Goal: Share content: Share content

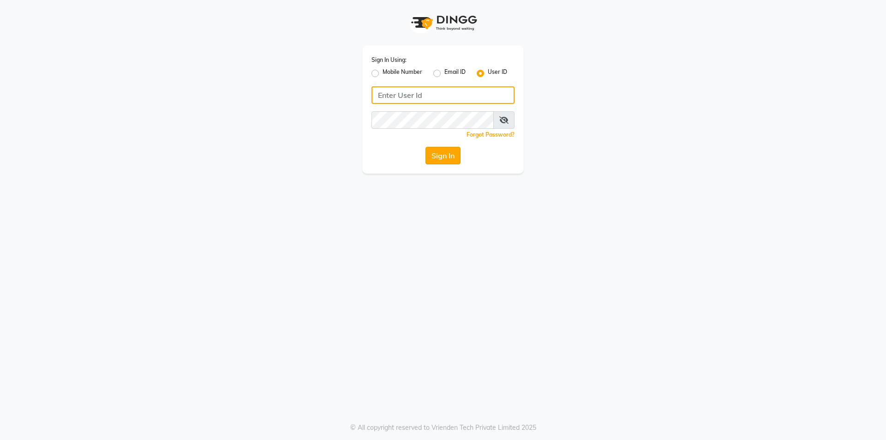
type input "forever21"
click at [446, 159] on button "Sign In" at bounding box center [443, 156] width 35 height 18
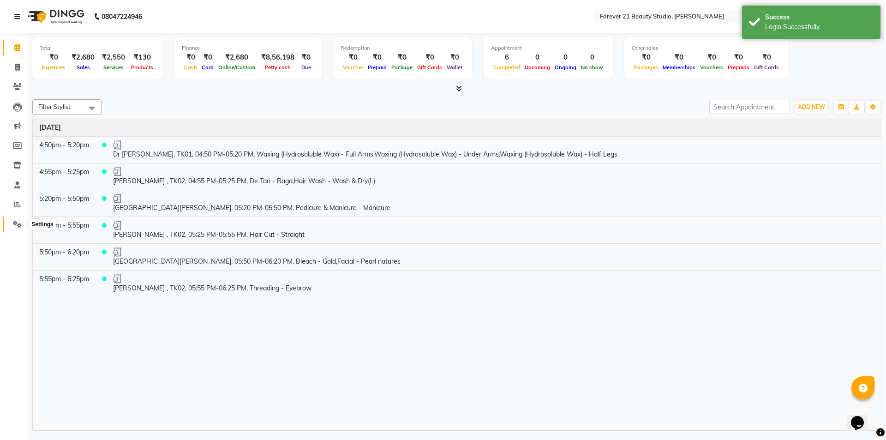
click at [15, 224] on icon at bounding box center [17, 224] width 9 height 7
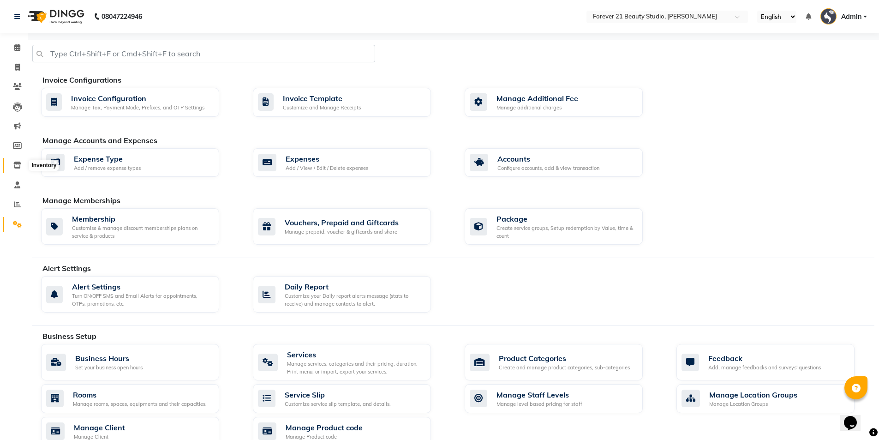
click at [16, 164] on icon at bounding box center [17, 165] width 8 height 7
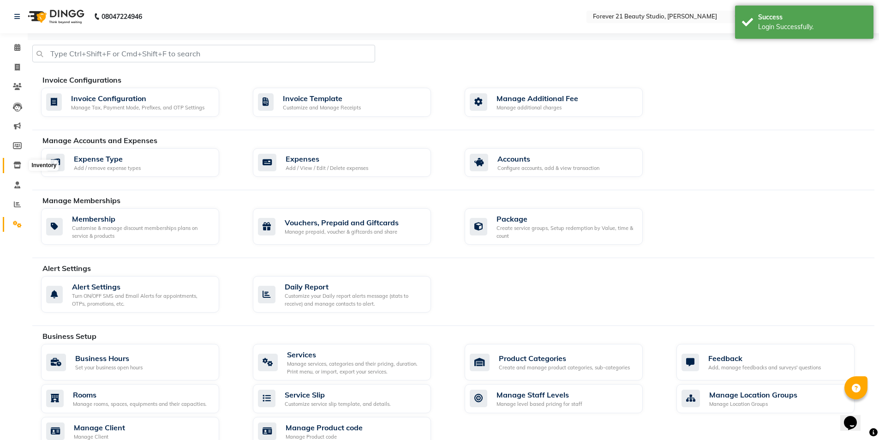
select select
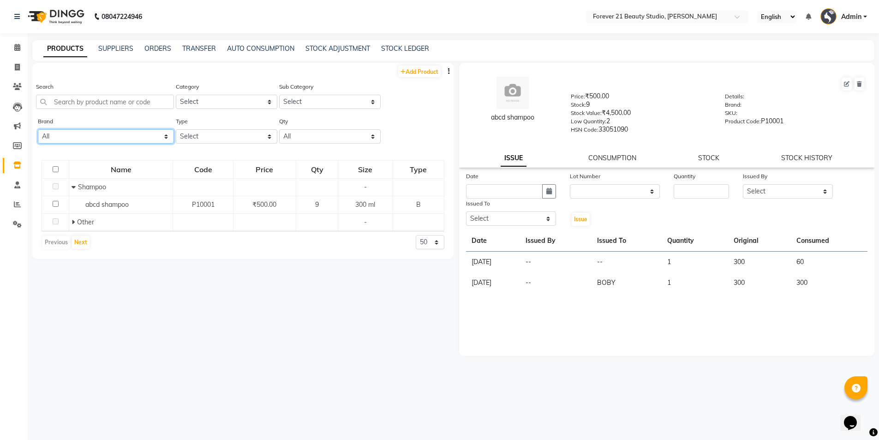
click at [166, 139] on select "All Forever 21 Herbal Hairmac Loreal" at bounding box center [106, 136] width 136 height 14
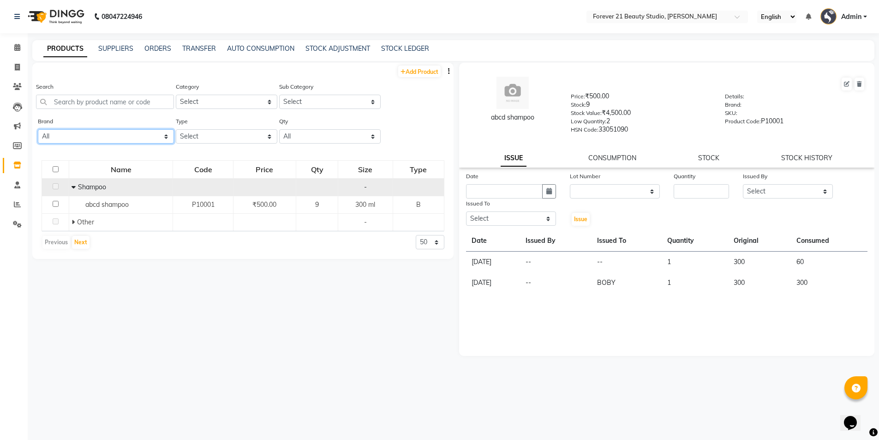
select select "hairmac"
click at [38, 129] on select "All Forever 21 Herbal Hairmac Loreal" at bounding box center [106, 136] width 136 height 14
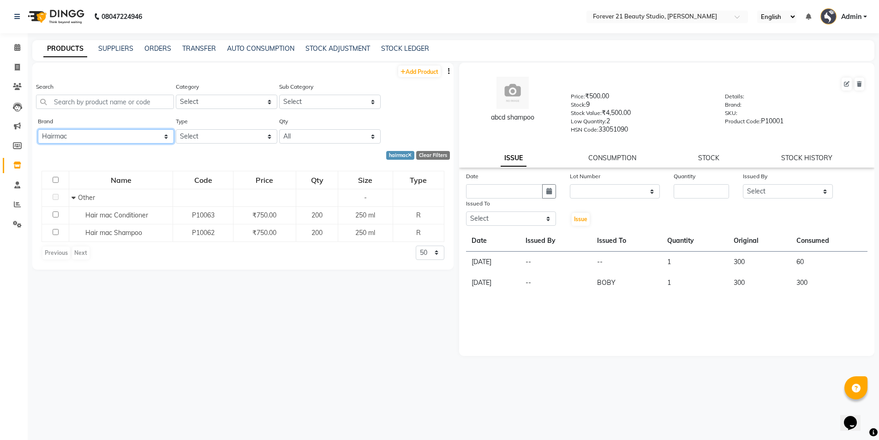
click at [167, 138] on select "All Forever 21 Herbal Hairmac Loreal" at bounding box center [106, 136] width 136 height 14
click at [95, 106] on input "text" at bounding box center [105, 102] width 138 height 14
click at [407, 47] on link "STOCK LEDGER" at bounding box center [405, 48] width 48 height 8
select select "all"
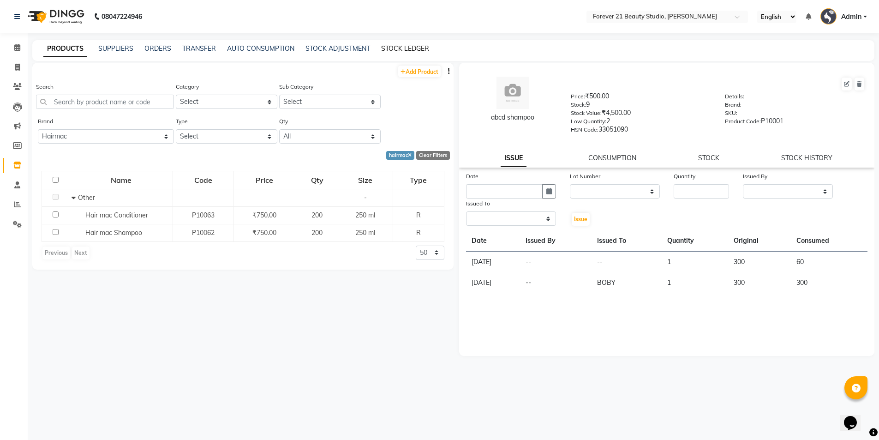
select select "all"
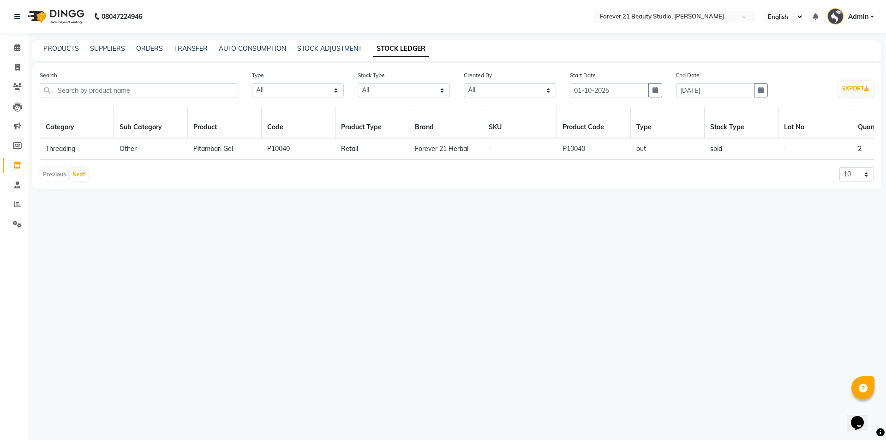
click at [59, 149] on td "Threading" at bounding box center [77, 149] width 74 height 22
click at [137, 150] on td "Other" at bounding box center [151, 149] width 74 height 22
click at [204, 147] on span "Pitambari Gel" at bounding box center [213, 149] width 40 height 8
click at [314, 149] on td "P10040" at bounding box center [299, 149] width 74 height 22
drag, startPoint x: 414, startPoint y: 147, endPoint x: 500, endPoint y: 139, distance: 86.7
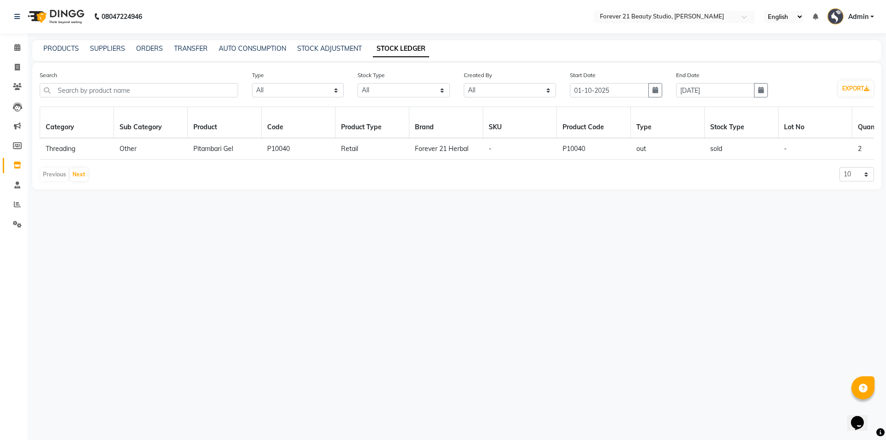
click at [416, 147] on td "Forever 21 Herbal" at bounding box center [446, 149] width 74 height 22
click at [226, 92] on input "text" at bounding box center [139, 90] width 199 height 14
click at [185, 91] on input "text" at bounding box center [139, 90] width 199 height 14
click at [86, 181] on button "Next" at bounding box center [79, 174] width 18 height 13
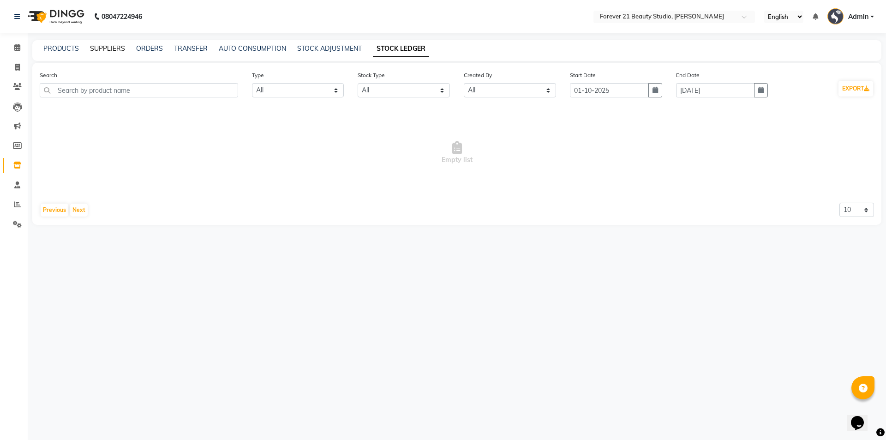
click at [108, 47] on link "SUPPLIERS" at bounding box center [107, 48] width 35 height 8
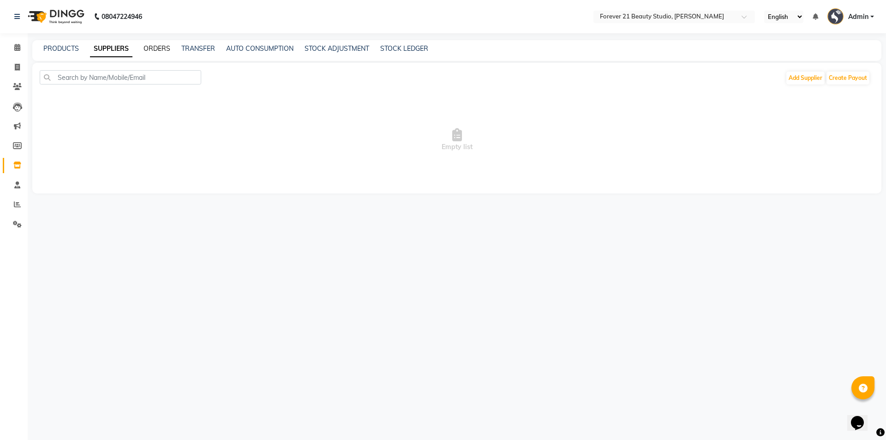
click at [162, 48] on link "ORDERS" at bounding box center [157, 48] width 27 height 8
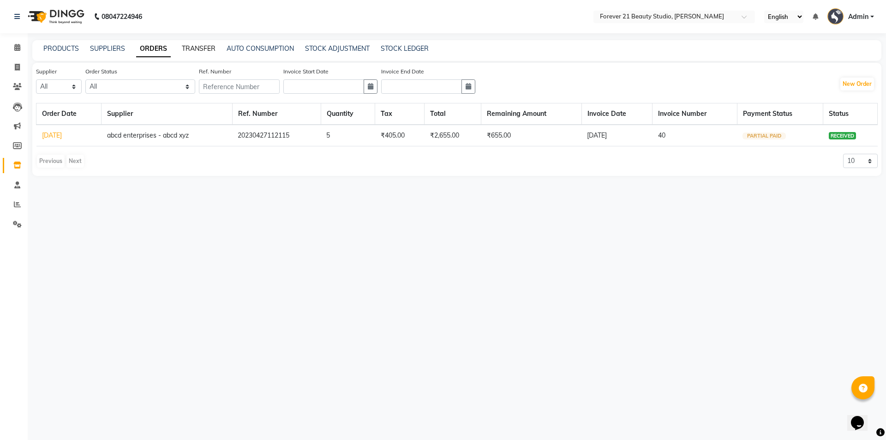
click at [206, 48] on link "TRANSFER" at bounding box center [199, 48] width 34 height 8
select select "sender"
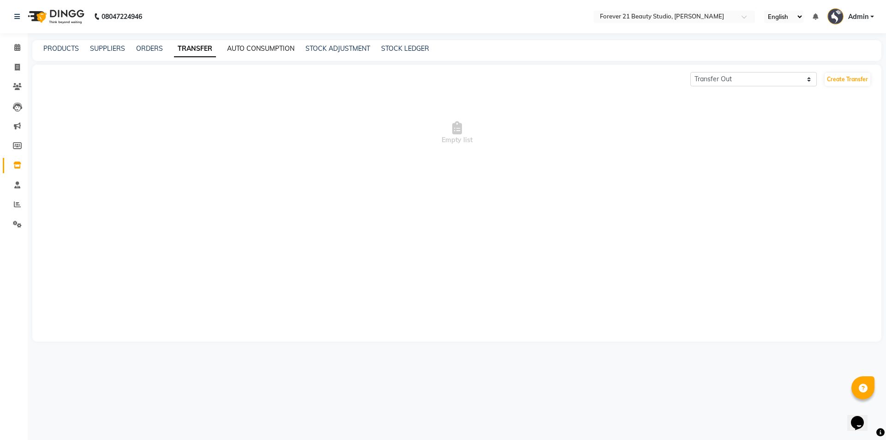
click at [256, 49] on link "AUTO CONSUMPTION" at bounding box center [260, 48] width 67 height 8
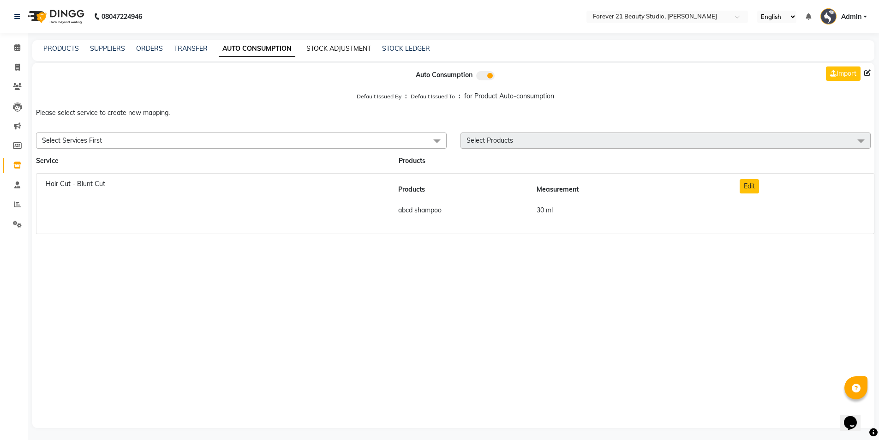
click at [346, 50] on link "STOCK ADJUSTMENT" at bounding box center [339, 48] width 65 height 8
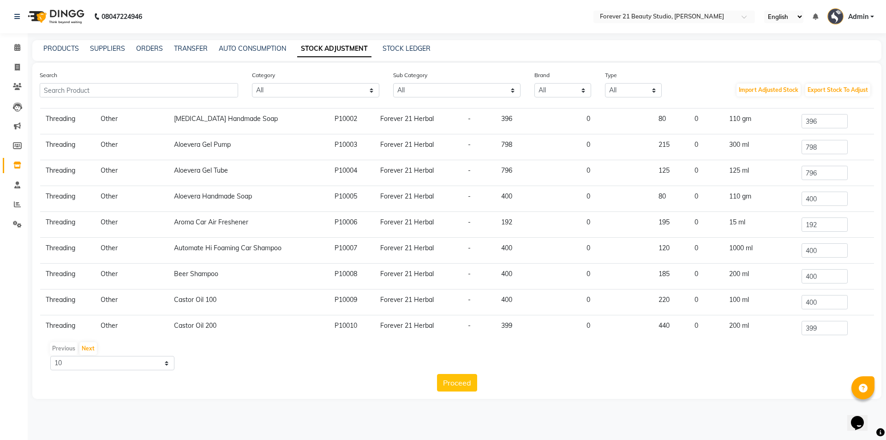
scroll to position [57, 0]
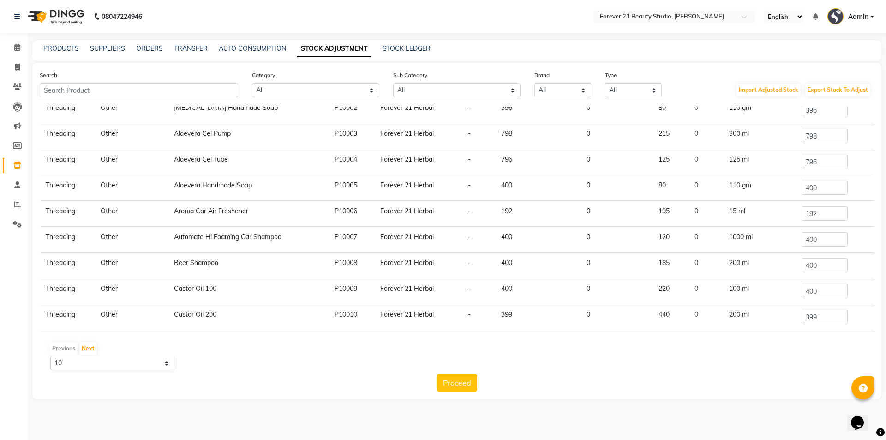
drag, startPoint x: 427, startPoint y: 406, endPoint x: 409, endPoint y: 417, distance: 21.0
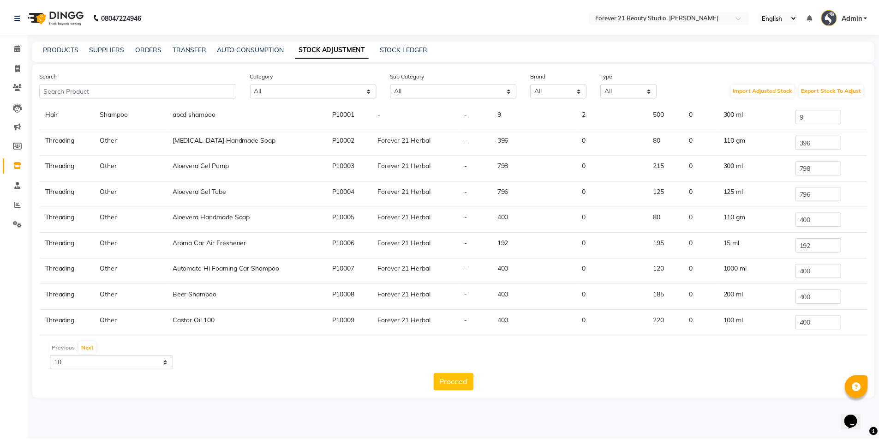
scroll to position [0, 0]
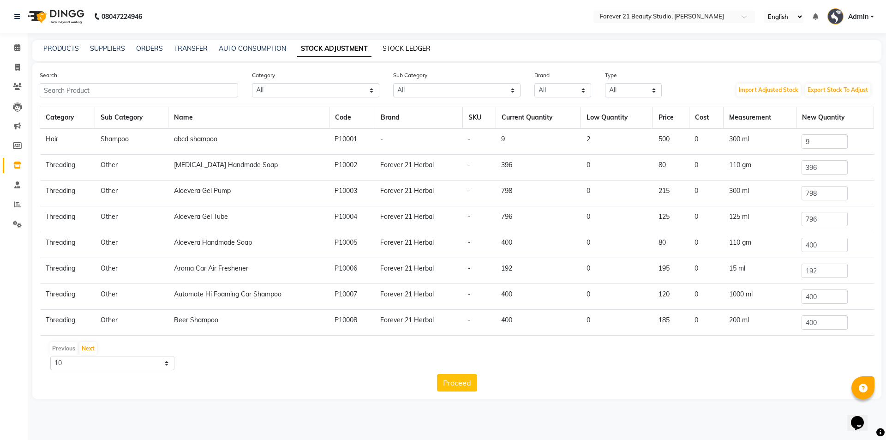
click at [406, 48] on link "STOCK LEDGER" at bounding box center [407, 48] width 48 height 8
select select "all"
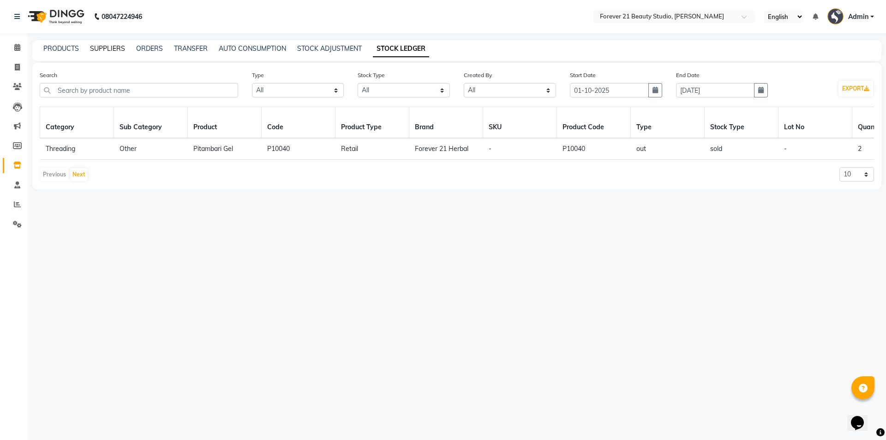
click at [113, 49] on link "SUPPLIERS" at bounding box center [107, 48] width 35 height 8
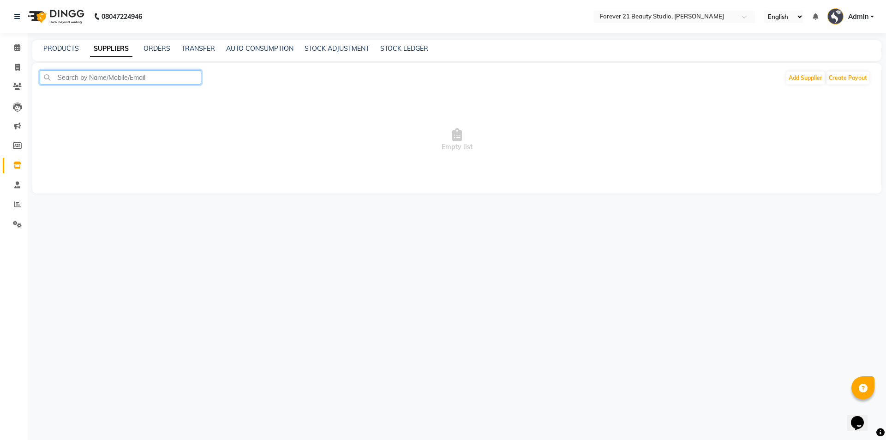
click at [159, 76] on input "text" at bounding box center [121, 77] width 162 height 14
click at [66, 48] on link "PRODUCTS" at bounding box center [61, 48] width 36 height 8
select select "all"
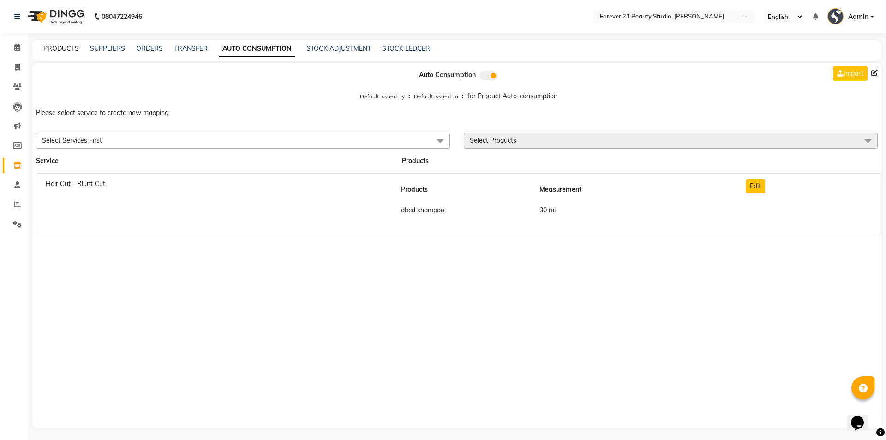
select select "sender"
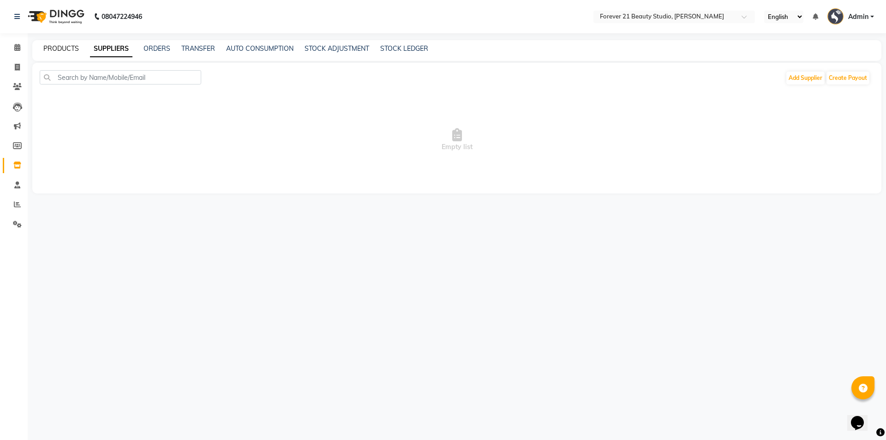
select select "all"
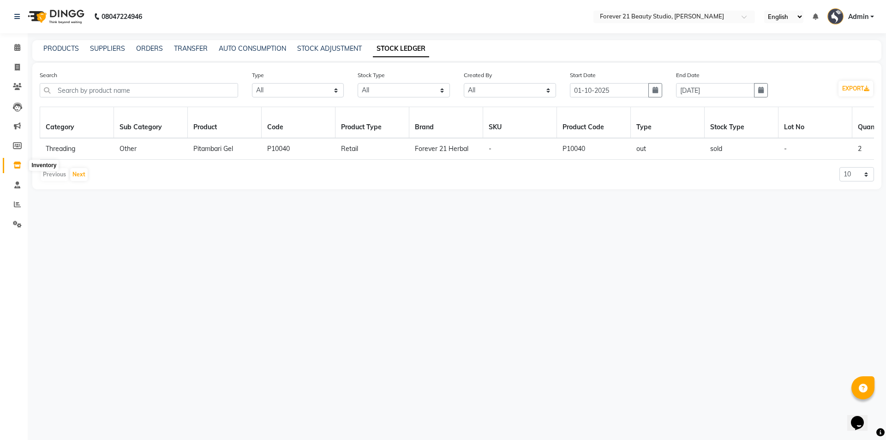
click at [15, 168] on icon at bounding box center [17, 165] width 8 height 7
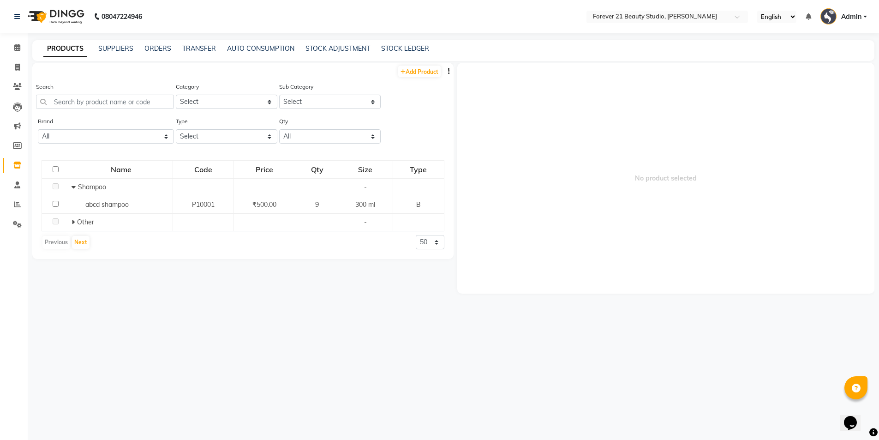
click at [67, 49] on link "PRODUCTS" at bounding box center [65, 49] width 44 height 17
click at [413, 70] on link "Add Product" at bounding box center [419, 72] width 42 height 12
select select "true"
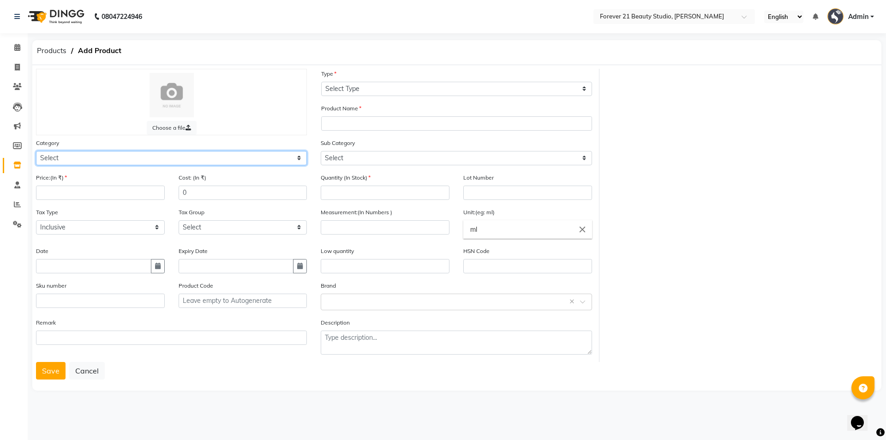
click at [46, 157] on select "Select Hair Skin Makeup Personal Care Appliances [PERSON_NAME] Waxing Disposabl…" at bounding box center [171, 158] width 271 height 14
select select "526601100"
click at [36, 151] on select "Select Hair Skin Makeup Personal Care Appliances [PERSON_NAME] Waxing Disposabl…" at bounding box center [171, 158] width 271 height 14
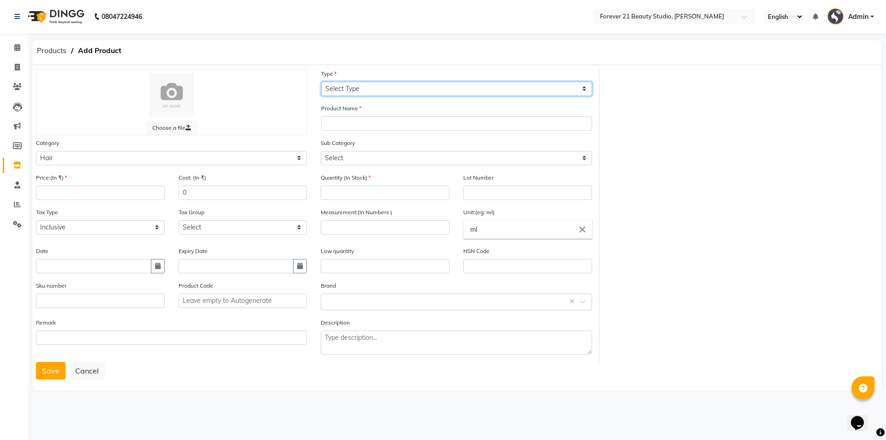
click at [378, 90] on select "Select Type Both Retail Consumable" at bounding box center [456, 89] width 271 height 14
select select "C"
click at [321, 82] on select "Select Type Both Retail Consumable" at bounding box center [456, 89] width 271 height 14
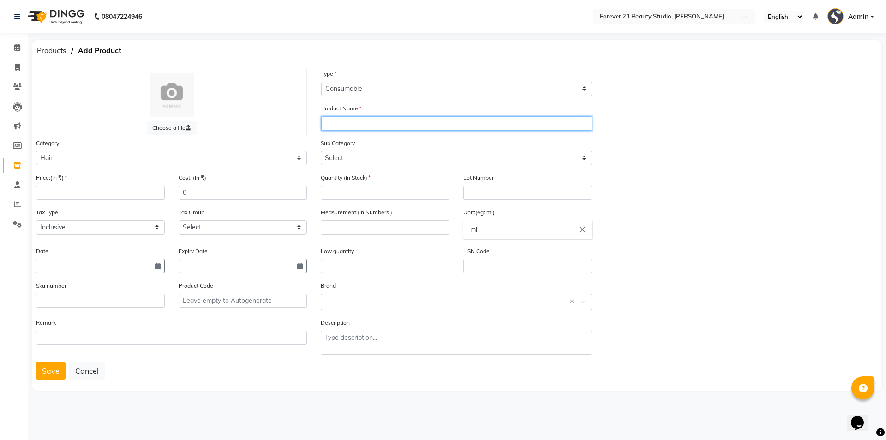
click at [344, 122] on input "text" at bounding box center [456, 123] width 271 height 14
type input "GREEN APPLE"
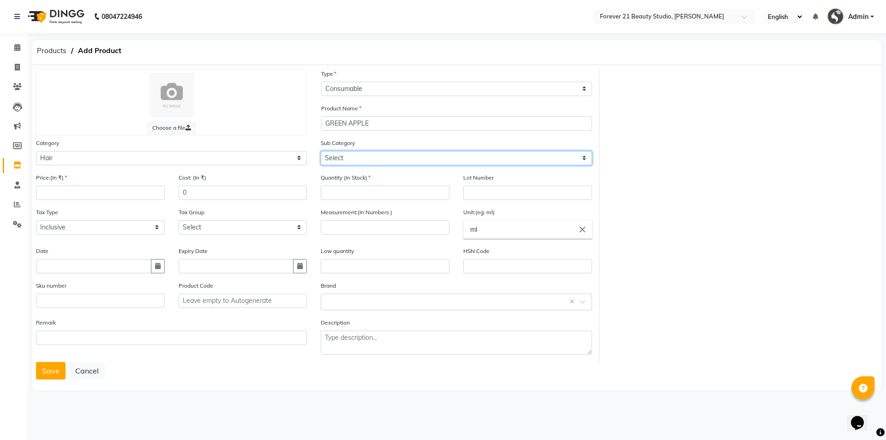
click at [339, 158] on select "Select Shampoo Conditioner Cream Mask Oil Serum Color Appliances Treatment Styl…" at bounding box center [456, 158] width 271 height 14
select select "526601101"
click at [321, 151] on select "Select Shampoo Conditioner Cream Mask Oil Serum Color Appliances Treatment Styl…" at bounding box center [456, 158] width 271 height 14
click at [56, 191] on input "number" at bounding box center [100, 193] width 129 height 14
click at [213, 188] on input "0" at bounding box center [243, 193] width 129 height 14
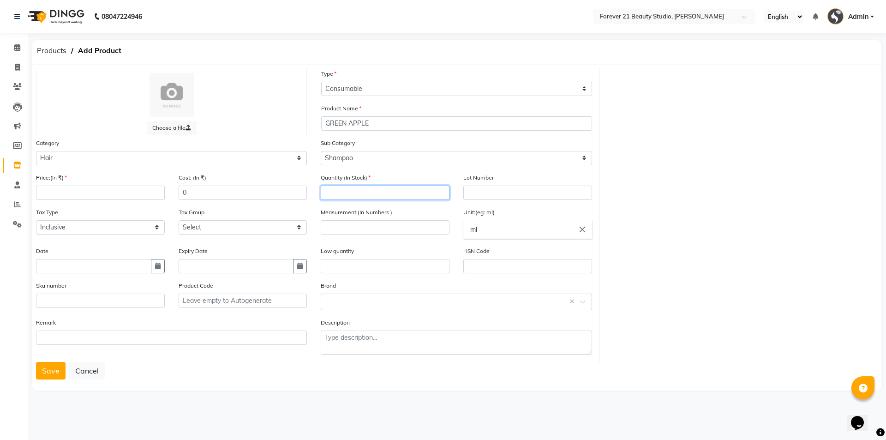
click at [342, 189] on input "number" at bounding box center [385, 193] width 129 height 14
type input "1"
click at [496, 188] on input "text" at bounding box center [528, 193] width 129 height 14
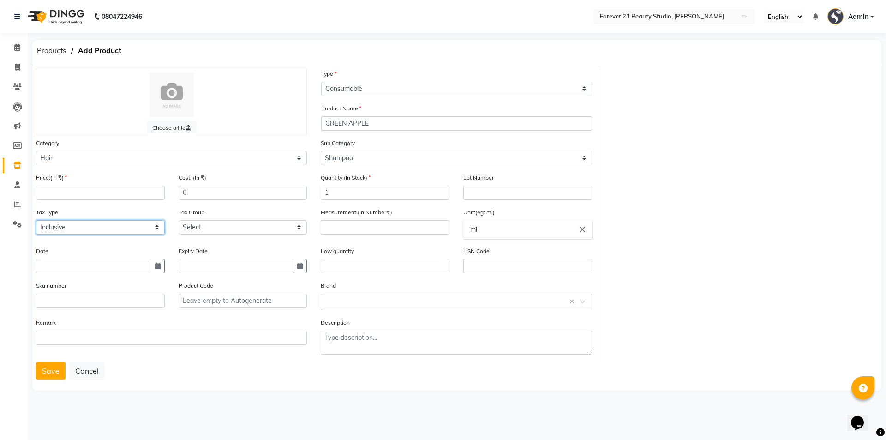
click at [90, 229] on select "Select Inclusive Exclusive" at bounding box center [100, 227] width 129 height 14
click at [90, 228] on select "Select Inclusive Exclusive" at bounding box center [100, 227] width 129 height 14
click at [263, 228] on select "Select GST 5% GST" at bounding box center [243, 227] width 129 height 14
click at [84, 265] on input "text" at bounding box center [93, 266] width 115 height 14
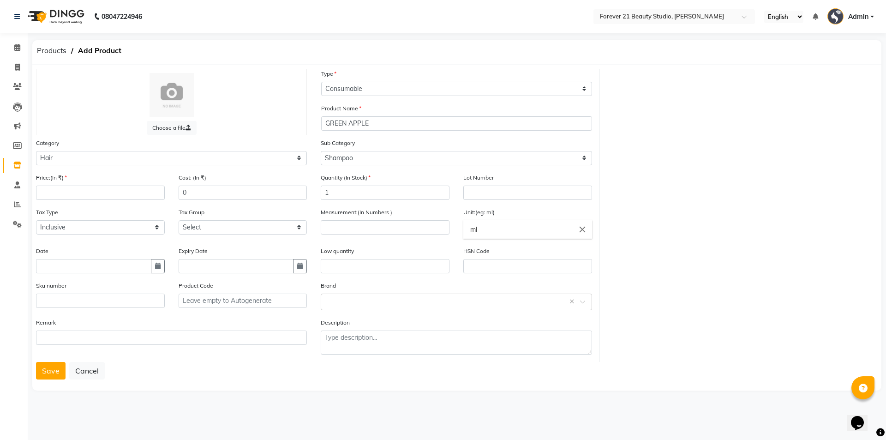
select select "10"
select select "2025"
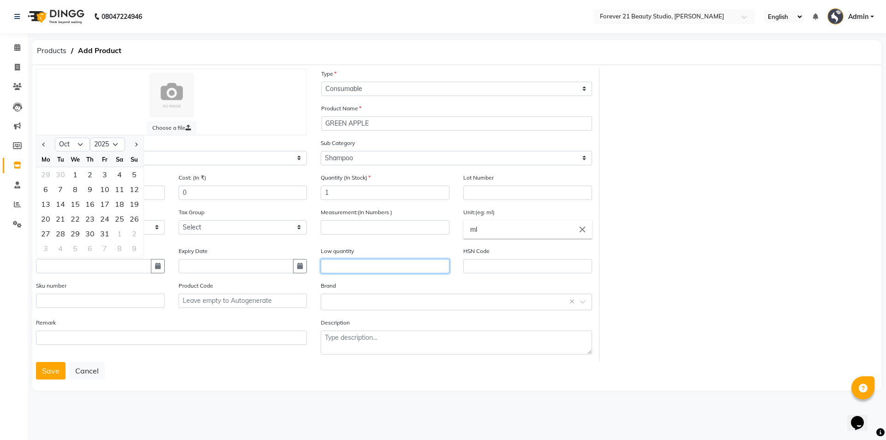
click at [361, 265] on input "text" at bounding box center [385, 266] width 129 height 14
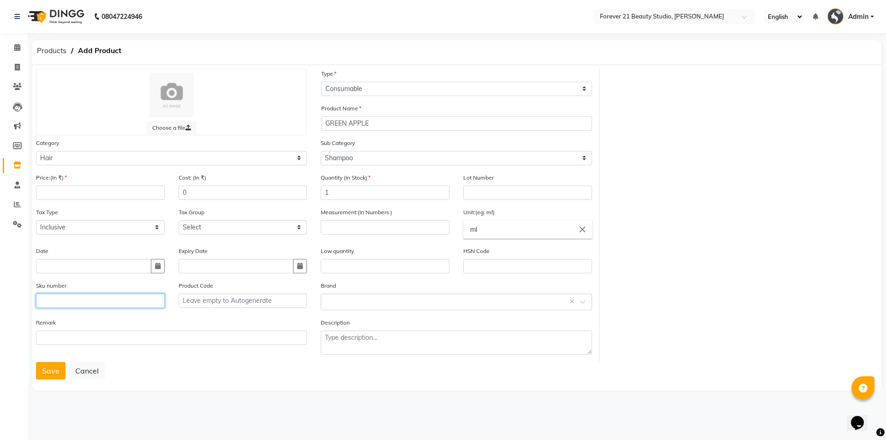
click at [99, 300] on input "text" at bounding box center [100, 301] width 129 height 14
click at [264, 301] on input "text" at bounding box center [243, 301] width 129 height 14
click at [388, 297] on input "text" at bounding box center [447, 301] width 242 height 10
click at [392, 302] on input "text" at bounding box center [447, 301] width 242 height 10
click at [635, 325] on div "Choose a file Type Select Type Both Retail Consumable Product Name GREEN APPLE …" at bounding box center [457, 215] width 856 height 293
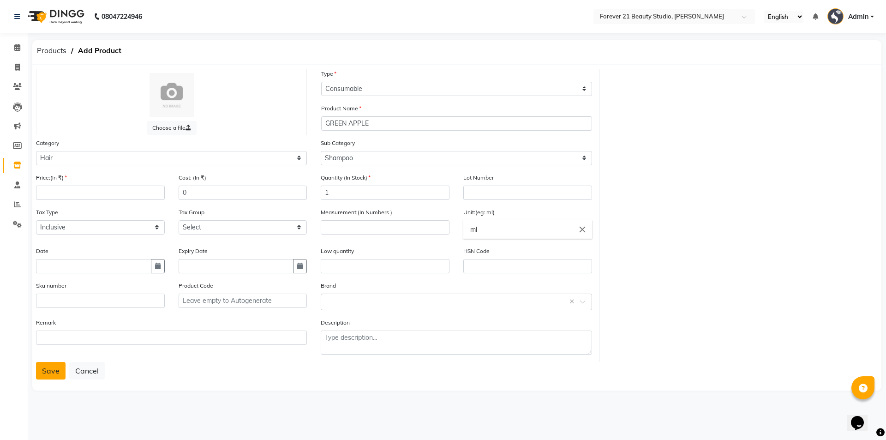
click at [47, 373] on button "Save" at bounding box center [51, 371] width 30 height 18
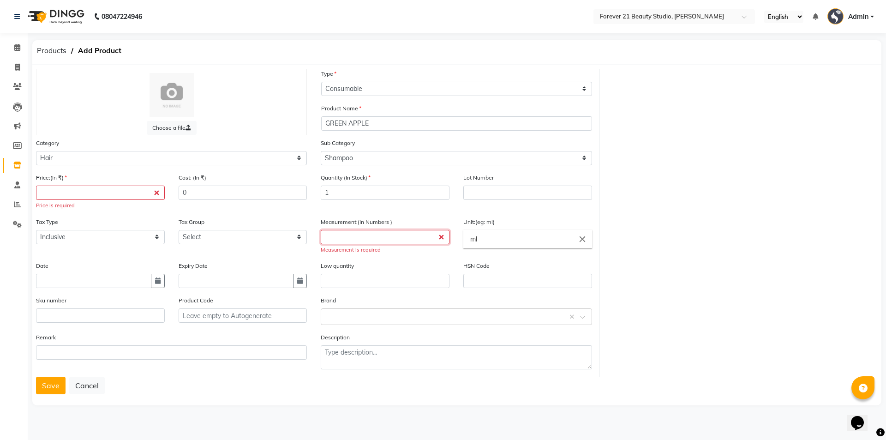
click at [400, 234] on input "number" at bounding box center [385, 237] width 129 height 14
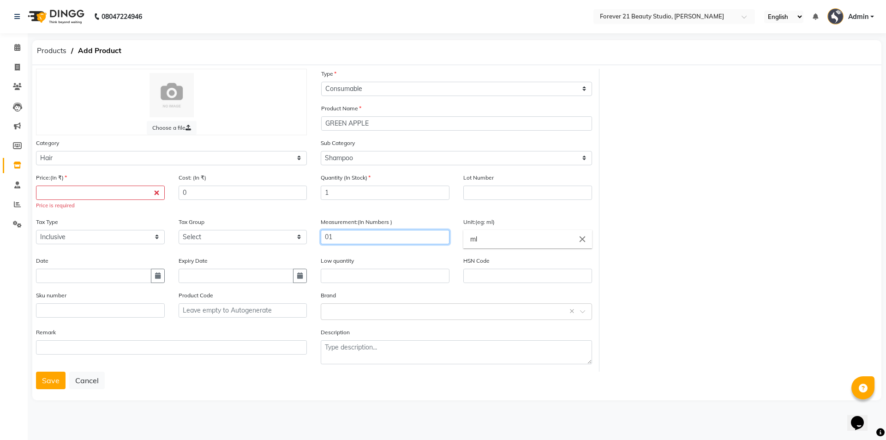
type input "0"
type input "1000"
click at [89, 193] on input "number" at bounding box center [100, 193] width 129 height 14
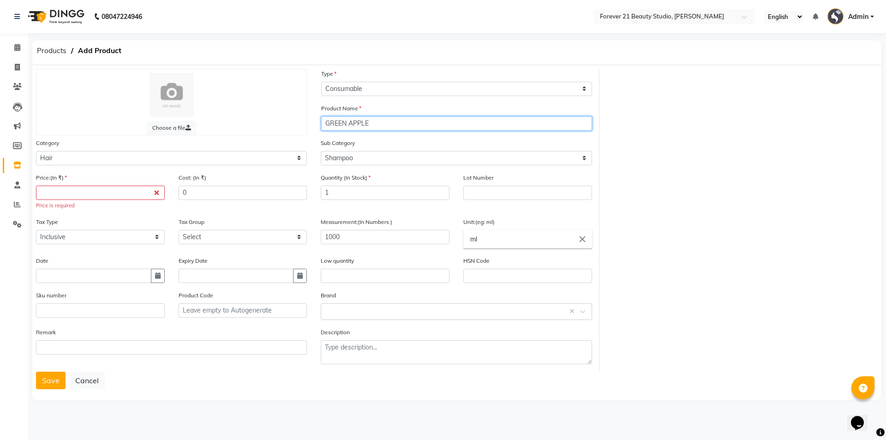
drag, startPoint x: 381, startPoint y: 121, endPoint x: 307, endPoint y: 117, distance: 74.0
click at [307, 117] on div "Choose a file Type Select Type Both Retail Consumable Product Name GREEN APPLE …" at bounding box center [314, 220] width 571 height 303
drag, startPoint x: 386, startPoint y: 120, endPoint x: 281, endPoint y: 120, distance: 105.3
click at [281, 120] on div "Choose a file Type Select Type Both Retail Consumable Product Name MAX GLOW Cat…" at bounding box center [314, 220] width 571 height 303
type input "[PERSON_NAME]"
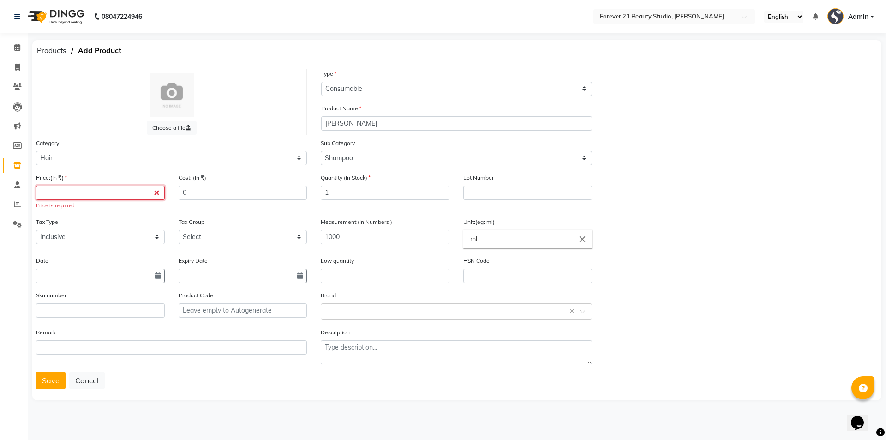
click at [104, 190] on input "number" at bounding box center [100, 193] width 129 height 14
click at [104, 191] on input "number" at bounding box center [100, 193] width 129 height 14
drag, startPoint x: 348, startPoint y: 193, endPoint x: 277, endPoint y: 197, distance: 71.2
click at [277, 197] on div "Price:(In ₹) Price is required Cost: (In ₹) 0 Quantity (In Stock) 1 Lot Number …" at bounding box center [314, 272] width 570 height 199
type input "2"
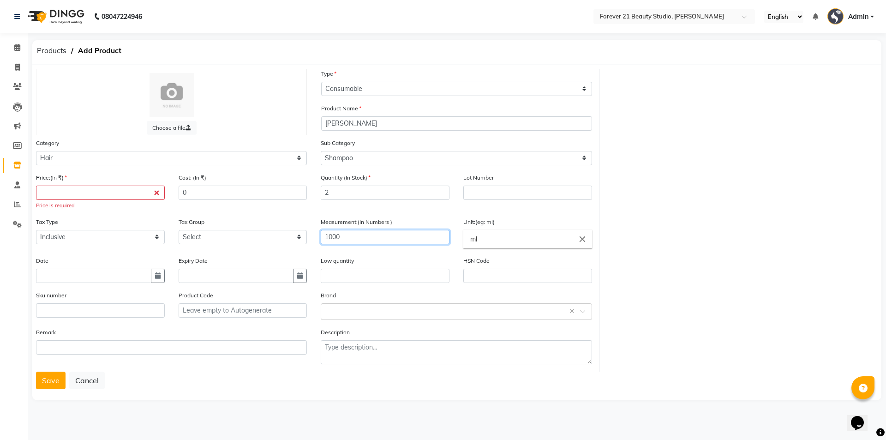
click at [358, 238] on input "1000" at bounding box center [385, 237] width 129 height 14
drag, startPoint x: 329, startPoint y: 235, endPoint x: 302, endPoint y: 239, distance: 27.0
click at [302, 239] on div "Price:(In ₹) Price is required Cost: (In ₹) 0 Quantity (In Stock) 2 Lot Number …" at bounding box center [314, 272] width 570 height 199
type input "2000"
click at [87, 193] on input "number" at bounding box center [100, 193] width 129 height 14
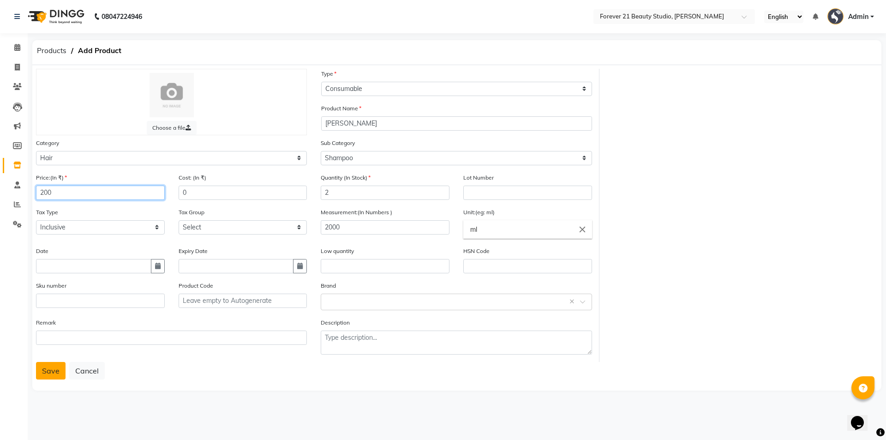
type input "200"
click at [50, 371] on button "Save" at bounding box center [51, 371] width 30 height 18
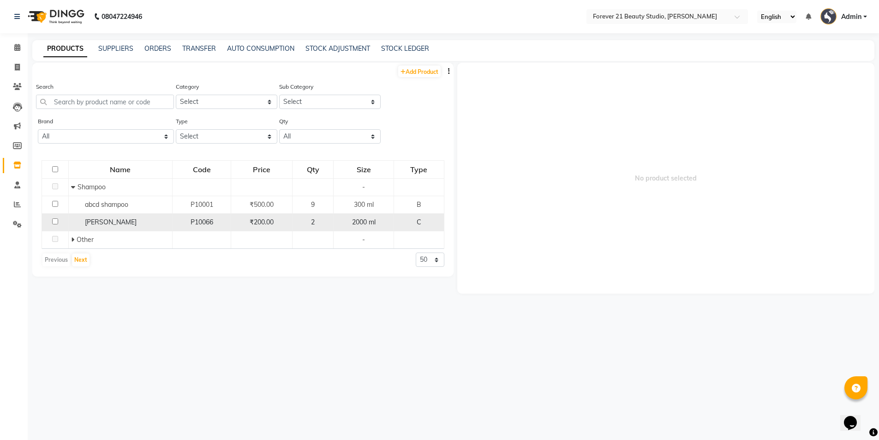
click at [56, 222] on input "checkbox" at bounding box center [55, 221] width 6 height 6
checkbox input "true"
select select
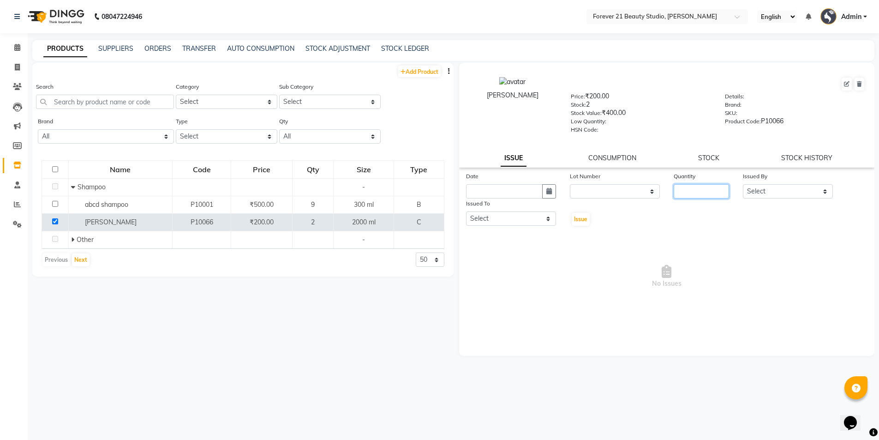
click at [720, 189] on input "number" at bounding box center [701, 191] width 55 height 14
click at [588, 100] on div "Stock: 2" at bounding box center [641, 106] width 140 height 13
click at [850, 86] on button at bounding box center [847, 84] width 10 height 13
select select "true"
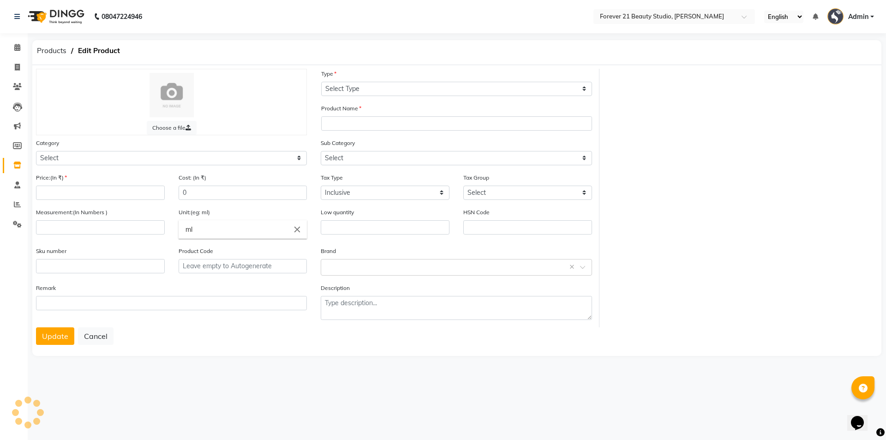
select select "C"
type input "[PERSON_NAME]"
select select
type input "200"
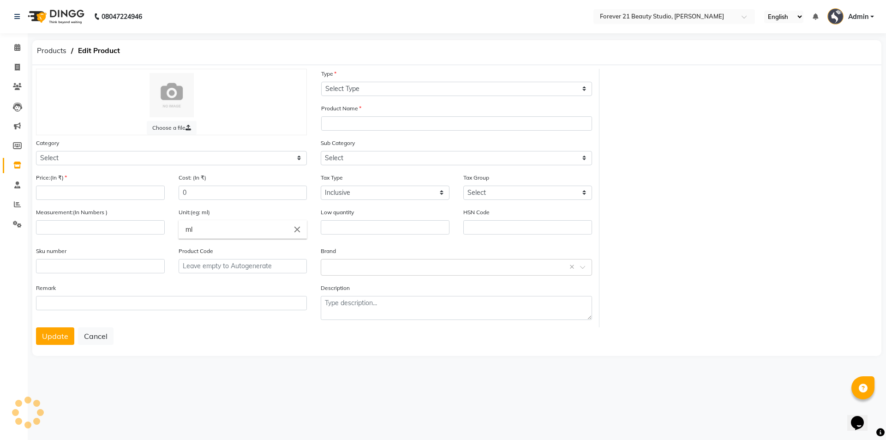
type input "2000"
type input "P10066"
select select "526601100"
select select "526601101"
click at [359, 229] on input "text" at bounding box center [385, 227] width 129 height 14
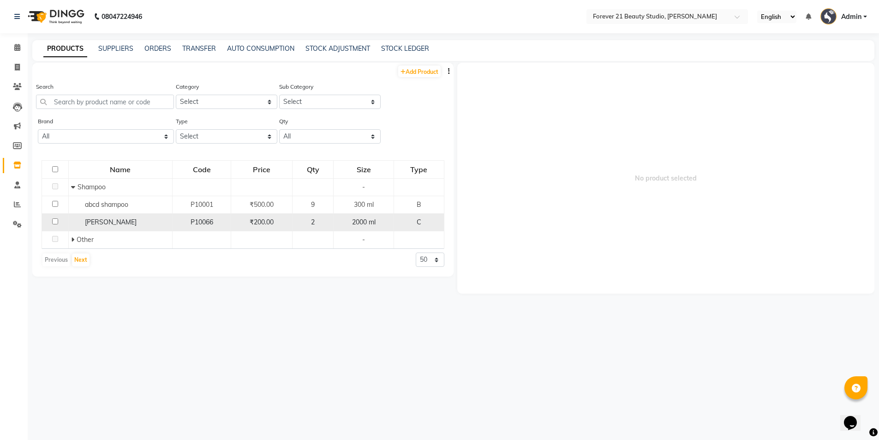
click at [315, 222] on span "2" at bounding box center [313, 222] width 4 height 8
select select
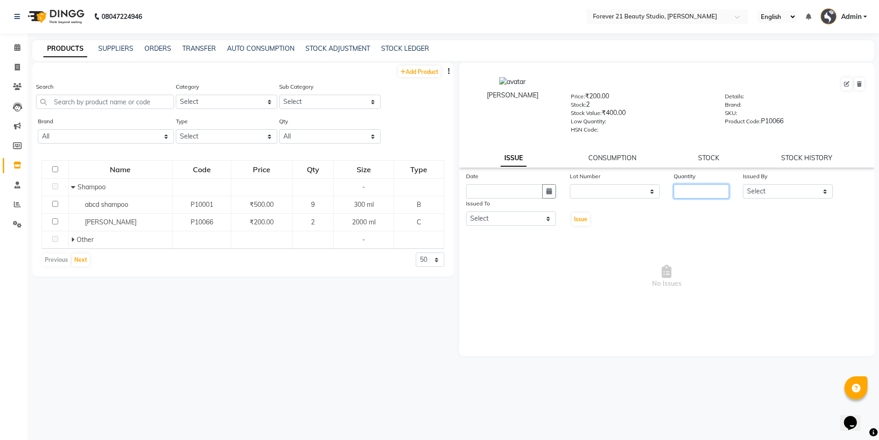
click at [711, 194] on input "number" at bounding box center [701, 191] width 55 height 14
click at [629, 157] on link "CONSUMPTION" at bounding box center [613, 158] width 48 height 8
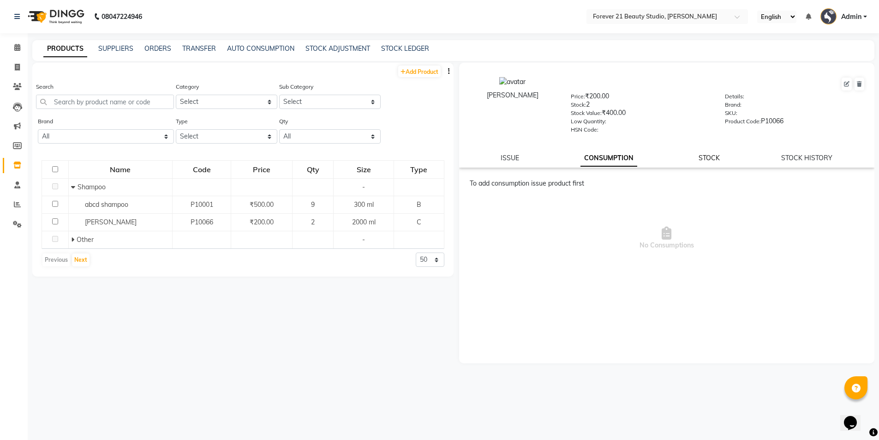
click at [703, 155] on link "STOCK" at bounding box center [709, 158] width 21 height 8
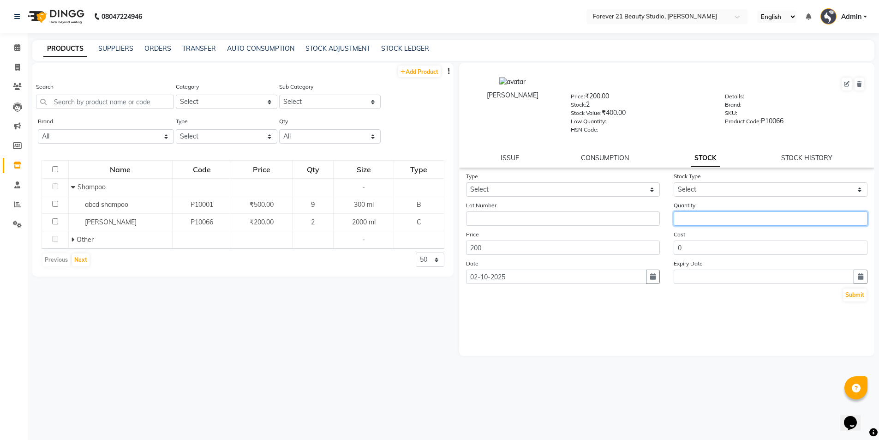
click at [694, 217] on input "number" at bounding box center [771, 218] width 194 height 14
click at [591, 108] on div "Price: ₹200.00 Stock: 2 Stock Value: ₹400.00 Low Quantity: HSN Code:" at bounding box center [641, 112] width 154 height 42
click at [591, 105] on div "Stock: 2" at bounding box center [641, 106] width 140 height 13
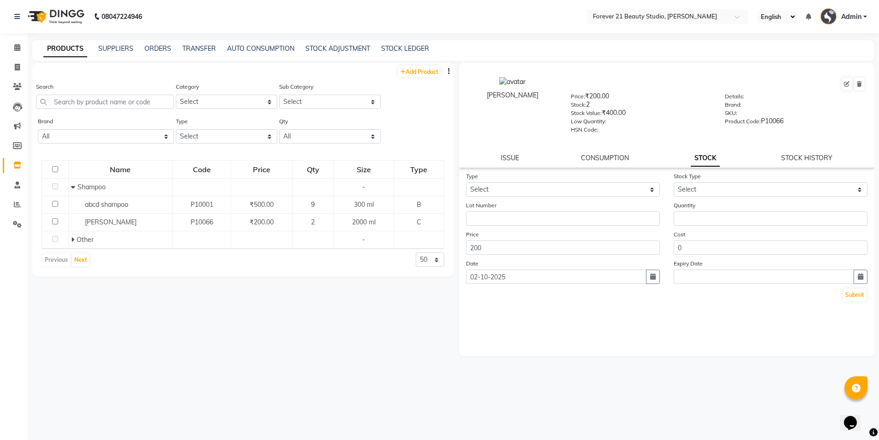
click at [591, 103] on div "Stock: 2" at bounding box center [641, 106] width 140 height 13
click at [235, 390] on div "Add Product Search Category Select Hair Skin Makeup Personal Care Appliances [P…" at bounding box center [243, 247] width 422 height 369
click at [602, 157] on link "CONSUMPTION" at bounding box center [605, 158] width 48 height 8
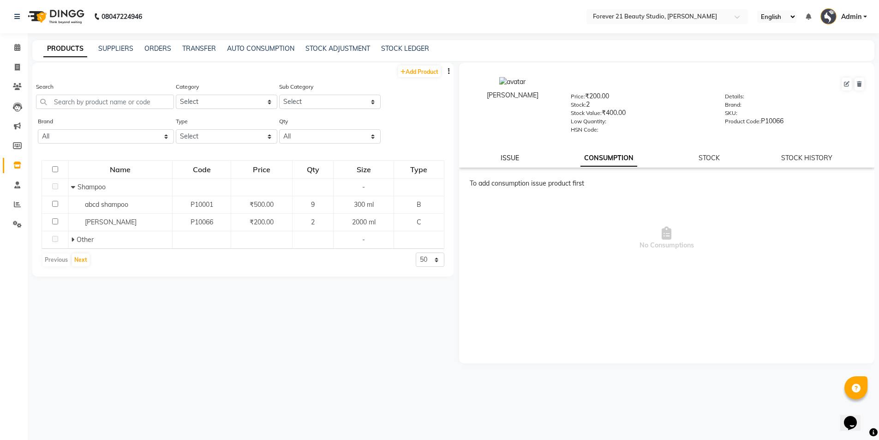
click at [505, 155] on link "ISSUE" at bounding box center [510, 158] width 18 height 8
select select
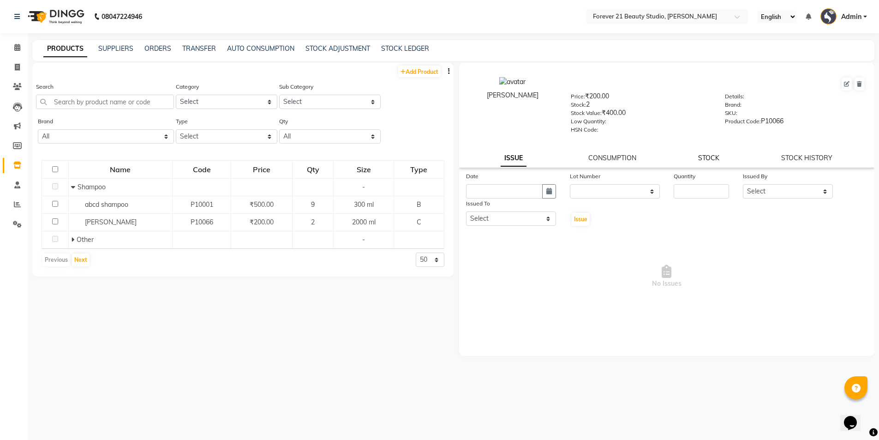
click at [711, 158] on link "STOCK" at bounding box center [709, 158] width 21 height 8
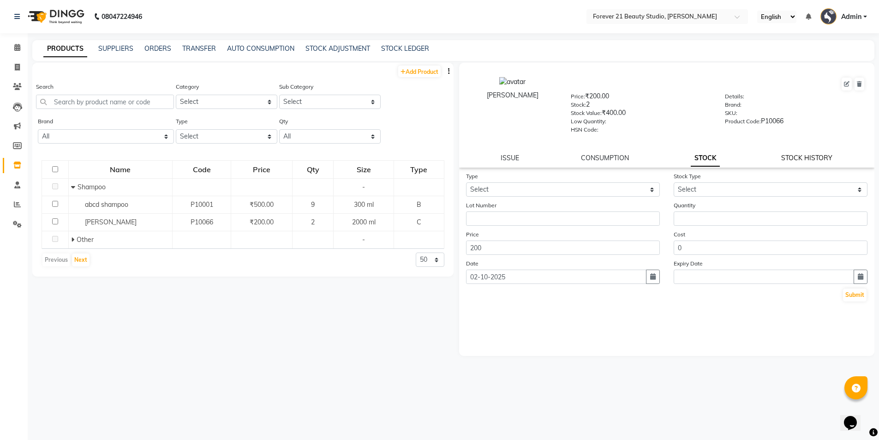
click at [813, 158] on link "STOCK HISTORY" at bounding box center [807, 158] width 51 height 8
select select "all"
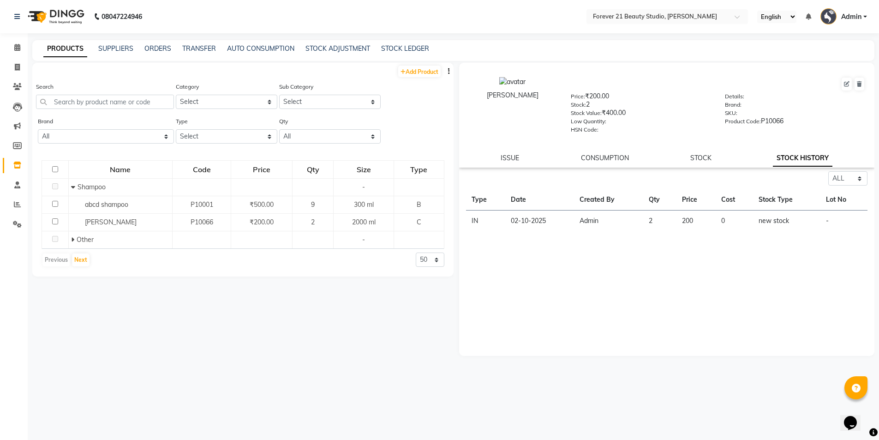
drag, startPoint x: 865, startPoint y: 225, endPoint x: 576, endPoint y: 271, distance: 292.7
click at [577, 272] on div "Select ALL IN OUT Type Date Created By Qty Price Cost Stock Type Lot No IN [DAT…" at bounding box center [667, 263] width 416 height 185
click at [115, 45] on link "SUPPLIERS" at bounding box center [115, 48] width 35 height 8
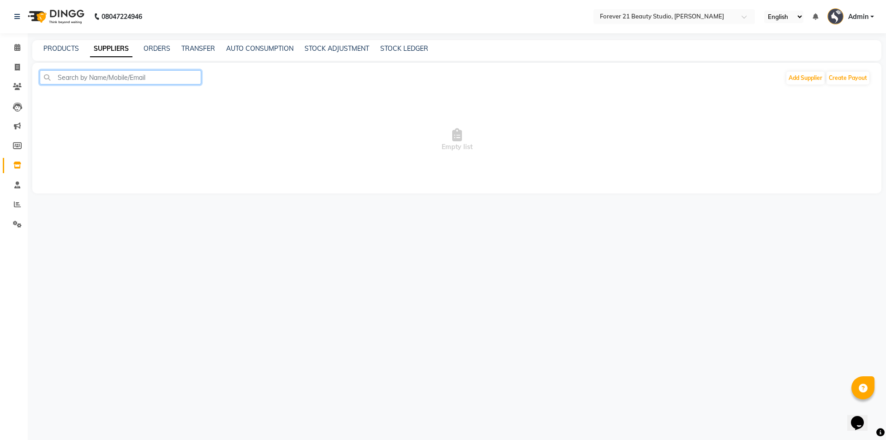
click at [130, 80] on input "text" at bounding box center [121, 77] width 162 height 14
click at [805, 78] on button "Add Supplier" at bounding box center [806, 78] width 38 height 13
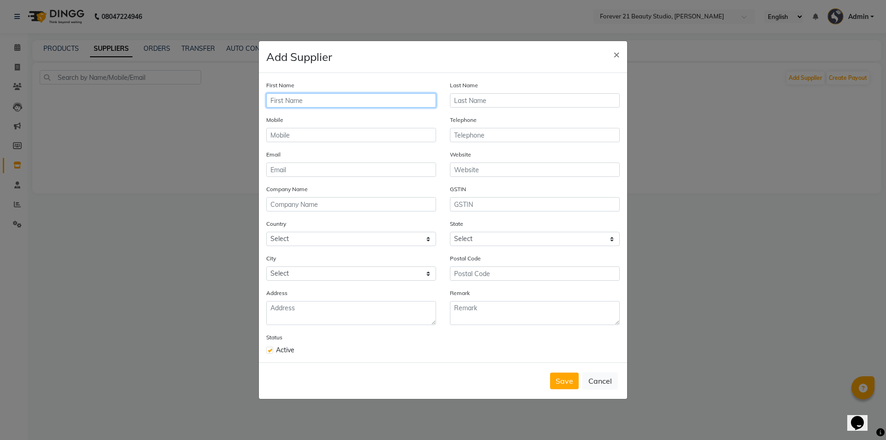
click at [295, 100] on input "text" at bounding box center [351, 100] width 170 height 14
click at [607, 385] on button "Cancel" at bounding box center [601, 381] width 36 height 18
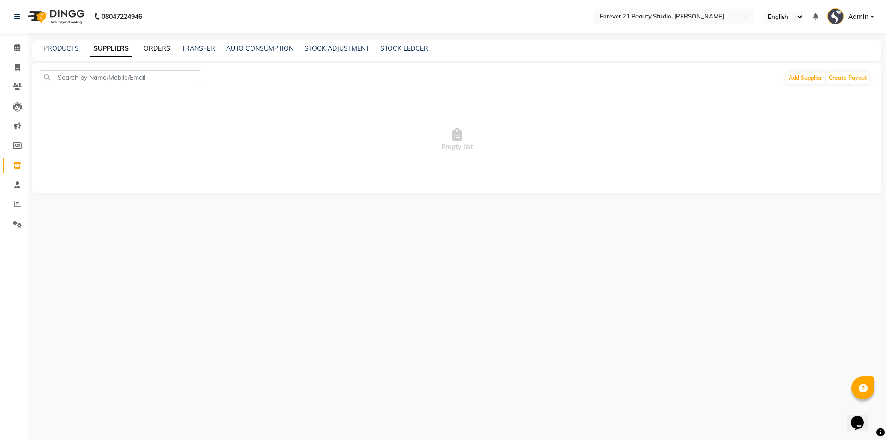
click at [163, 47] on link "ORDERS" at bounding box center [157, 48] width 27 height 8
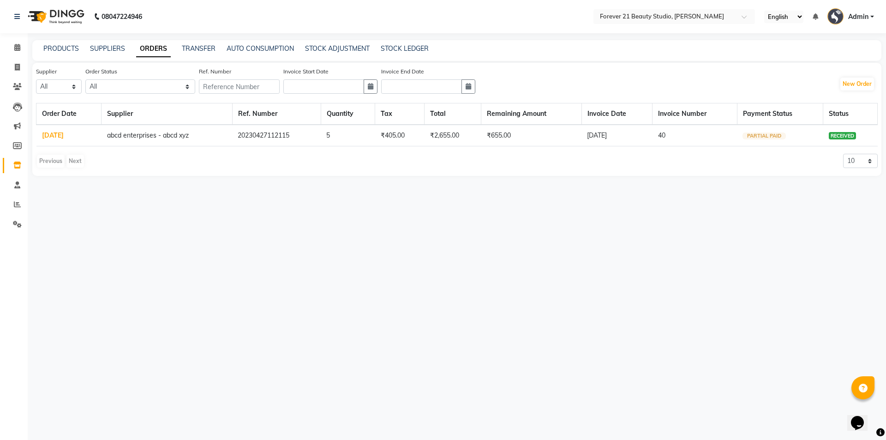
click at [150, 135] on td "abcd enterprises - abcd xyz" at bounding box center [167, 136] width 131 height 22
click at [847, 138] on span "RECEIVED" at bounding box center [842, 135] width 27 height 7
click at [199, 50] on link "TRANSFER" at bounding box center [199, 48] width 34 height 8
select select "sender"
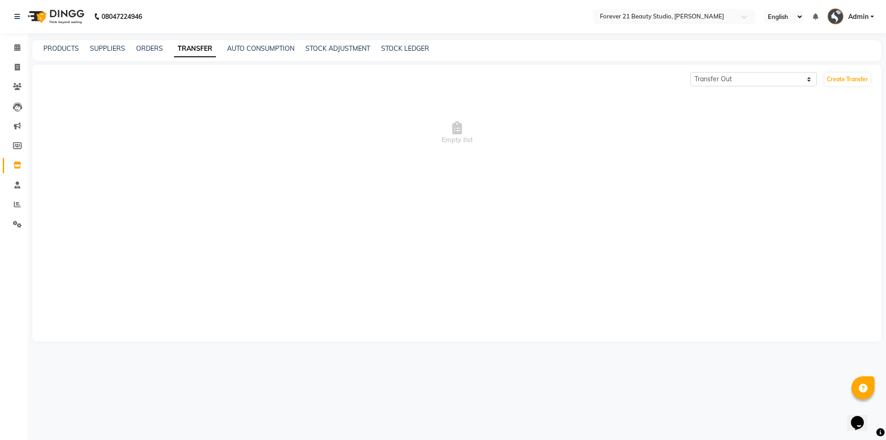
click at [199, 52] on link "TRANSFER" at bounding box center [195, 49] width 42 height 17
click at [272, 48] on link "AUTO CONSUMPTION" at bounding box center [260, 48] width 67 height 8
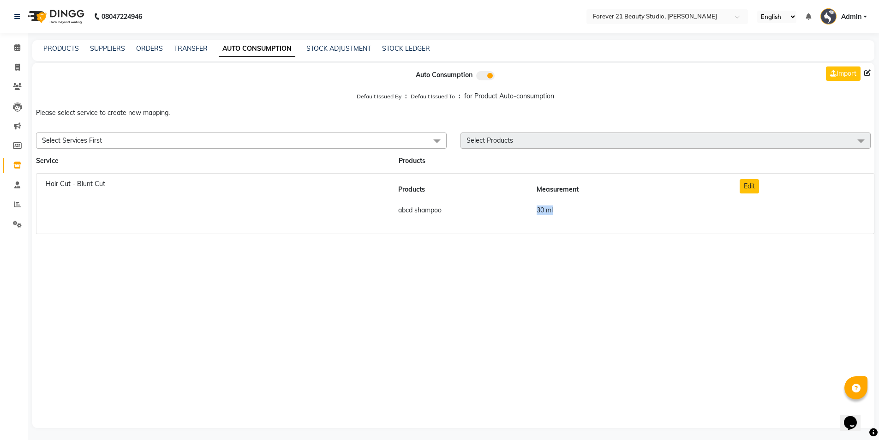
drag, startPoint x: 539, startPoint y: 210, endPoint x: 554, endPoint y: 211, distance: 15.3
click at [554, 211] on td "30 ml" at bounding box center [628, 210] width 195 height 21
drag, startPoint x: 414, startPoint y: 211, endPoint x: 393, endPoint y: 211, distance: 20.8
click at [393, 211] on td "abcd shampoo" at bounding box center [462, 210] width 139 height 21
click at [755, 231] on li "Hair Cut - Blunt Cut Products Measurement abcd shampoo 30 ml Edit" at bounding box center [455, 203] width 839 height 61
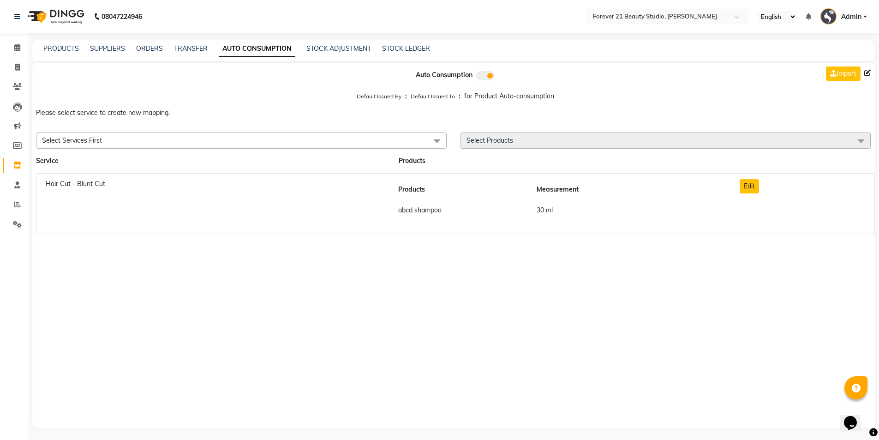
click at [206, 203] on div "Hair Cut - Blunt Cut" at bounding box center [212, 203] width 347 height 49
click at [107, 183] on div "Hair Cut - Blunt Cut" at bounding box center [212, 203] width 347 height 49
click at [181, 136] on span "Select Services First" at bounding box center [241, 140] width 411 height 16
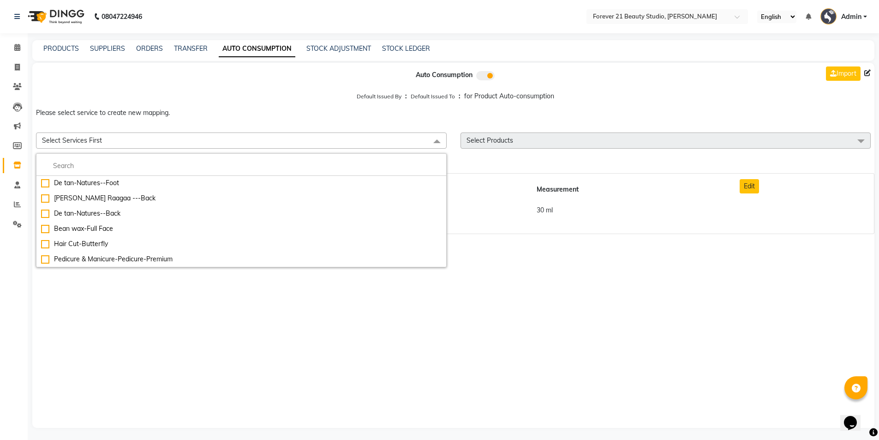
scroll to position [2, 0]
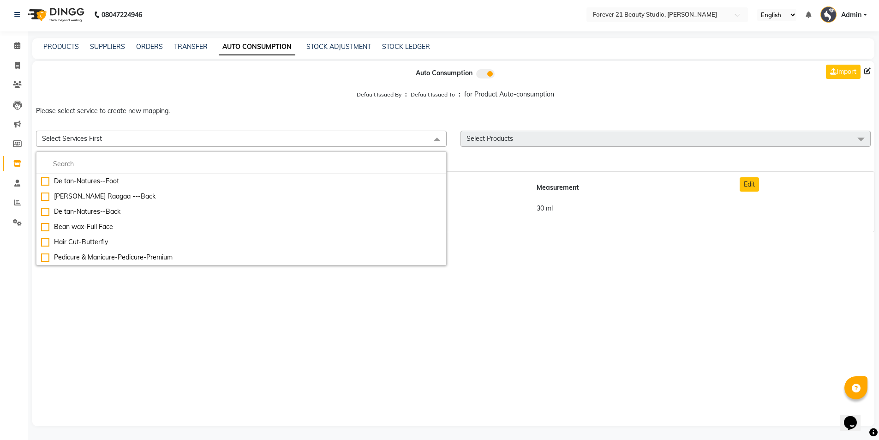
click at [521, 320] on div "Auto Consumption Import Default Issued By : Default Issued To : for Product Aut…" at bounding box center [453, 243] width 843 height 365
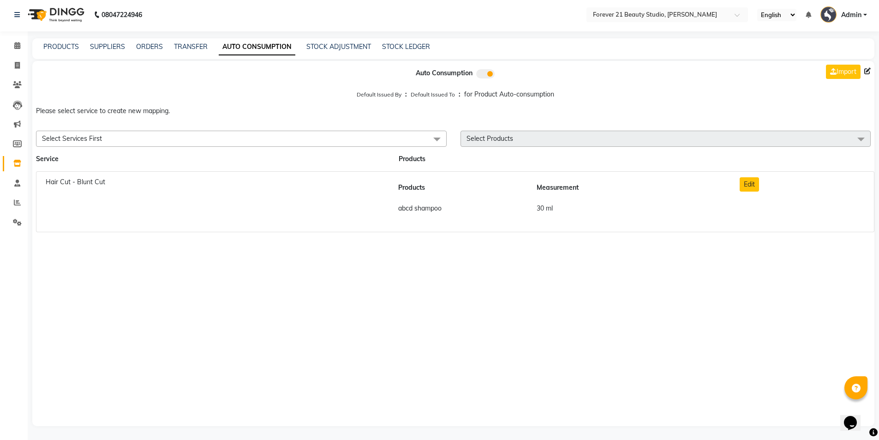
click at [518, 140] on span "Select Products" at bounding box center [666, 139] width 411 height 16
click at [861, 139] on span at bounding box center [861, 140] width 18 height 18
click at [66, 180] on span "Hair Cut - Blunt Cut" at bounding box center [76, 182] width 60 height 8
click at [753, 180] on button "Edit" at bounding box center [749, 184] width 19 height 14
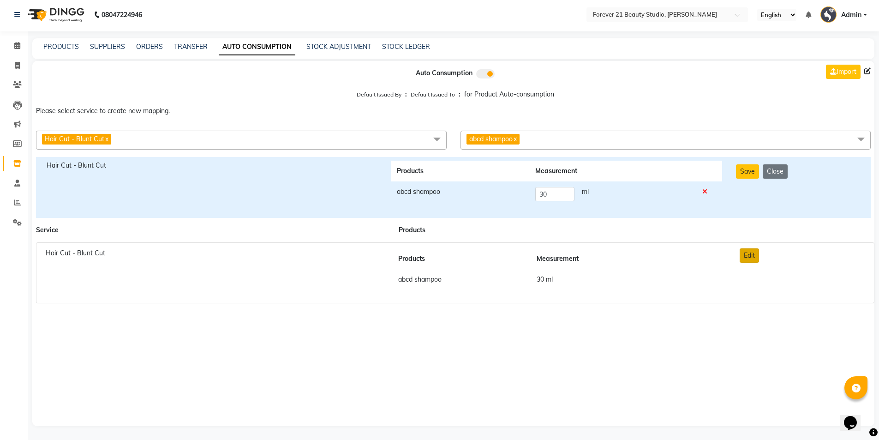
scroll to position [0, 0]
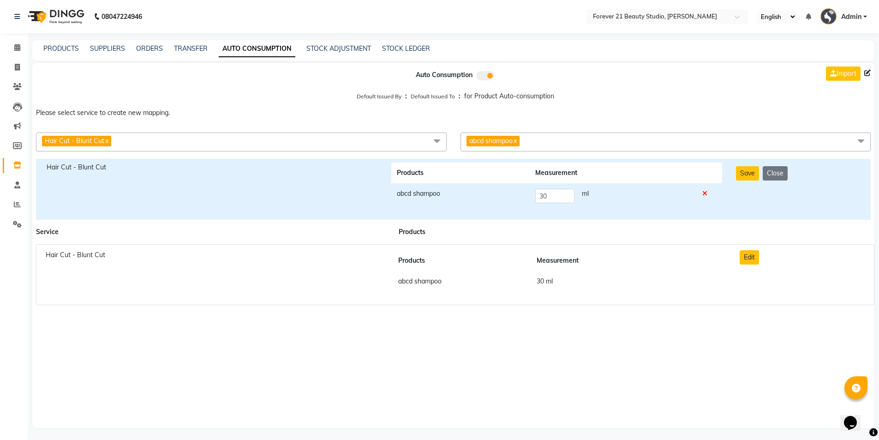
click at [408, 171] on th "Products" at bounding box center [460, 173] width 139 height 21
click at [612, 176] on th "Measurement" at bounding box center [613, 173] width 167 height 21
click at [417, 174] on th "Products" at bounding box center [460, 173] width 139 height 21
click at [418, 173] on th "Products" at bounding box center [460, 173] width 139 height 21
click at [444, 196] on td "abcd shampoo" at bounding box center [460, 195] width 139 height 25
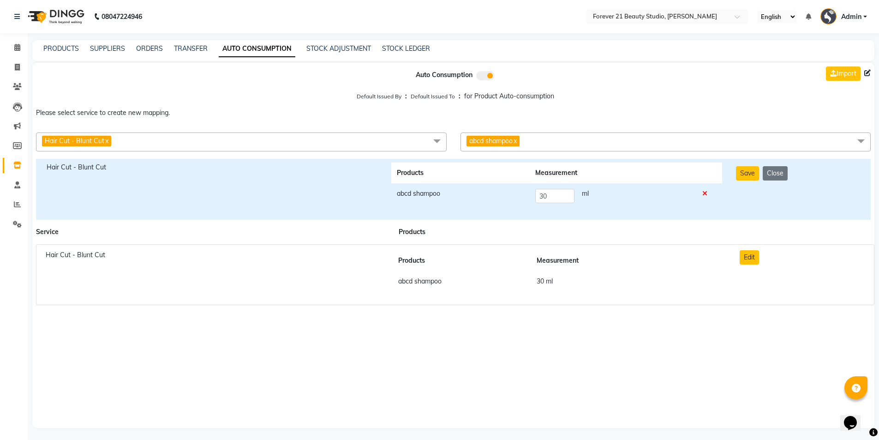
click at [441, 193] on td "abcd shampoo" at bounding box center [460, 195] width 139 height 25
click at [434, 140] on span at bounding box center [437, 141] width 18 height 18
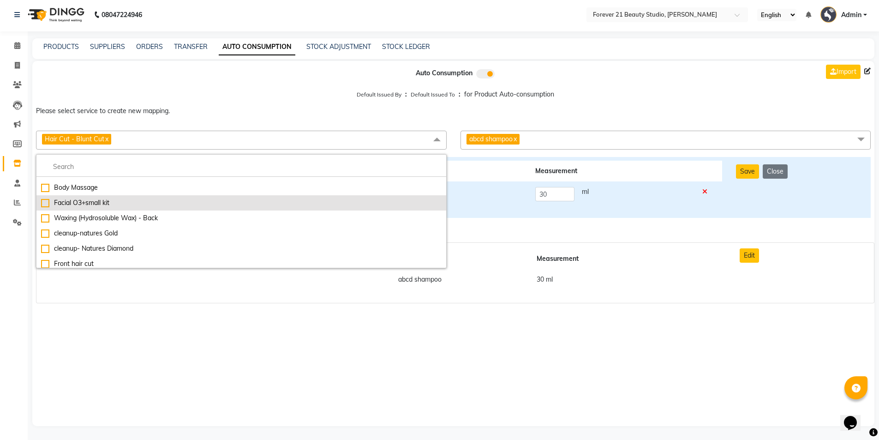
scroll to position [2572, 0]
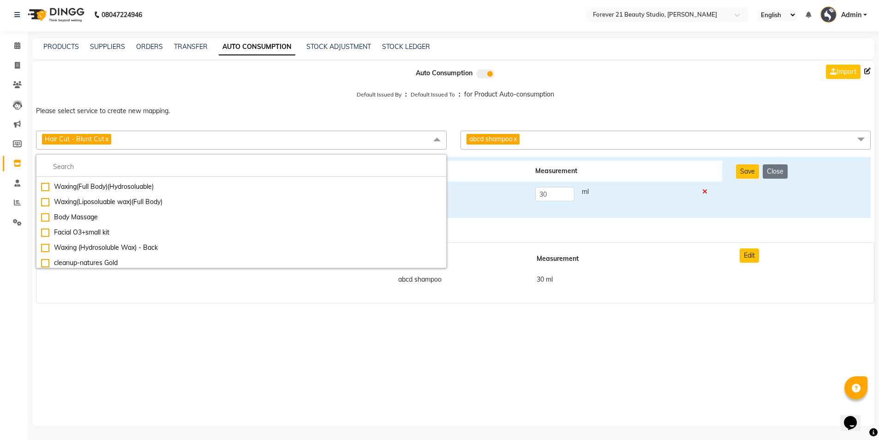
click at [131, 139] on span "Hair Cut - Blunt Cut x" at bounding box center [241, 140] width 411 height 19
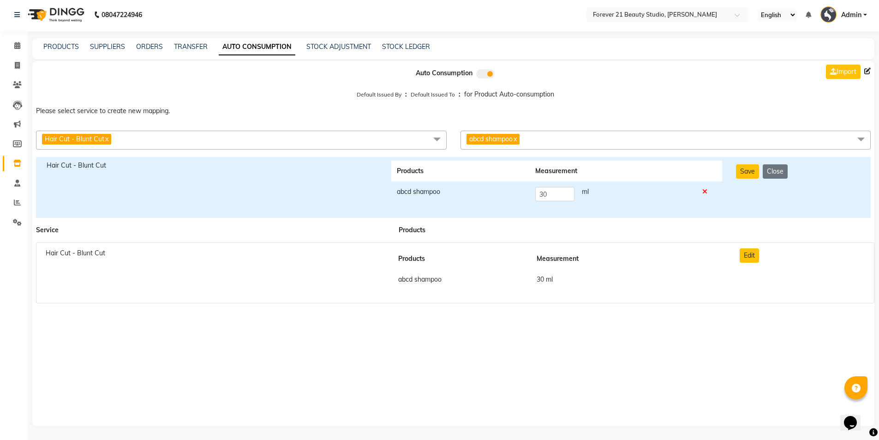
click at [106, 139] on link "x" at bounding box center [106, 139] width 4 height 8
checkbox input "false"
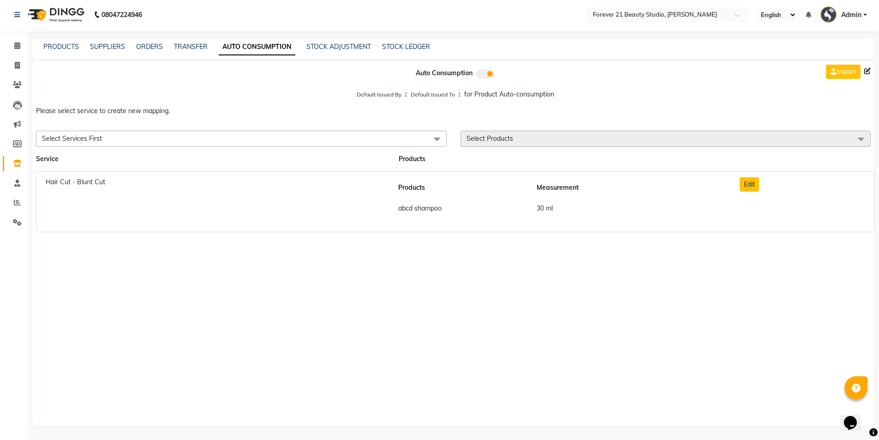
click at [103, 136] on span "Select Services First" at bounding box center [241, 139] width 411 height 16
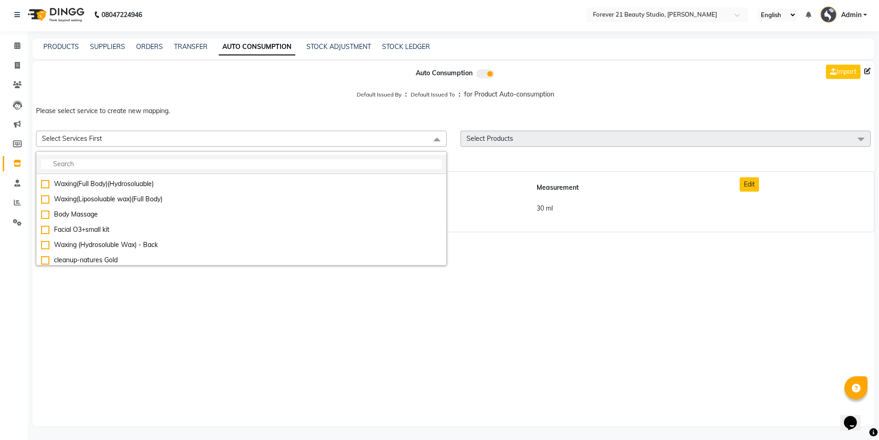
click at [108, 165] on input "multiselect-search" at bounding box center [241, 164] width 401 height 10
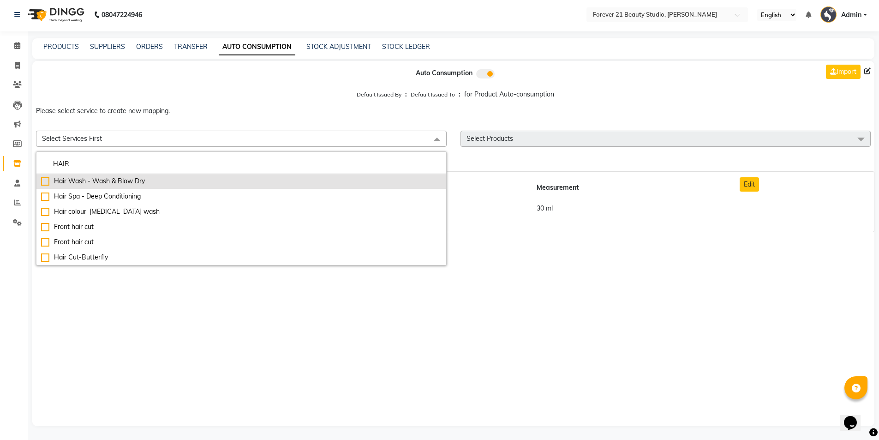
type input "HAIR"
click at [42, 185] on div "Hair Wash - Wash & Blow Dry" at bounding box center [241, 181] width 401 height 10
checkbox input "true"
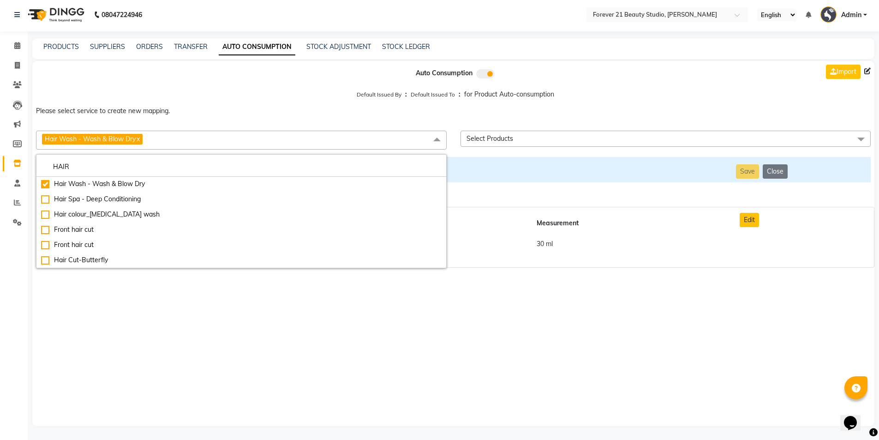
click at [488, 139] on span "Select Products" at bounding box center [490, 138] width 47 height 8
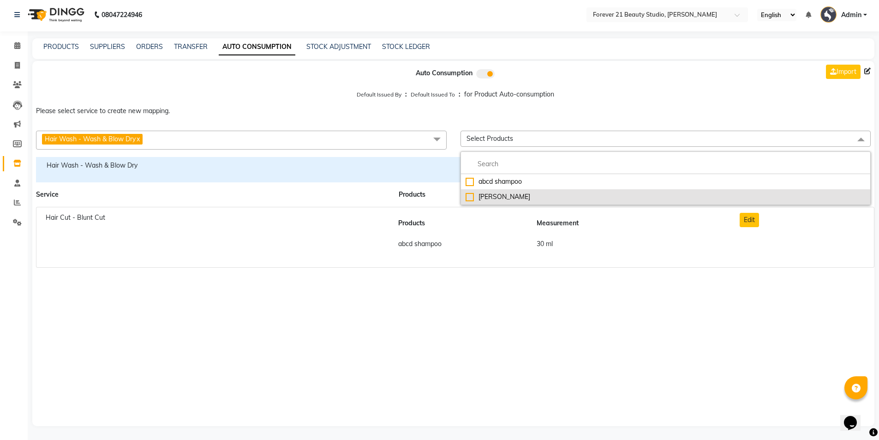
click at [473, 198] on div "[PERSON_NAME]" at bounding box center [666, 197] width 401 height 10
checkbox input "true"
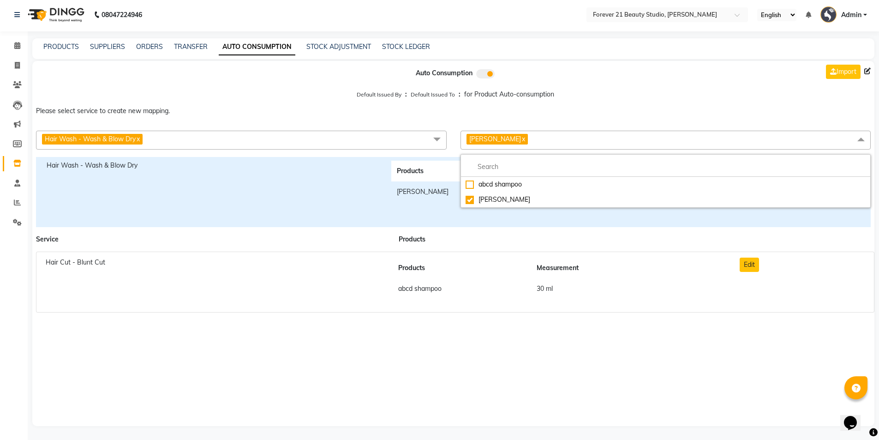
click at [436, 141] on span at bounding box center [437, 140] width 18 height 18
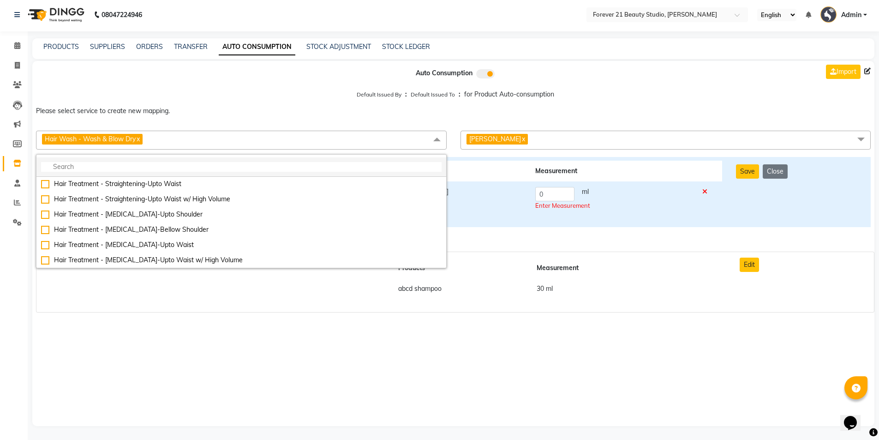
click at [273, 165] on input "multiselect-search" at bounding box center [241, 167] width 401 height 10
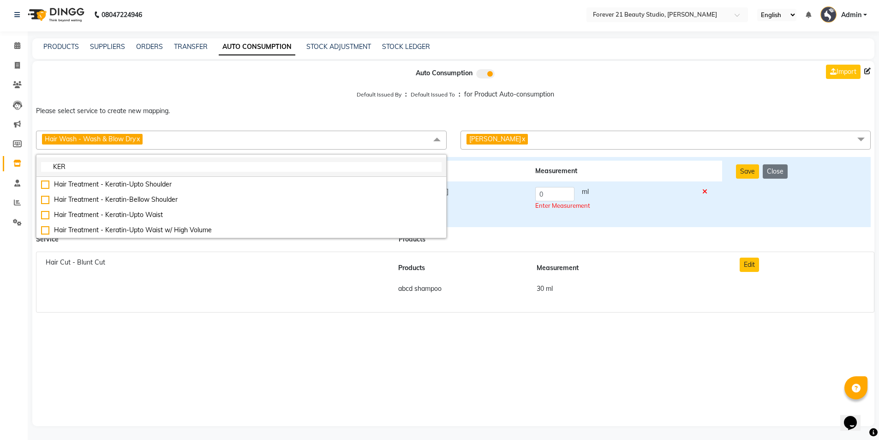
scroll to position [0, 0]
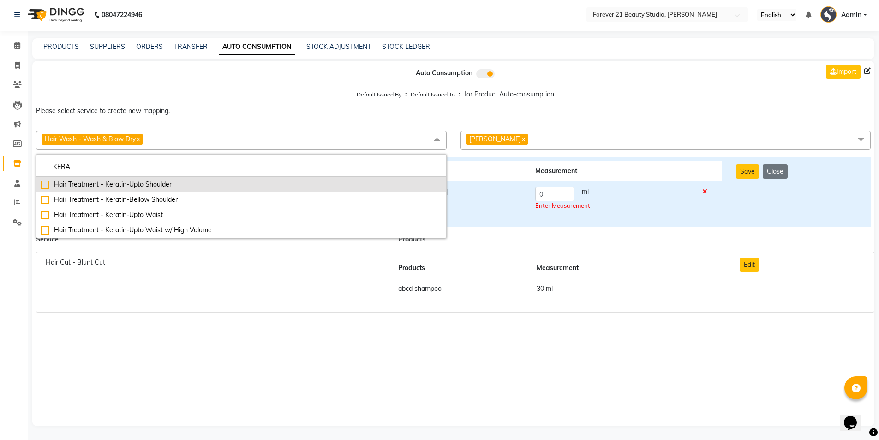
type input "KERA"
click at [44, 185] on div "Hair Treatment - Keratin-Upto Shoulder" at bounding box center [241, 185] width 401 height 10
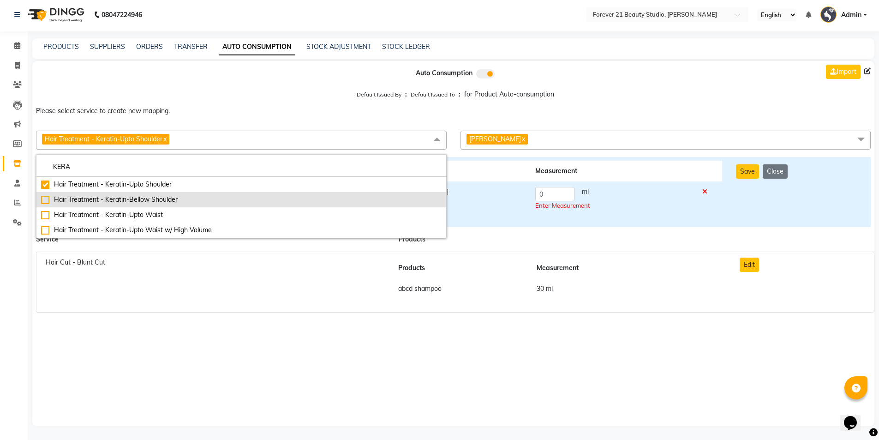
click at [44, 198] on div "Hair Treatment - Keratin-Bellow Shoulder" at bounding box center [241, 200] width 401 height 10
checkbox input "false"
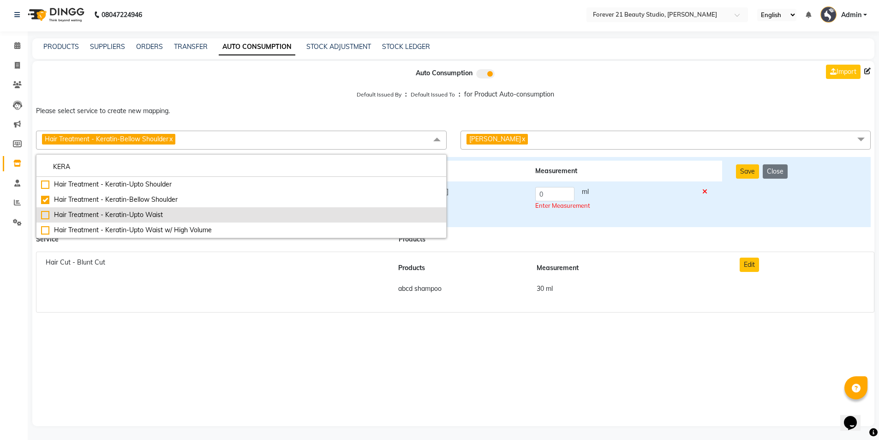
click at [43, 214] on div "Hair Treatment - Keratin-Upto Waist" at bounding box center [241, 215] width 401 height 10
checkbox input "false"
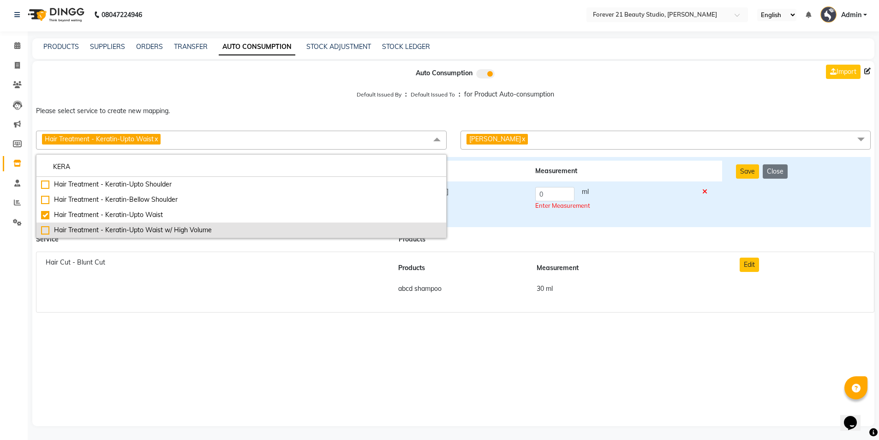
click at [44, 228] on div "Hair Treatment - Keratin-Upto Waist w/ High Volume" at bounding box center [241, 230] width 401 height 10
checkbox input "false"
checkbox input "true"
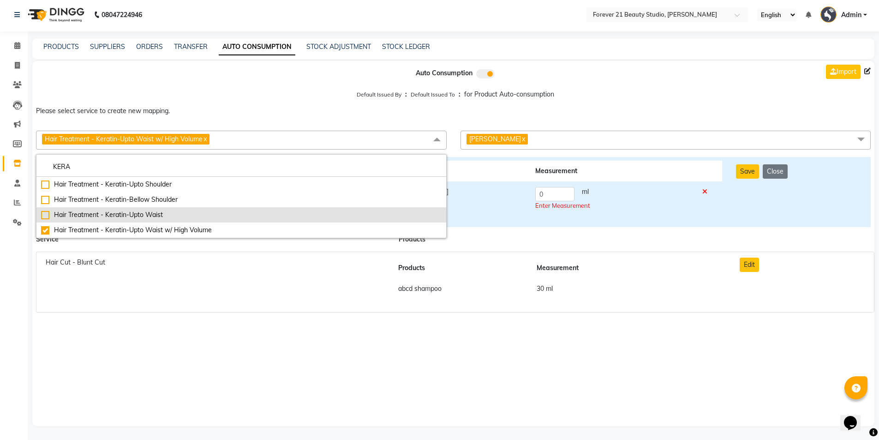
click at [45, 214] on div "Hair Treatment - Keratin-Upto Waist" at bounding box center [241, 215] width 401 height 10
checkbox input "true"
checkbox input "false"
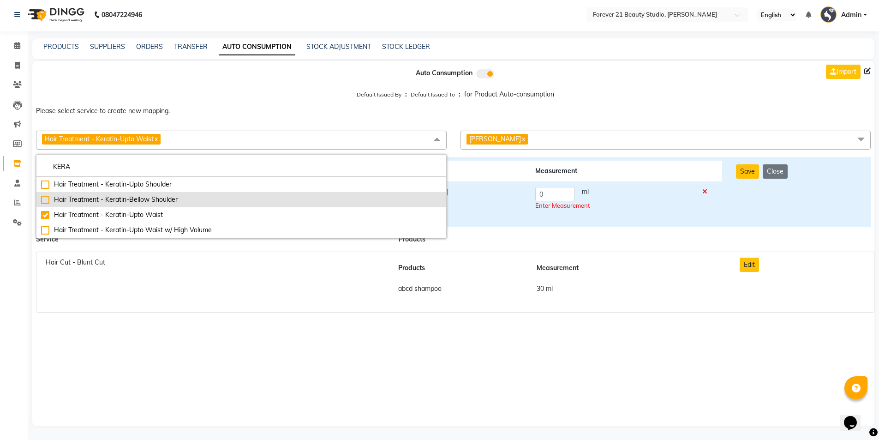
click at [44, 200] on div "Hair Treatment - Keratin-Bellow Shoulder" at bounding box center [241, 200] width 401 height 10
checkbox input "true"
checkbox input "false"
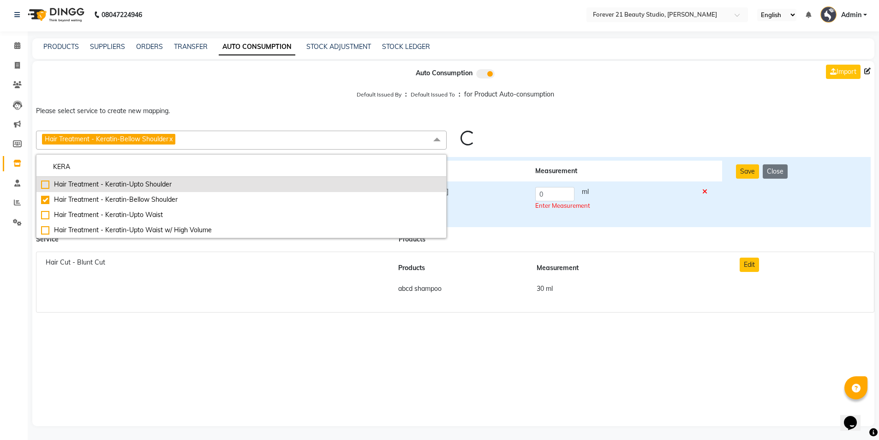
click at [44, 187] on div "Hair Treatment - Keratin-Upto Shoulder" at bounding box center [241, 185] width 401 height 10
checkbox input "true"
checkbox input "false"
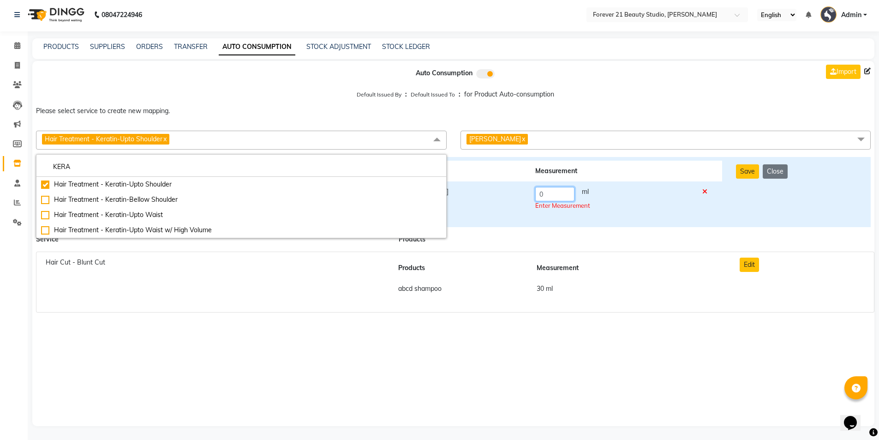
click at [548, 192] on input "0" at bounding box center [555, 194] width 39 height 14
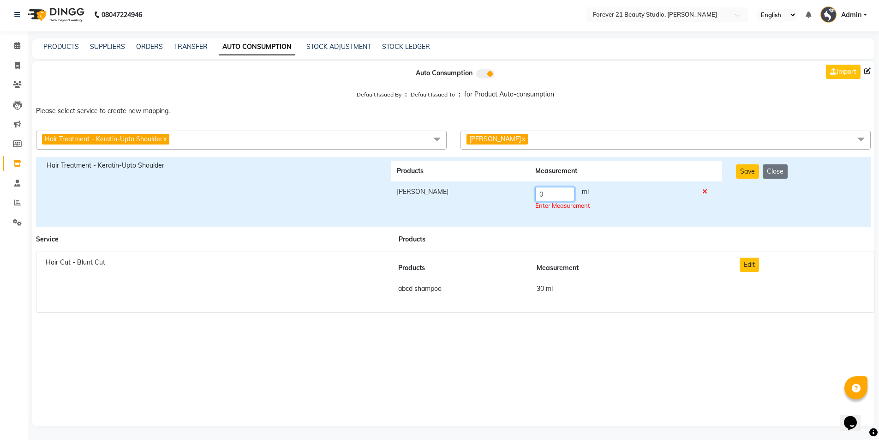
drag, startPoint x: 550, startPoint y: 193, endPoint x: 520, endPoint y: 193, distance: 30.0
click at [520, 193] on tr "MAX GLOW 0 ml Enter Measurement" at bounding box center [556, 198] width 331 height 35
type input "50"
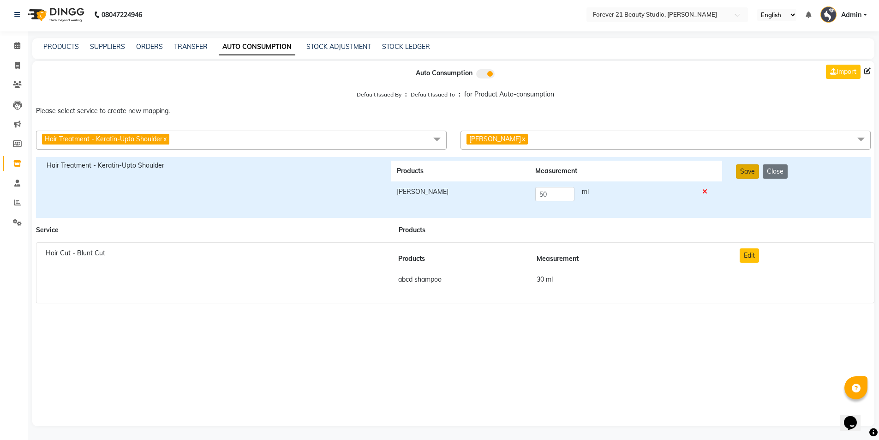
click at [750, 175] on button "Save" at bounding box center [747, 171] width 23 height 14
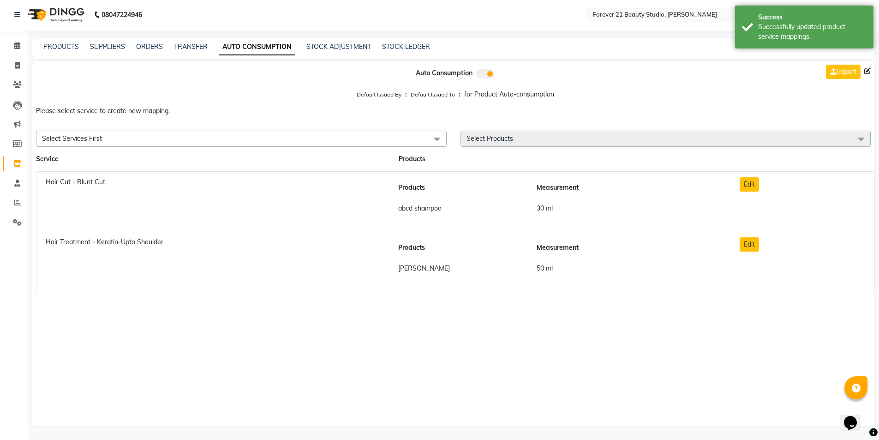
click at [434, 139] on span at bounding box center [437, 140] width 18 height 18
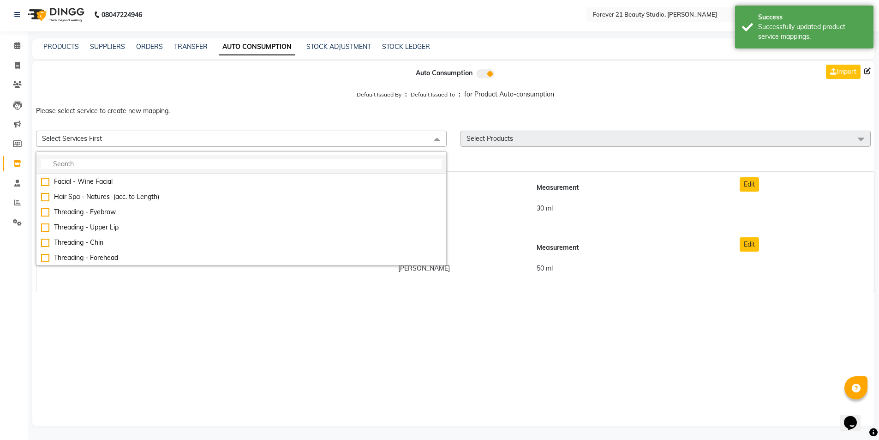
click at [86, 164] on input "multiselect-search" at bounding box center [241, 164] width 401 height 10
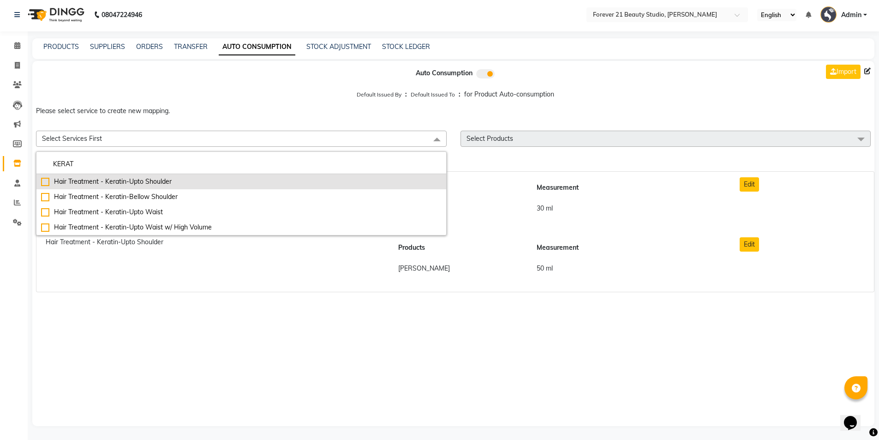
type input "KERAT"
click at [145, 183] on div "Hair Treatment - Keratin-Upto Shoulder" at bounding box center [241, 182] width 401 height 10
checkbox input "true"
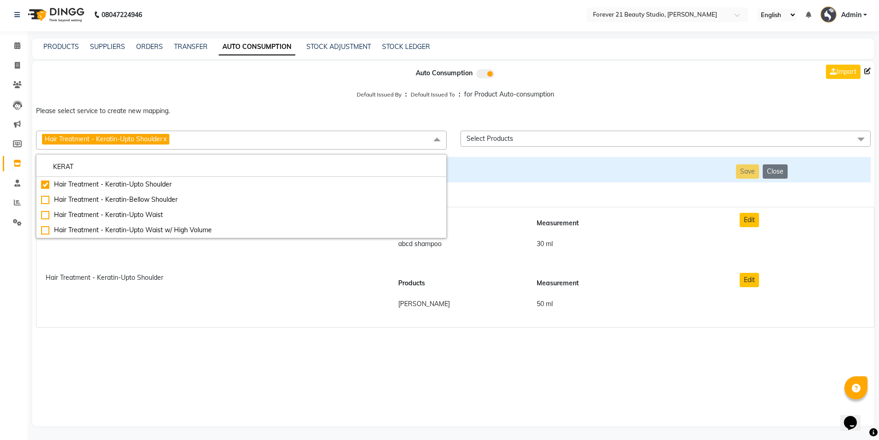
click at [420, 305] on td "[PERSON_NAME]" at bounding box center [462, 304] width 139 height 21
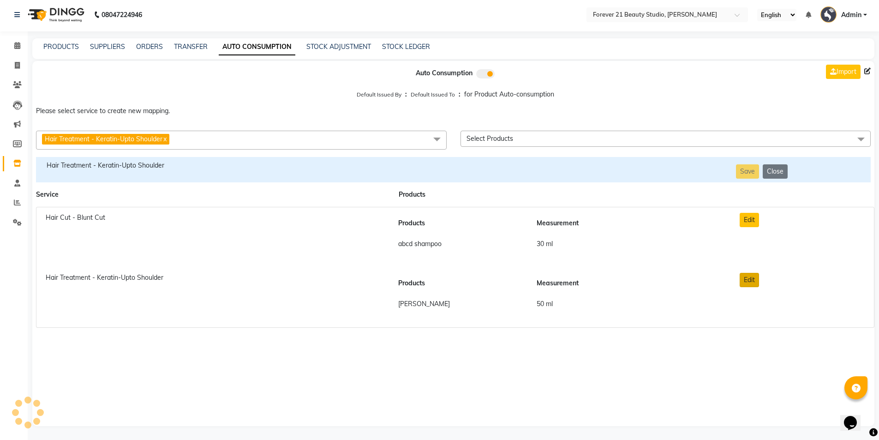
click at [758, 280] on button "Edit" at bounding box center [749, 280] width 19 height 14
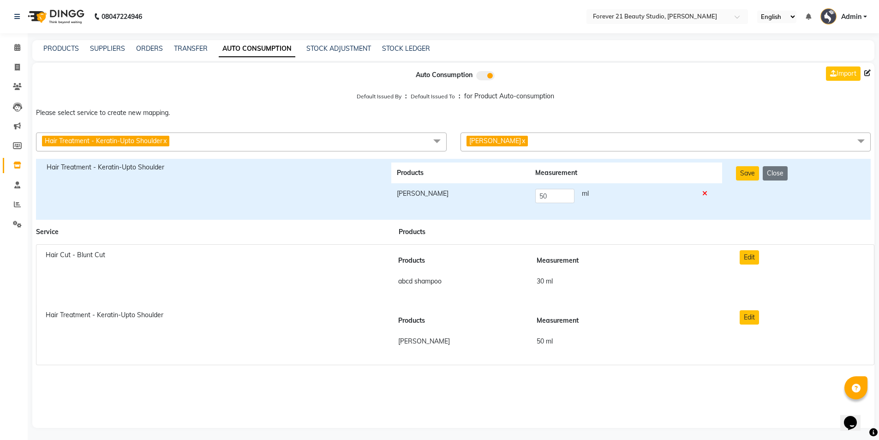
click at [446, 167] on th "Products" at bounding box center [460, 173] width 139 height 21
click at [433, 174] on th "Products" at bounding box center [460, 173] width 139 height 21
click at [436, 175] on th "Products" at bounding box center [460, 173] width 139 height 21
drag, startPoint x: 438, startPoint y: 174, endPoint x: 593, endPoint y: 175, distance: 155.1
click at [450, 174] on th "Products" at bounding box center [460, 173] width 139 height 21
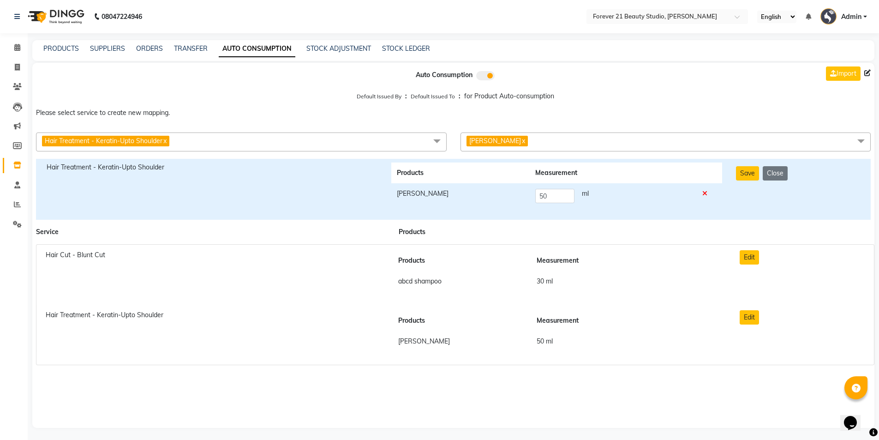
click at [709, 194] on td at bounding box center [709, 195] width 25 height 25
click at [705, 193] on icon at bounding box center [705, 193] width 5 height 6
click at [709, 193] on td at bounding box center [709, 195] width 25 height 25
click at [490, 135] on span "Select Products" at bounding box center [666, 140] width 411 height 16
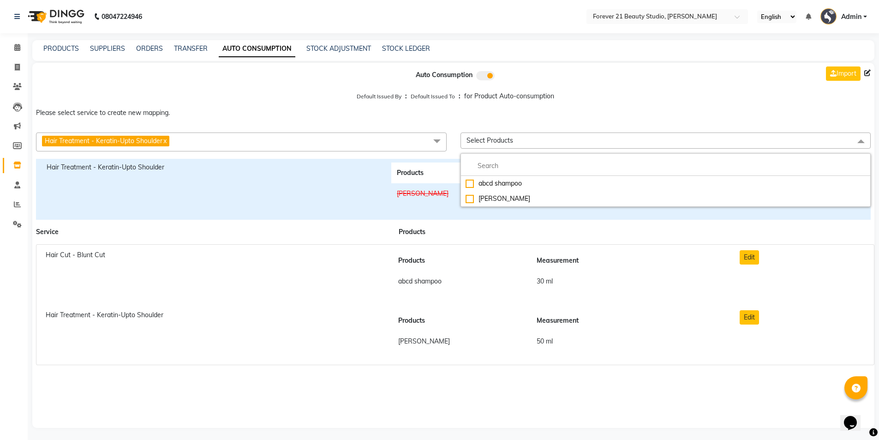
drag, startPoint x: 511, startPoint y: 187, endPoint x: 353, endPoint y: 168, distance: 159.4
click at [355, 169] on div "Auto Consumption Import Default Issued By : Default Issued To : for Product Aut…" at bounding box center [453, 245] width 843 height 365
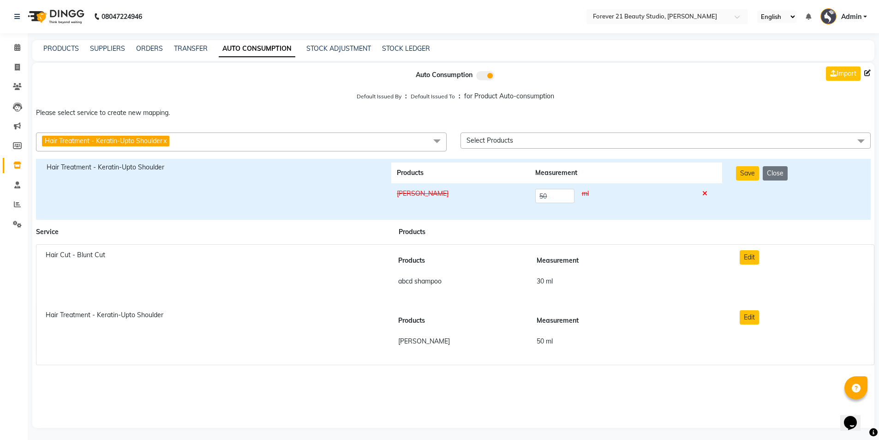
click at [333, 166] on div "Hair Treatment - Keratin-Upto Shoulder" at bounding box center [212, 168] width 331 height 10
click at [705, 195] on icon at bounding box center [705, 193] width 5 height 6
click at [708, 193] on icon at bounding box center [705, 193] width 5 height 6
click at [749, 317] on button "Edit" at bounding box center [749, 317] width 19 height 14
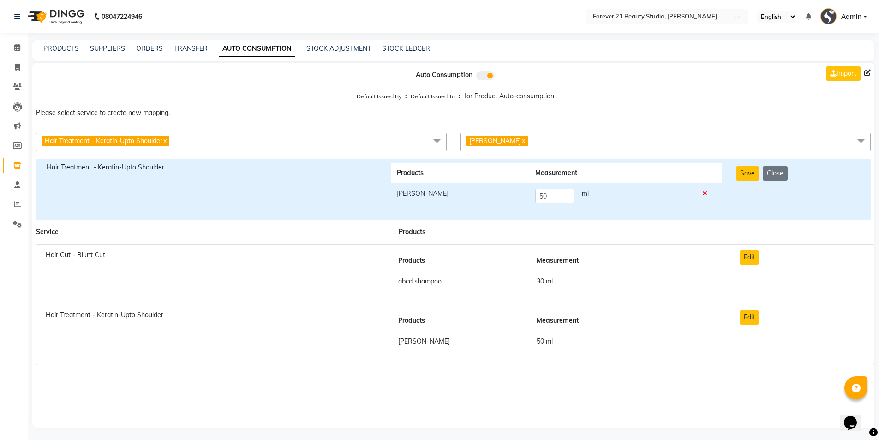
click at [521, 141] on link "x" at bounding box center [523, 141] width 4 height 8
checkbox input "false"
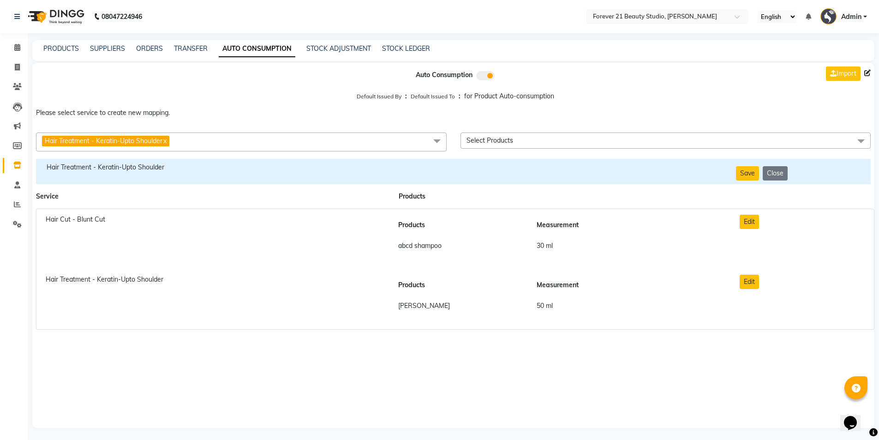
click at [515, 141] on span "Select Products" at bounding box center [666, 140] width 411 height 16
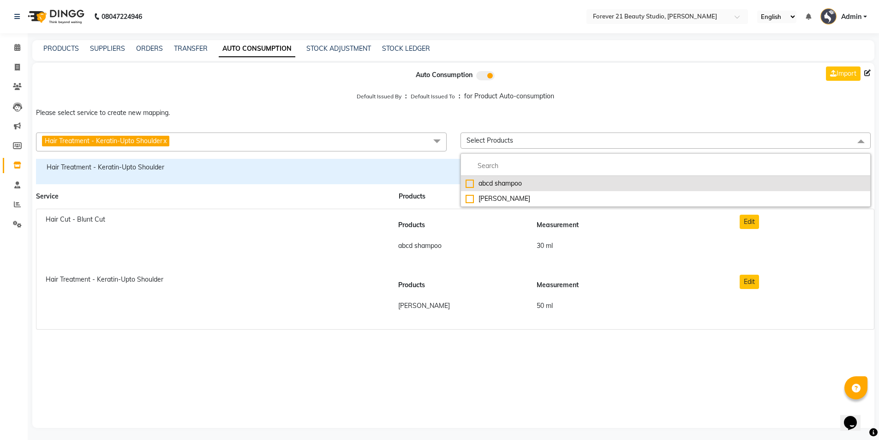
click at [514, 183] on div "abcd shampoo" at bounding box center [666, 184] width 401 height 10
checkbox input "true"
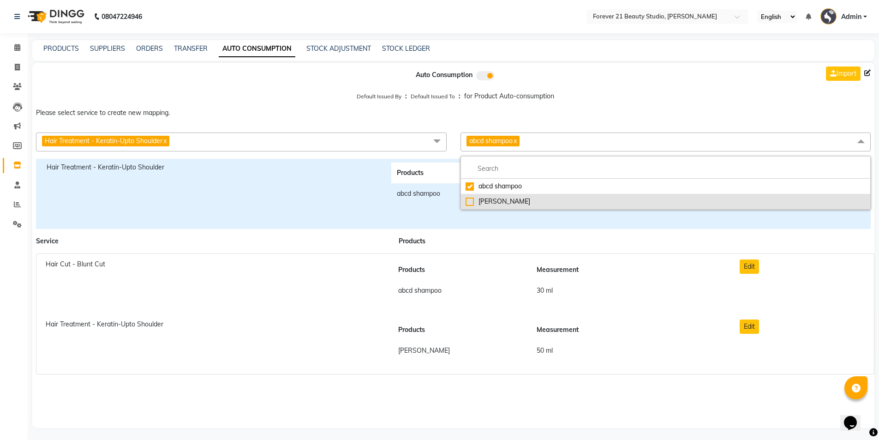
click at [498, 202] on div "[PERSON_NAME]" at bounding box center [666, 202] width 401 height 10
checkbox input "true"
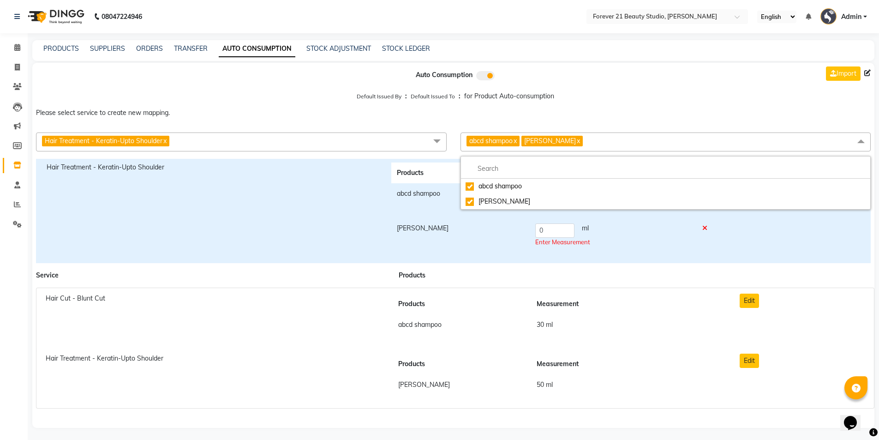
click at [576, 142] on link "x" at bounding box center [578, 141] width 4 height 8
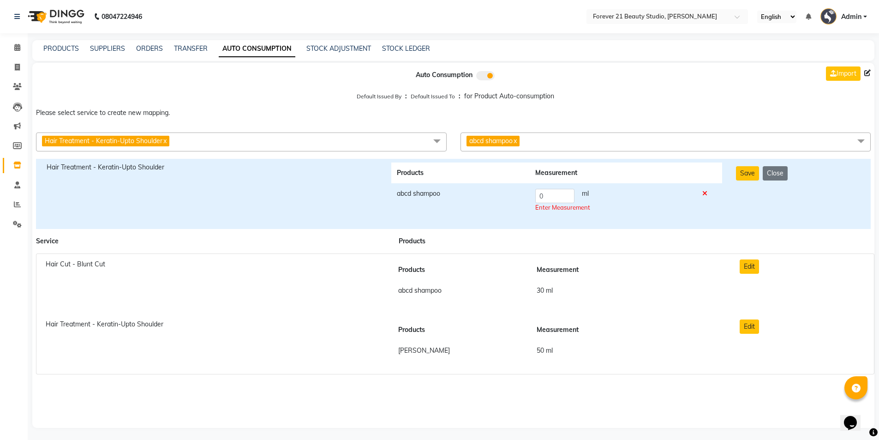
click at [519, 142] on span "abcd shampoo x" at bounding box center [493, 141] width 53 height 11
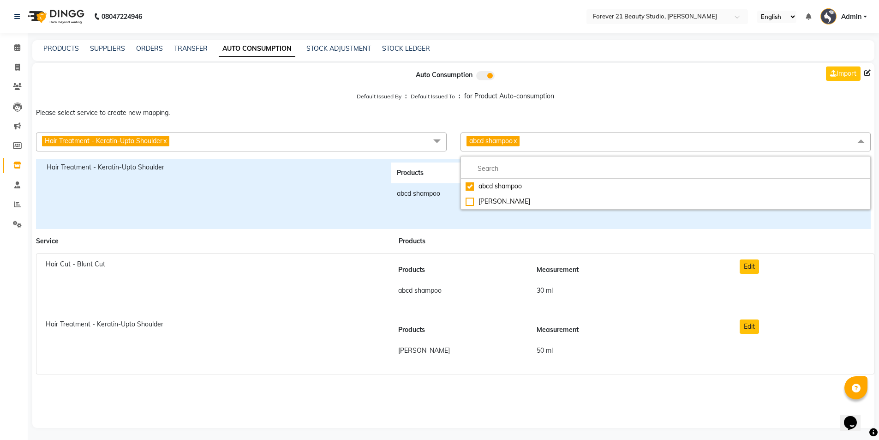
click at [517, 142] on link "x" at bounding box center [515, 141] width 4 height 8
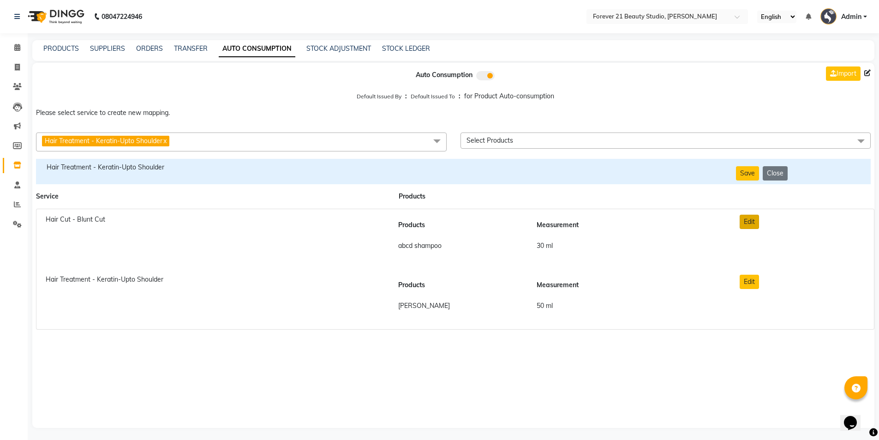
click at [750, 224] on button "Edit" at bounding box center [749, 222] width 19 height 14
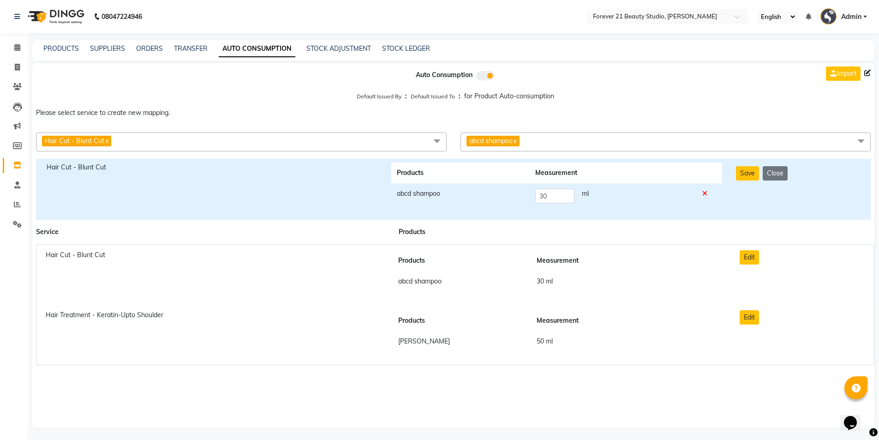
click at [108, 140] on link "x" at bounding box center [106, 141] width 4 height 8
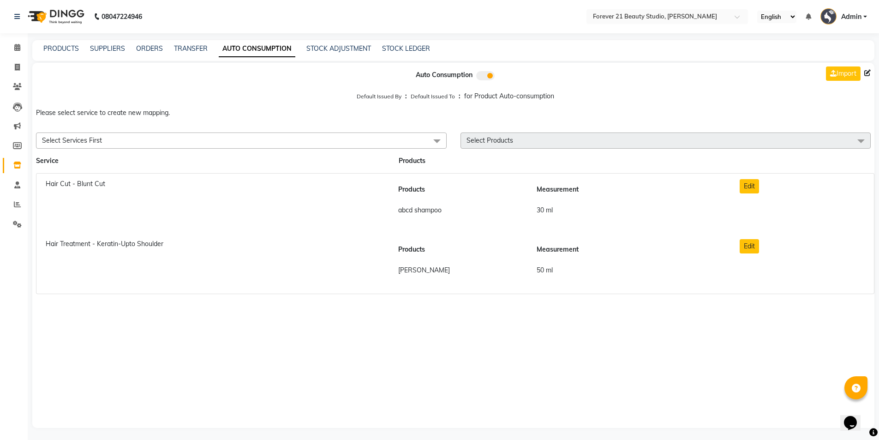
click at [121, 144] on span "Select Services First" at bounding box center [241, 140] width 411 height 16
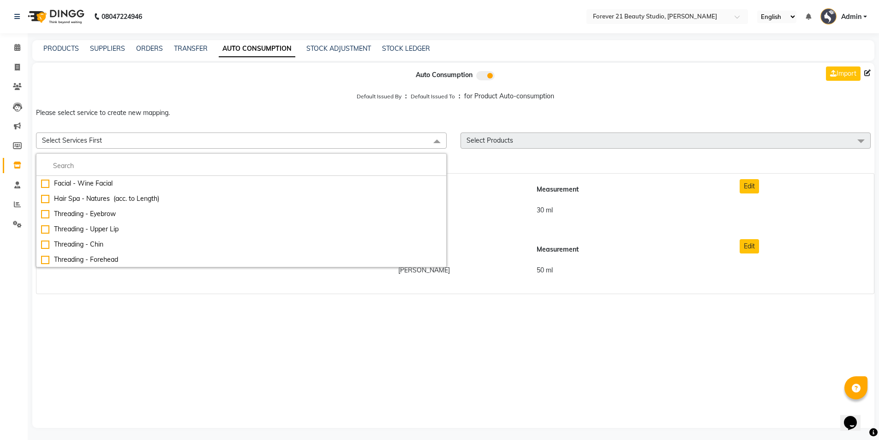
click at [121, 144] on span "Select Services First" at bounding box center [241, 140] width 411 height 16
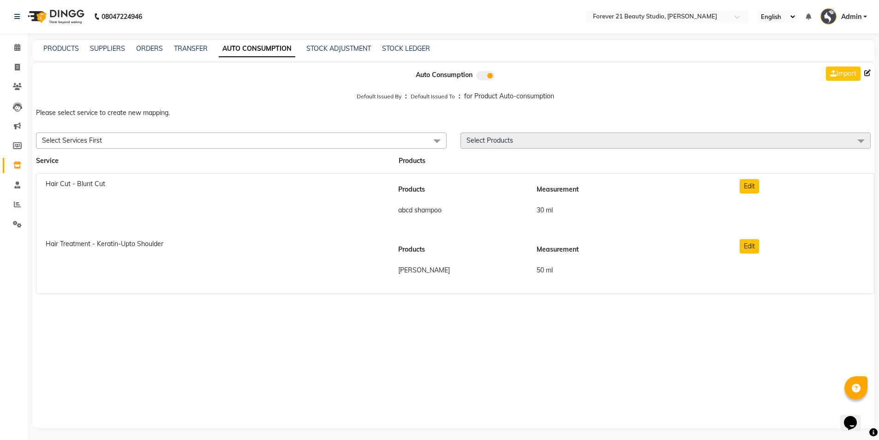
click at [118, 141] on span "Select Services First" at bounding box center [241, 140] width 411 height 16
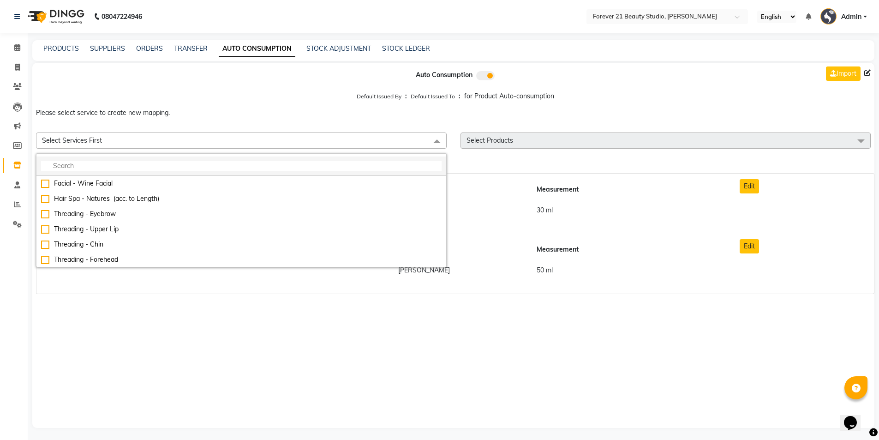
click at [102, 163] on input "multiselect-search" at bounding box center [241, 166] width 401 height 10
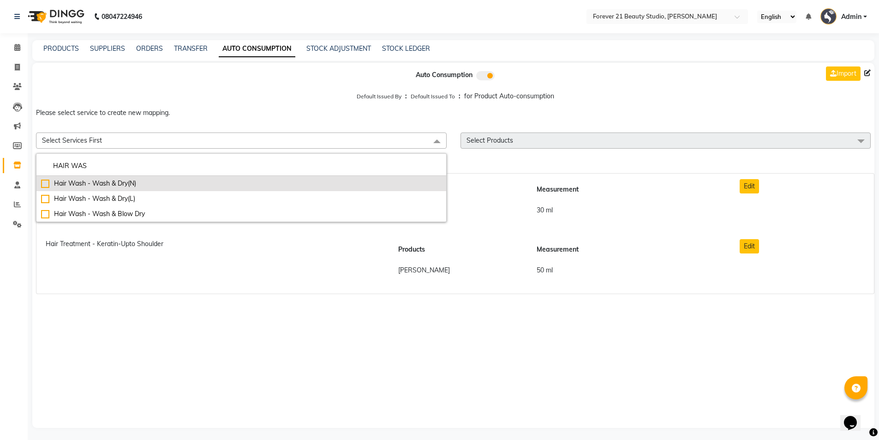
type input "HAIR WAS"
click at [44, 184] on div "Hair Wash - Wash & Dry(N)" at bounding box center [241, 184] width 401 height 10
checkbox input "true"
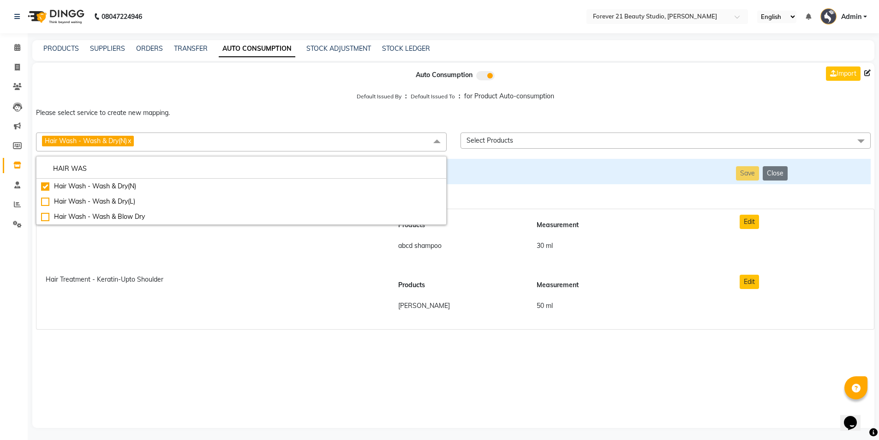
click at [858, 139] on span at bounding box center [861, 141] width 18 height 18
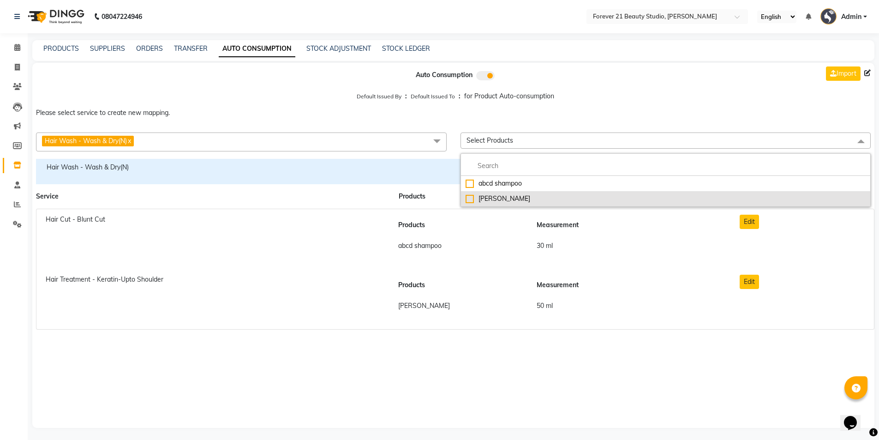
click at [526, 201] on div "[PERSON_NAME]" at bounding box center [666, 199] width 401 height 10
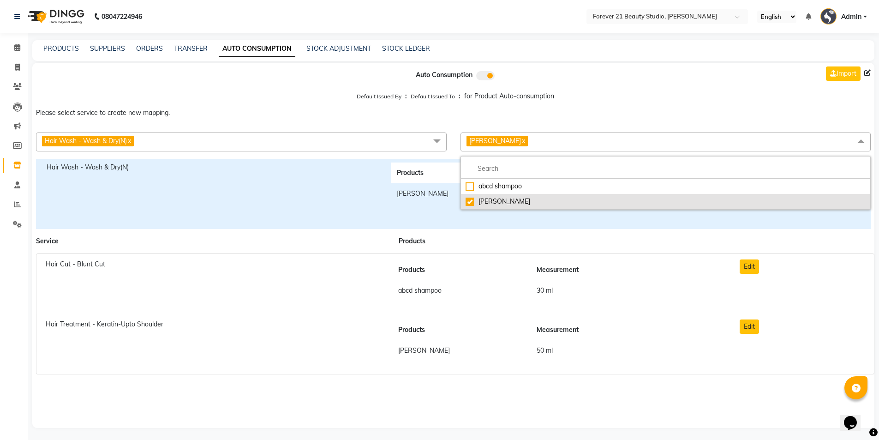
click at [500, 204] on div "[PERSON_NAME]" at bounding box center [666, 202] width 401 height 10
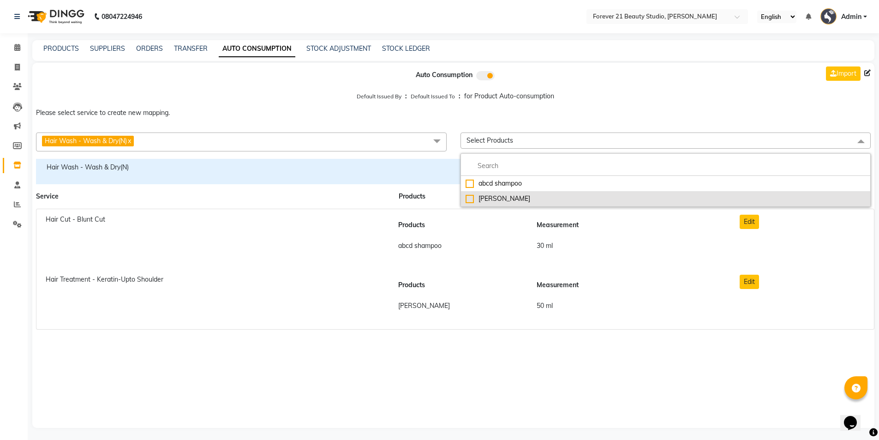
click at [496, 198] on div "[PERSON_NAME]" at bounding box center [666, 199] width 401 height 10
checkbox input "true"
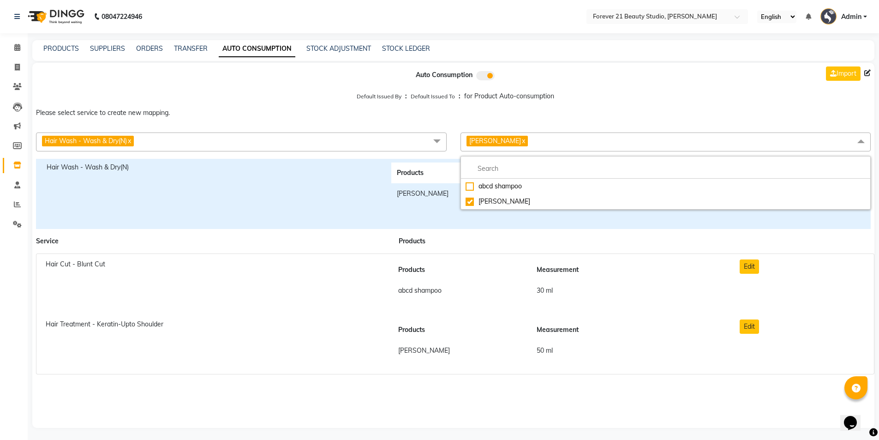
click at [626, 241] on div "Products" at bounding box center [560, 241] width 354 height 10
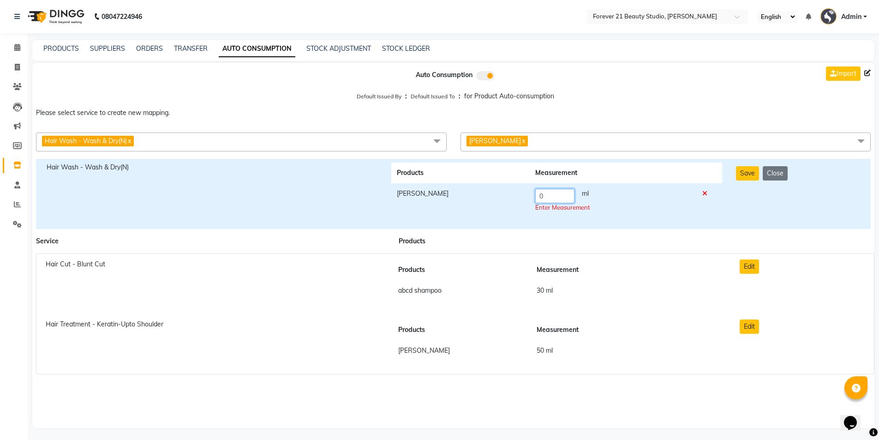
drag, startPoint x: 562, startPoint y: 199, endPoint x: 466, endPoint y: 200, distance: 96.0
click at [467, 200] on tr "MAX GLOW 0 ml Enter Measurement" at bounding box center [556, 200] width 331 height 35
type input "2"
type input "30"
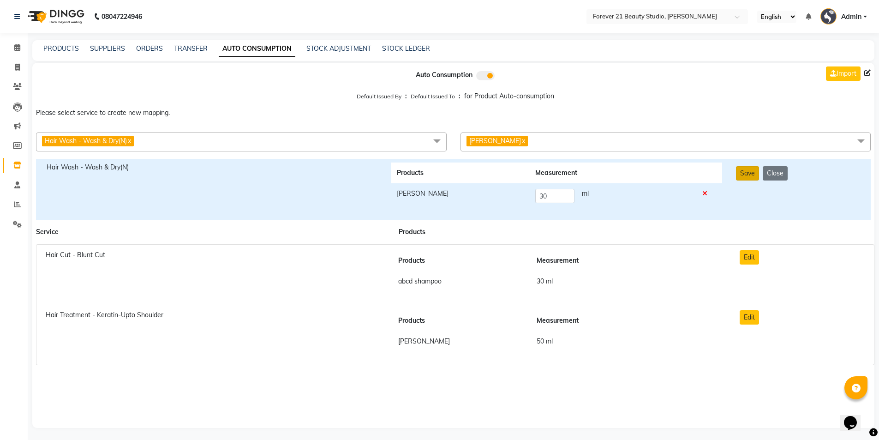
click at [748, 169] on button "Save" at bounding box center [747, 173] width 23 height 14
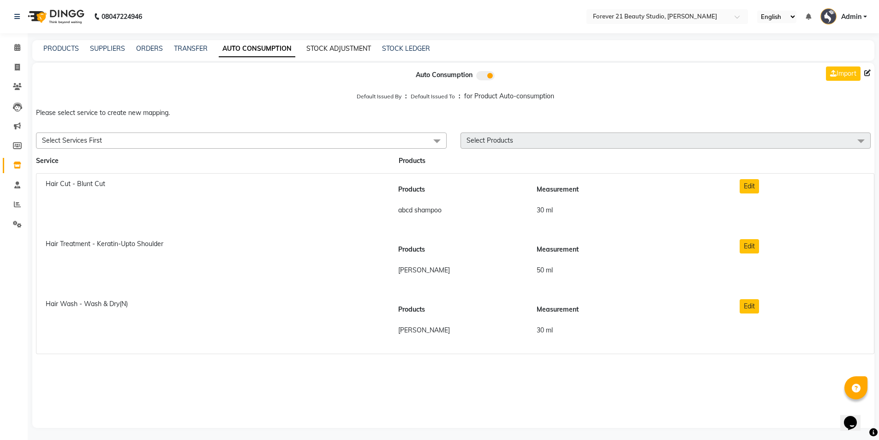
click at [343, 46] on link "STOCK ADJUSTMENT" at bounding box center [339, 48] width 65 height 8
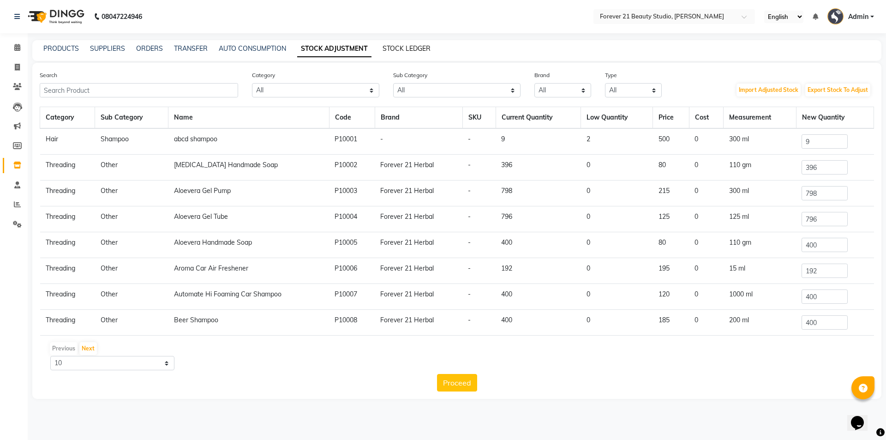
click at [397, 50] on link "STOCK LEDGER" at bounding box center [407, 48] width 48 height 8
select select "all"
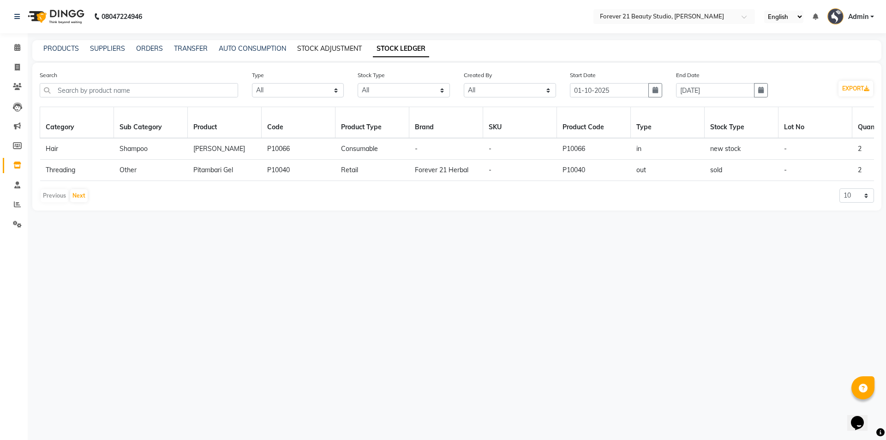
click at [312, 47] on link "STOCK ADJUSTMENT" at bounding box center [329, 48] width 65 height 8
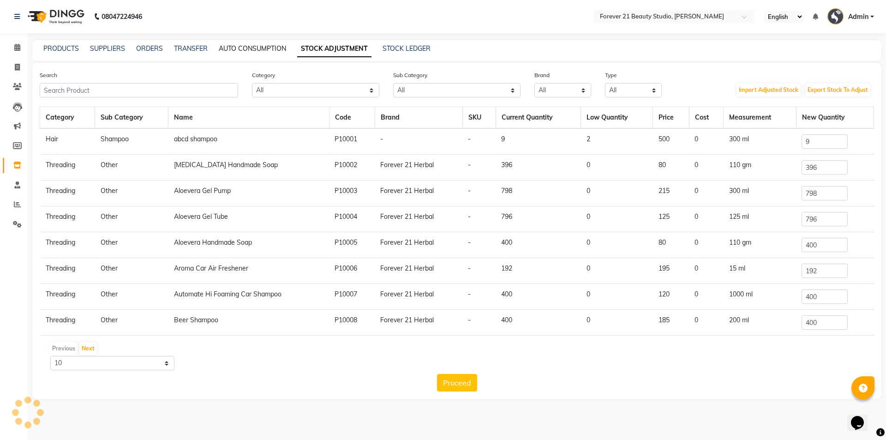
click at [277, 49] on link "AUTO CONSUMPTION" at bounding box center [252, 48] width 67 height 8
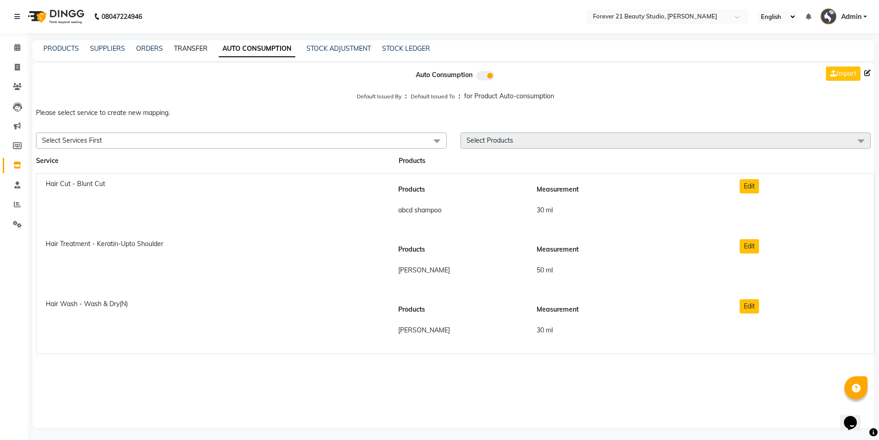
drag, startPoint x: 180, startPoint y: 49, endPoint x: 175, endPoint y: 49, distance: 5.1
click at [180, 49] on link "TRANSFER" at bounding box center [191, 48] width 34 height 8
select select "sender"
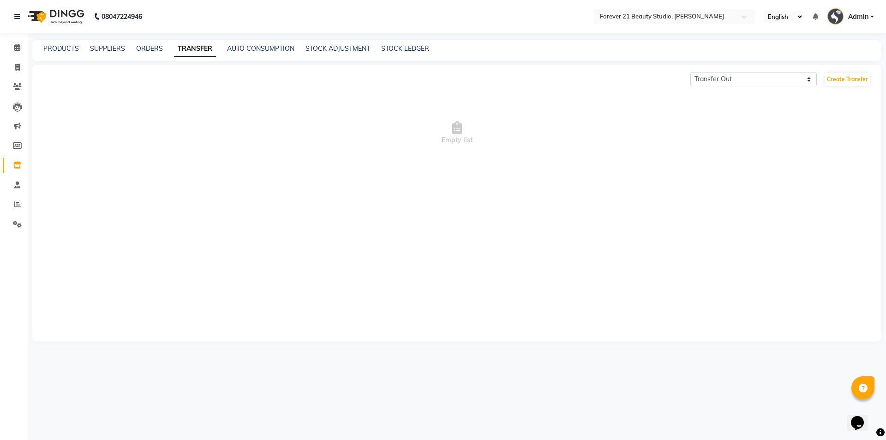
click at [129, 48] on div "PRODUCTS SUPPLIERS ORDERS TRANSFER AUTO CONSUMPTION STOCK ADJUSTMENT STOCK LEDG…" at bounding box center [451, 49] width 838 height 10
click at [153, 48] on link "ORDERS" at bounding box center [149, 48] width 27 height 8
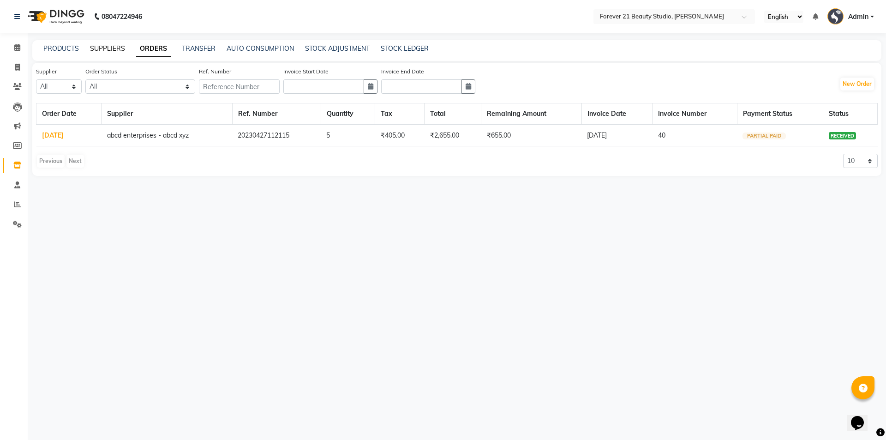
click at [106, 47] on link "SUPPLIERS" at bounding box center [107, 48] width 35 height 8
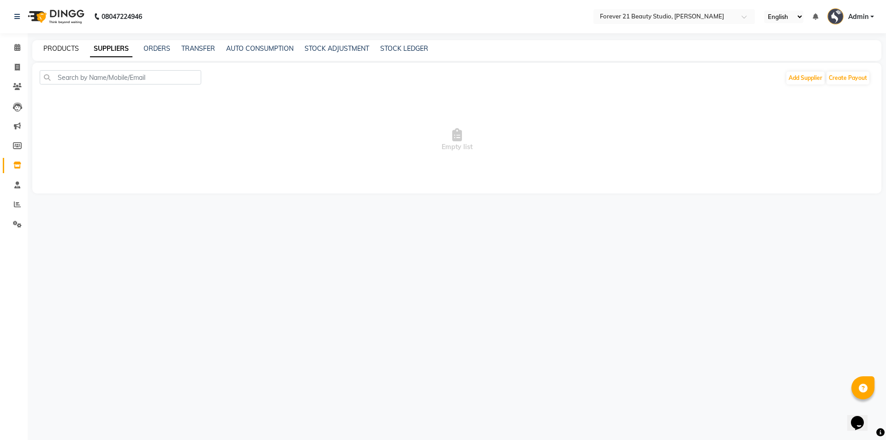
click at [66, 46] on link "PRODUCTS" at bounding box center [61, 48] width 36 height 8
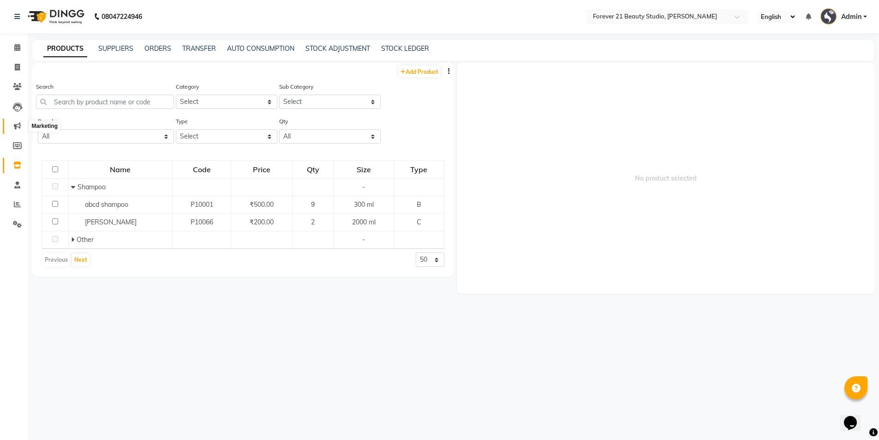
click at [17, 123] on icon at bounding box center [17, 125] width 7 height 7
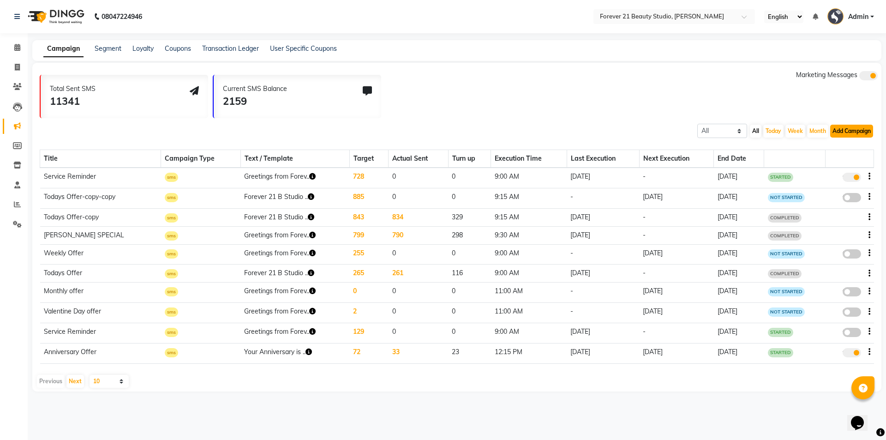
click at [858, 132] on button "Add Campaign" at bounding box center [852, 131] width 43 height 13
click at [823, 86] on div "Marketing Messages" at bounding box center [837, 94] width 82 height 48
click at [105, 47] on link "Segment" at bounding box center [108, 48] width 27 height 8
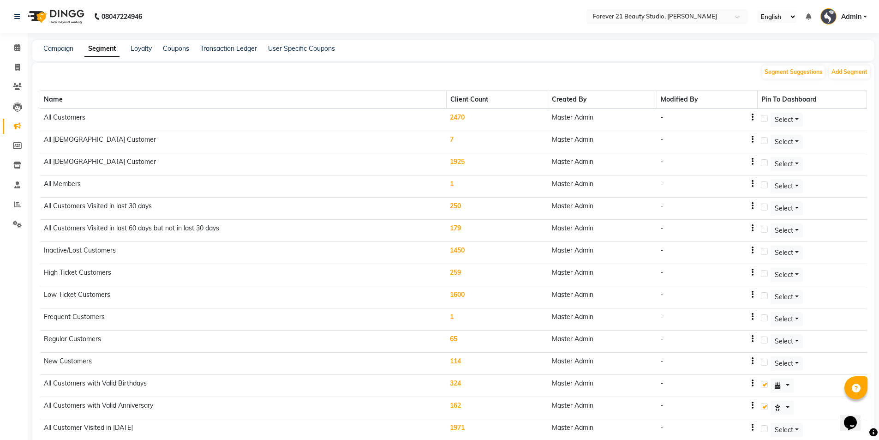
click at [455, 140] on td "7" at bounding box center [497, 142] width 102 height 22
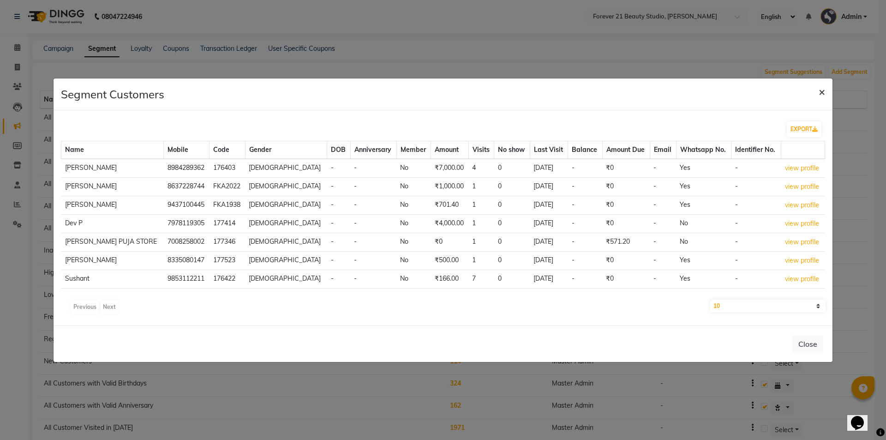
click at [823, 92] on span "×" at bounding box center [822, 91] width 6 height 14
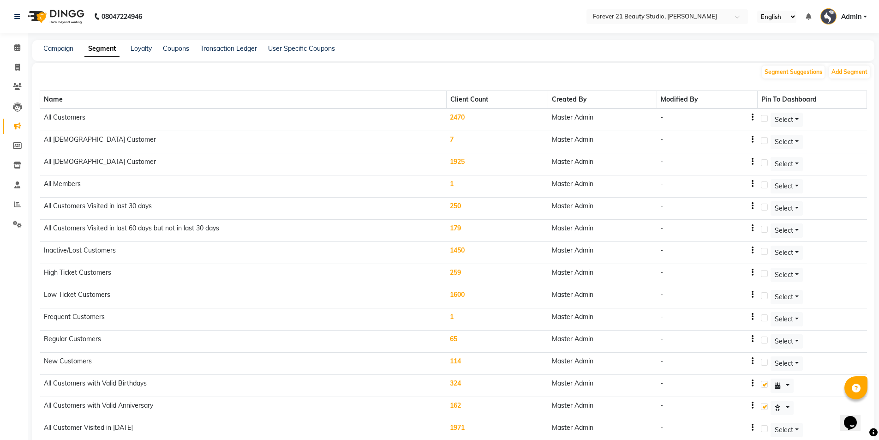
click at [457, 139] on td "7" at bounding box center [497, 142] width 102 height 22
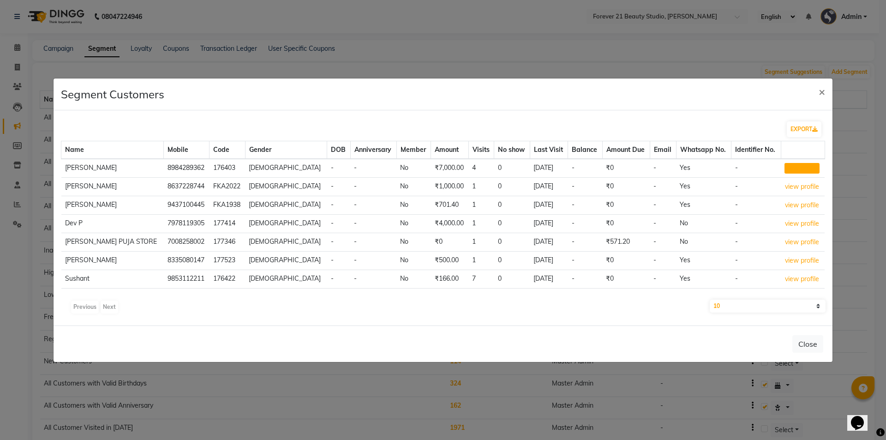
click at [802, 169] on button "view profile" at bounding box center [802, 168] width 35 height 11
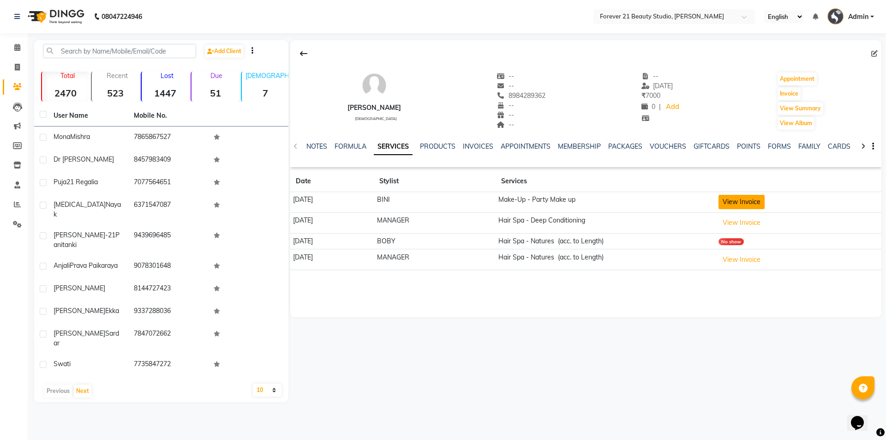
click at [754, 202] on button "View Invoice" at bounding box center [742, 202] width 46 height 14
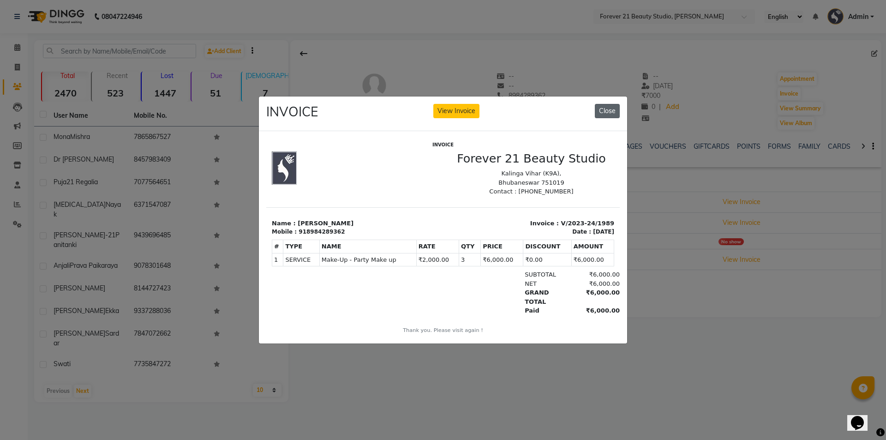
click at [615, 105] on button "Close" at bounding box center [607, 111] width 25 height 14
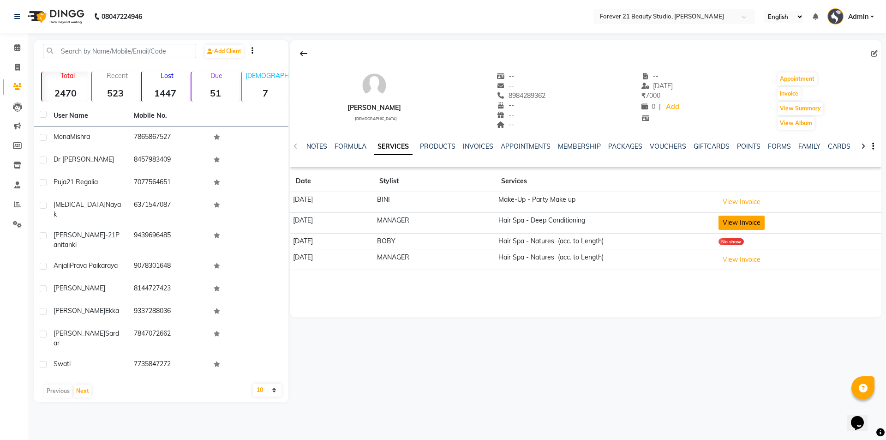
click at [743, 224] on button "View Invoice" at bounding box center [742, 223] width 46 height 14
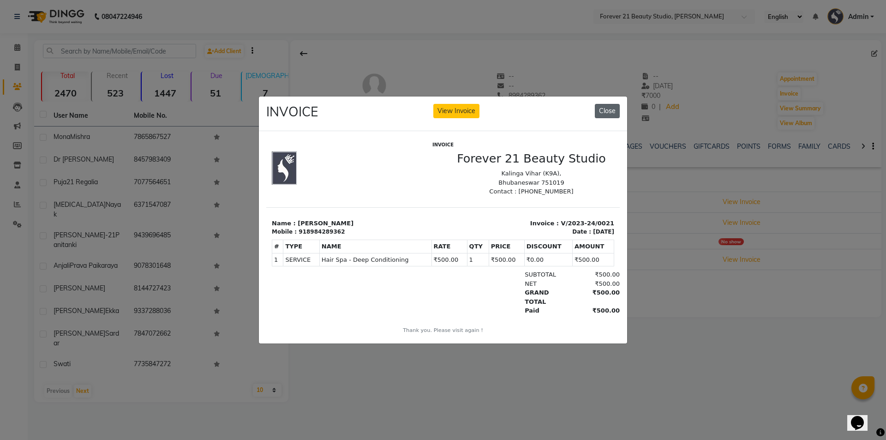
click at [607, 110] on button "Close" at bounding box center [607, 111] width 25 height 14
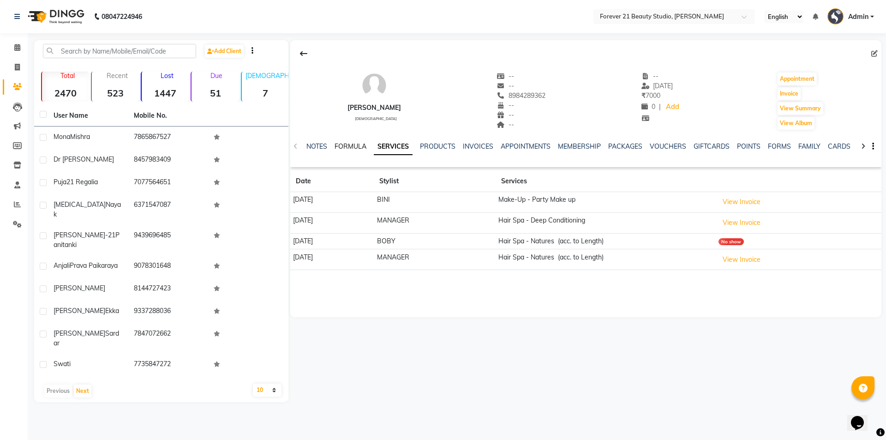
click at [352, 147] on link "FORMULA" at bounding box center [351, 146] width 32 height 8
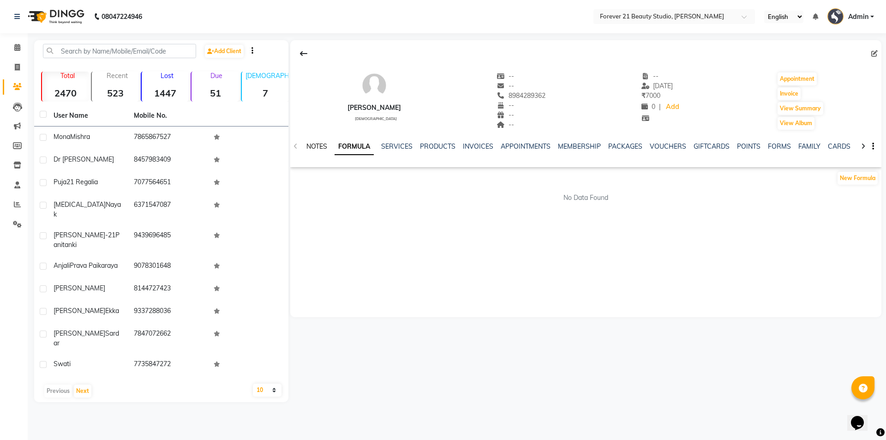
click at [313, 145] on link "NOTES" at bounding box center [317, 146] width 21 height 8
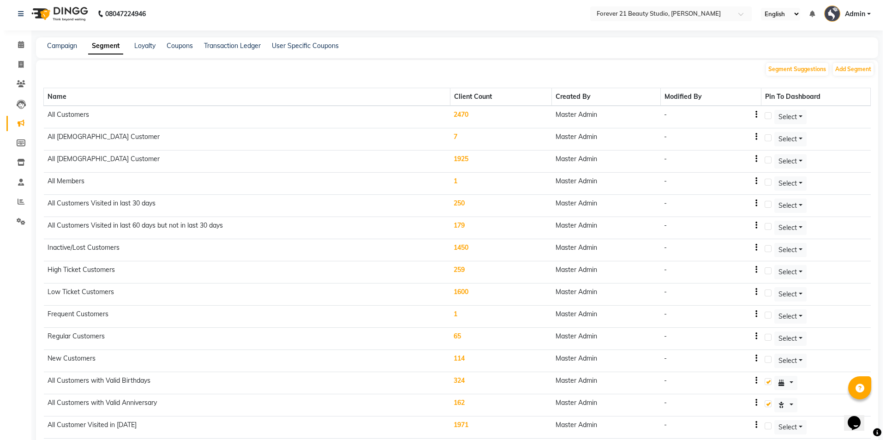
scroll to position [67, 0]
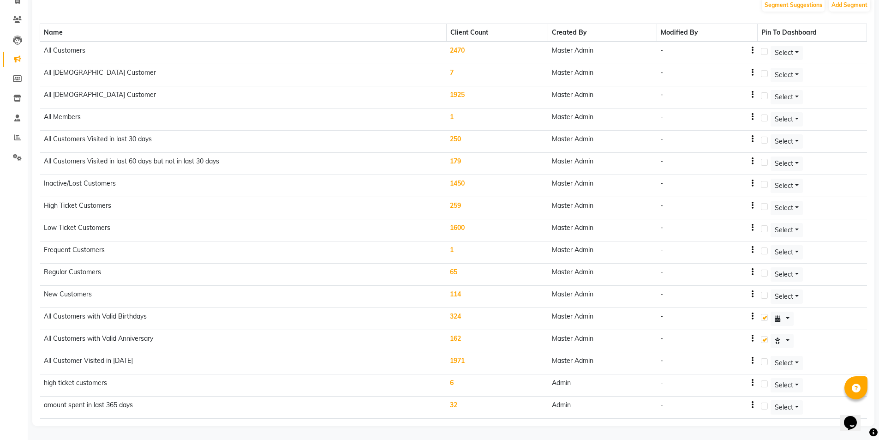
click at [456, 384] on td "6" at bounding box center [497, 385] width 102 height 22
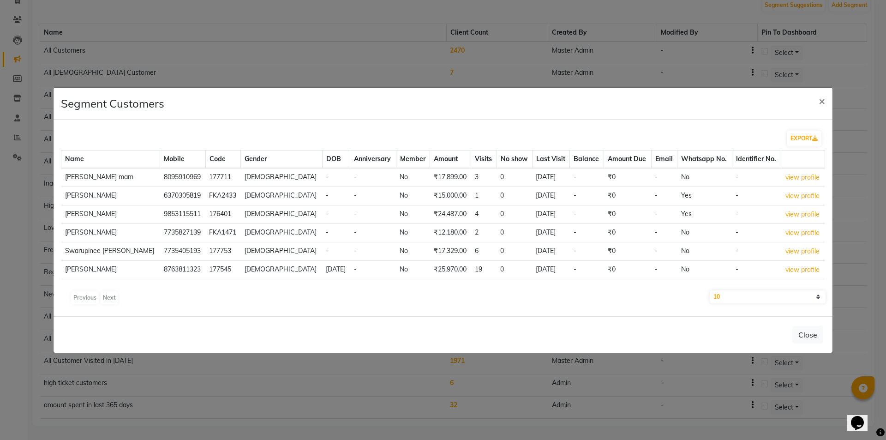
click at [817, 297] on select "10 50 100" at bounding box center [768, 296] width 116 height 13
select select "100"
click at [710, 290] on select "10 50 100" at bounding box center [768, 296] width 116 height 13
click at [109, 300] on div "Previous Next" at bounding box center [443, 297] width 757 height 15
click at [90, 298] on div "Previous Next" at bounding box center [443, 297] width 757 height 15
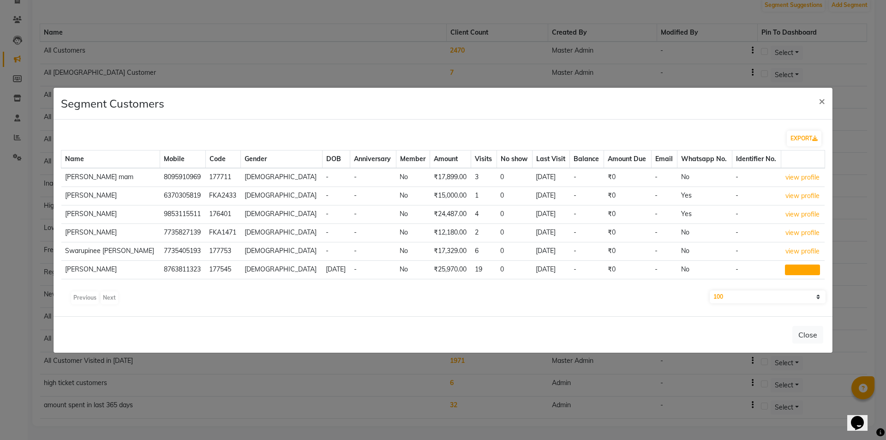
click at [800, 273] on button "view profile" at bounding box center [802, 270] width 35 height 11
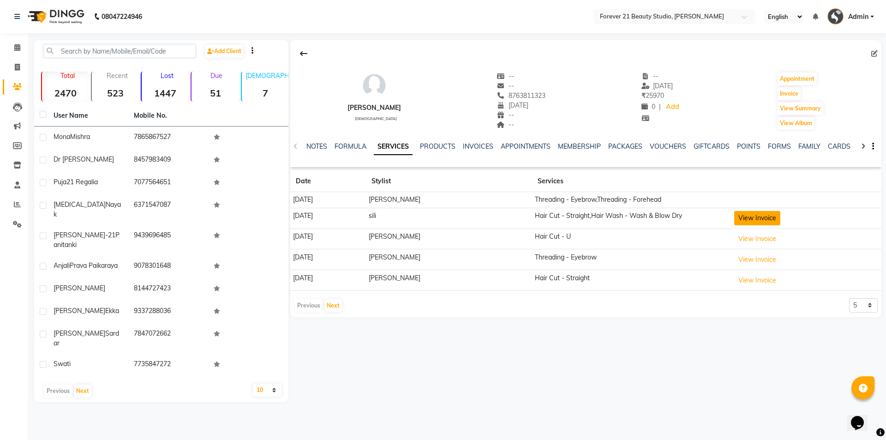
click at [756, 217] on button "View Invoice" at bounding box center [758, 218] width 46 height 14
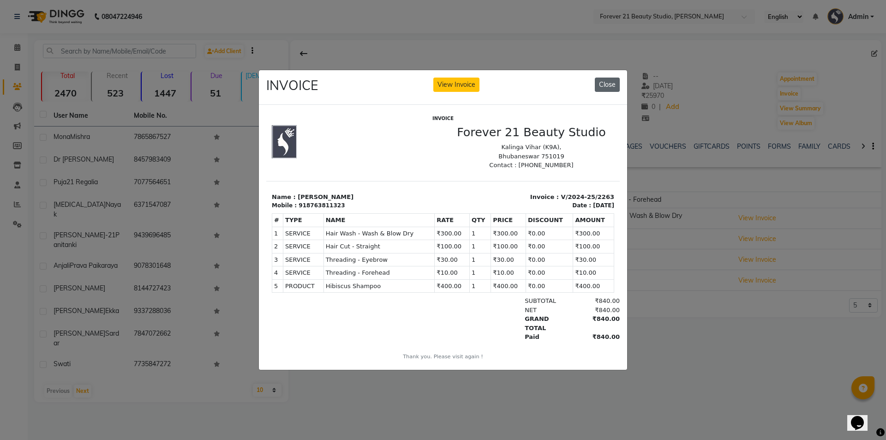
click at [616, 84] on button "Close" at bounding box center [607, 85] width 25 height 14
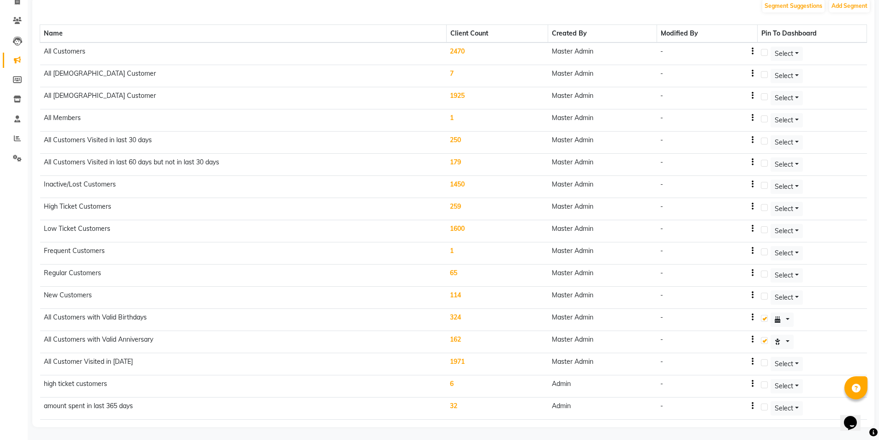
scroll to position [67, 0]
click at [460, 406] on td "32" at bounding box center [497, 408] width 102 height 22
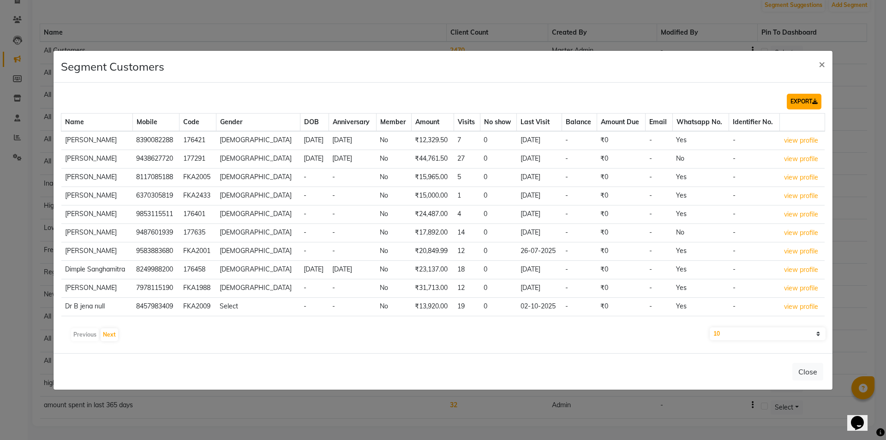
click at [809, 102] on button "EXPORT" at bounding box center [804, 102] width 35 height 16
click at [823, 68] on span "×" at bounding box center [822, 64] width 6 height 14
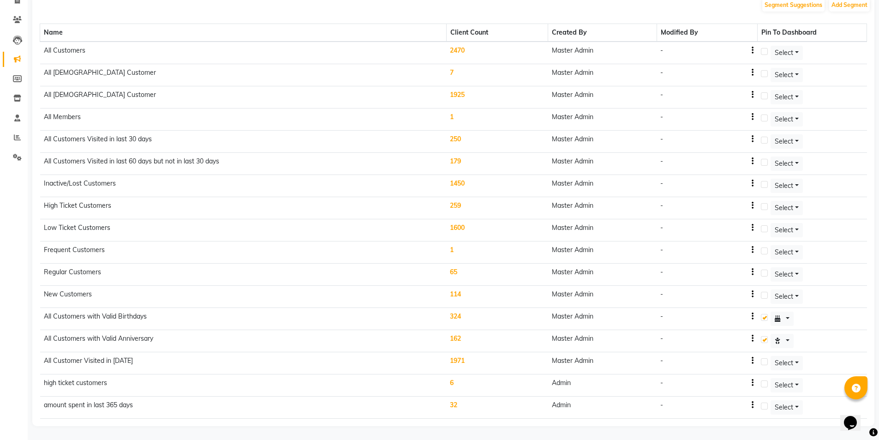
click at [83, 229] on td "Low Ticket Customers" at bounding box center [243, 230] width 407 height 22
click at [464, 184] on td "1450" at bounding box center [497, 186] width 102 height 22
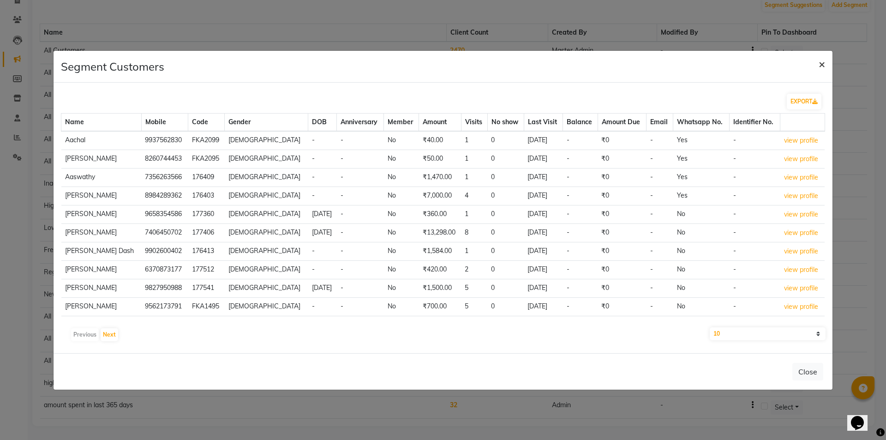
click at [827, 67] on button "×" at bounding box center [822, 64] width 21 height 26
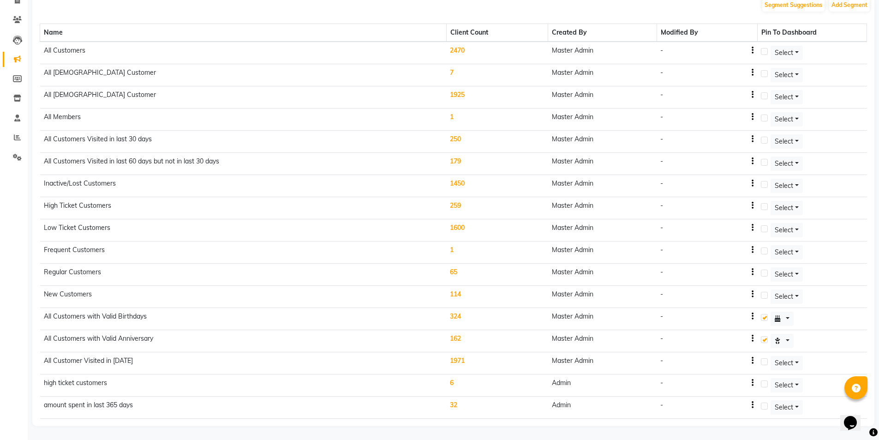
click at [458, 184] on td "1450" at bounding box center [497, 186] width 102 height 22
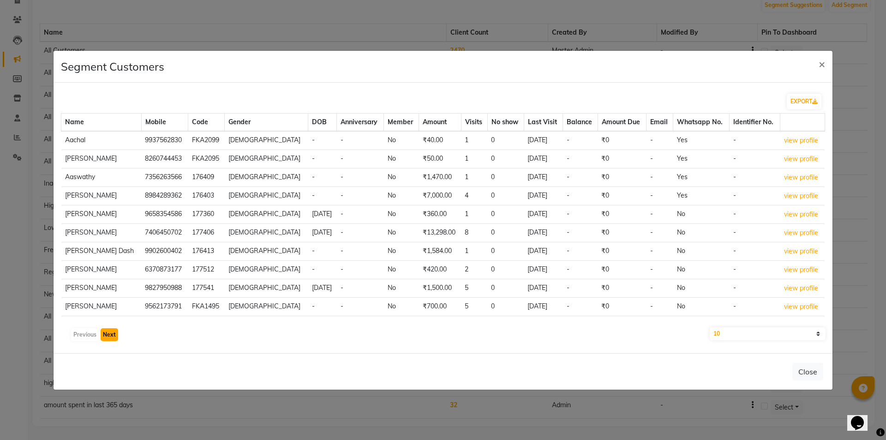
click at [108, 335] on button "Next" at bounding box center [110, 334] width 18 height 13
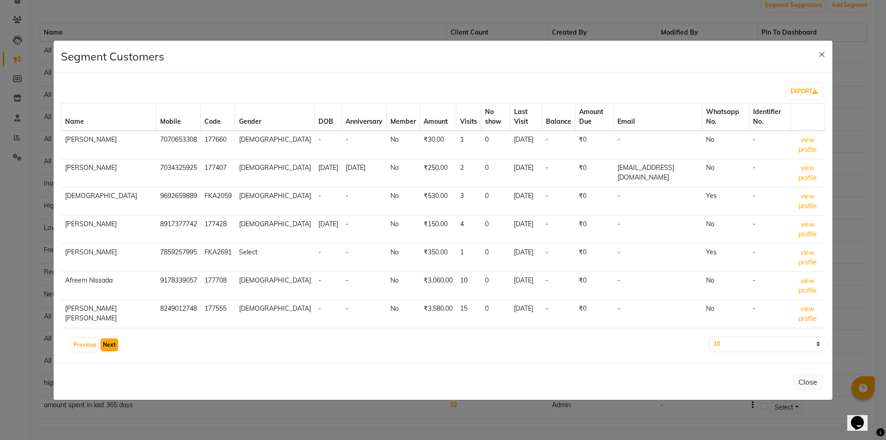
click at [109, 345] on button "Next" at bounding box center [110, 344] width 18 height 13
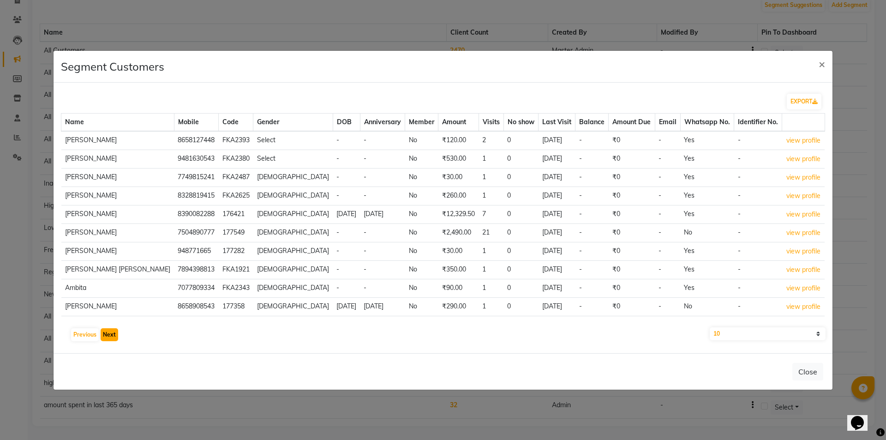
click at [107, 337] on button "Next" at bounding box center [110, 334] width 18 height 13
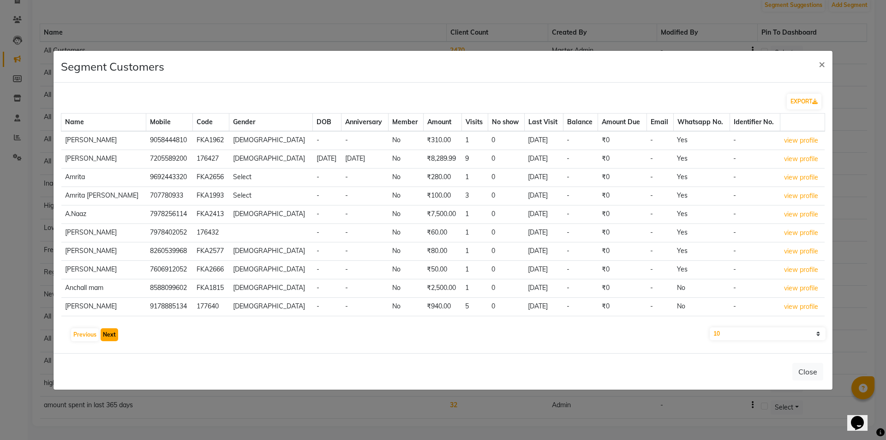
click at [108, 335] on button "Next" at bounding box center [110, 334] width 18 height 13
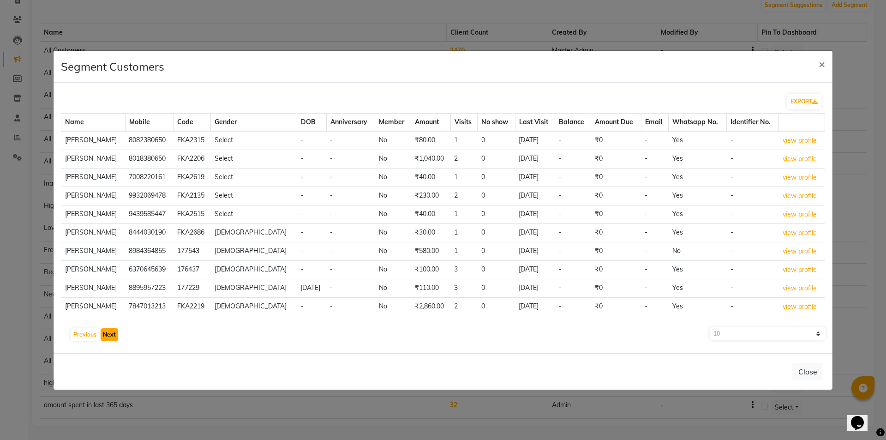
click at [105, 336] on button "Next" at bounding box center [110, 334] width 18 height 13
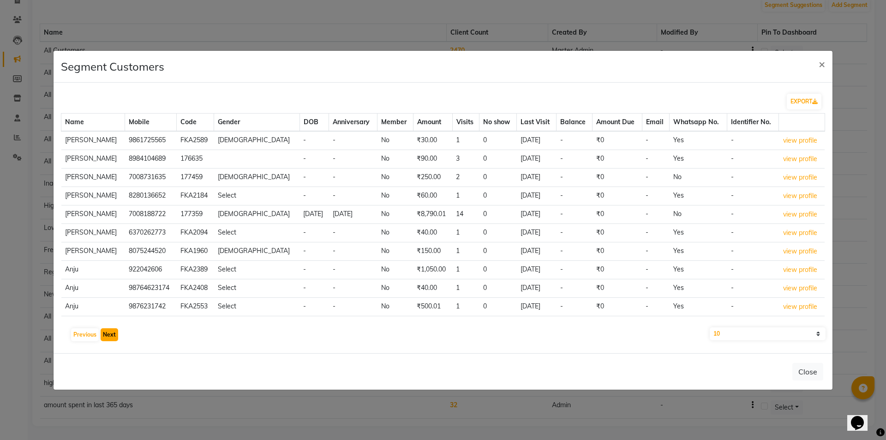
click at [108, 336] on button "Next" at bounding box center [110, 334] width 18 height 13
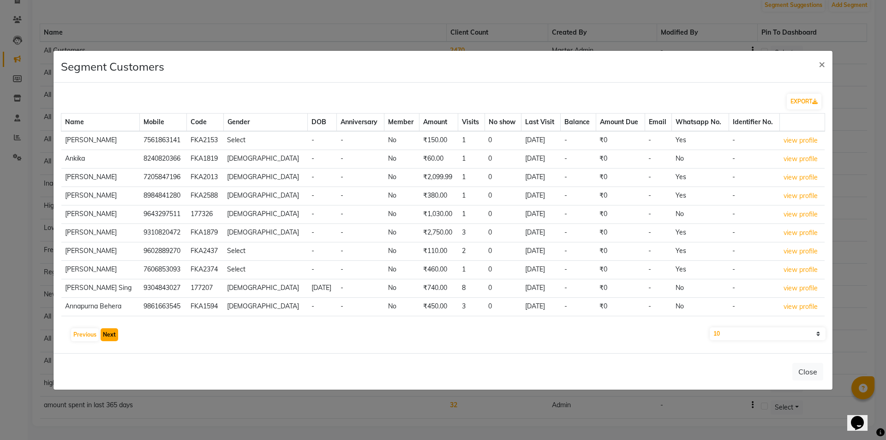
click at [110, 333] on button "Next" at bounding box center [110, 334] width 18 height 13
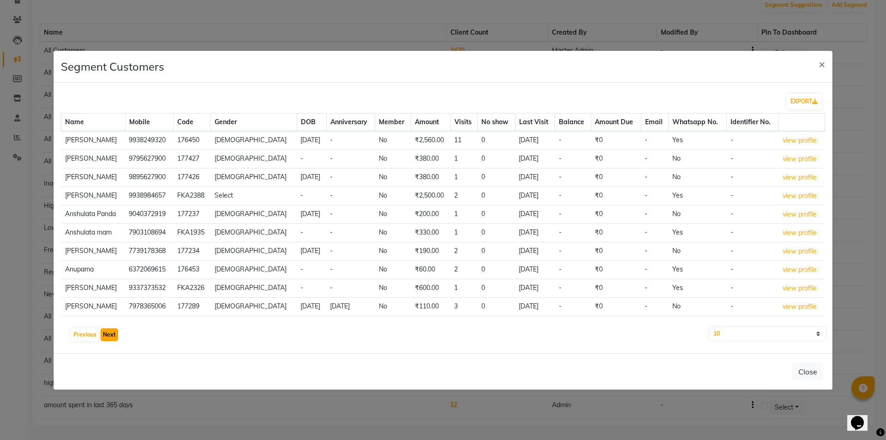
click at [112, 332] on button "Next" at bounding box center [110, 334] width 18 height 13
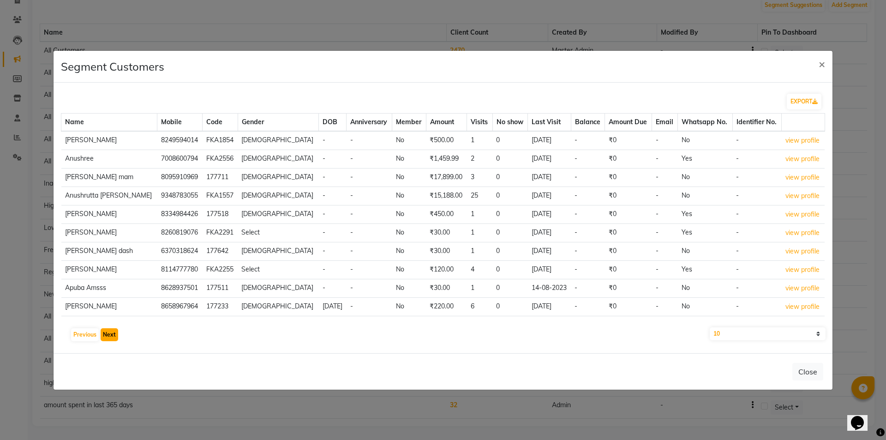
click at [108, 336] on button "Next" at bounding box center [110, 334] width 18 height 13
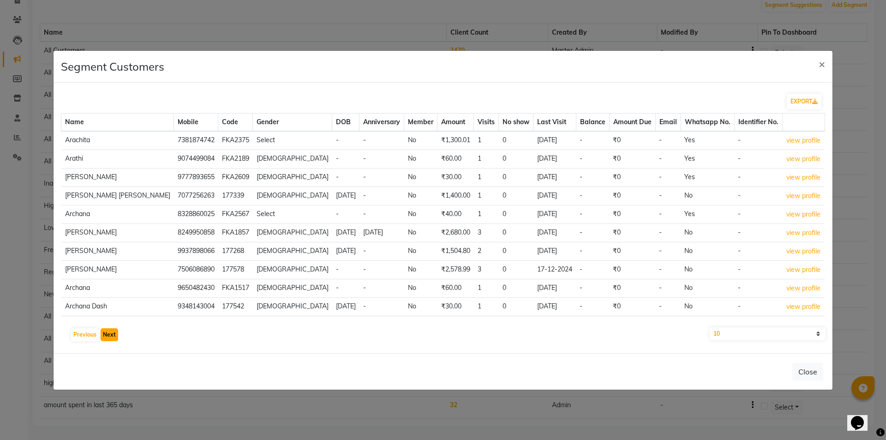
click at [111, 338] on button "Next" at bounding box center [110, 334] width 18 height 13
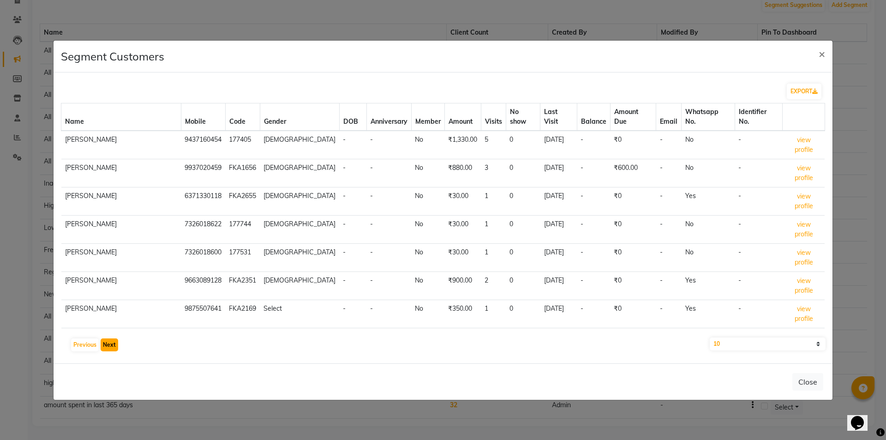
click at [109, 338] on button "Next" at bounding box center [110, 344] width 18 height 13
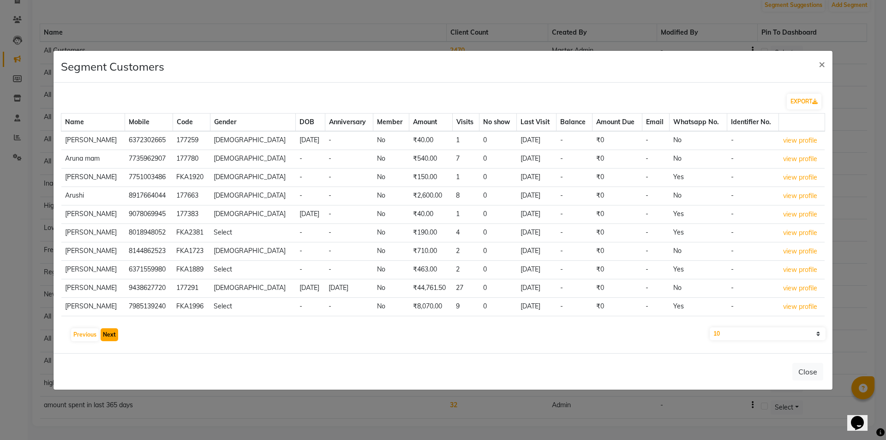
click at [112, 334] on button "Next" at bounding box center [110, 334] width 18 height 13
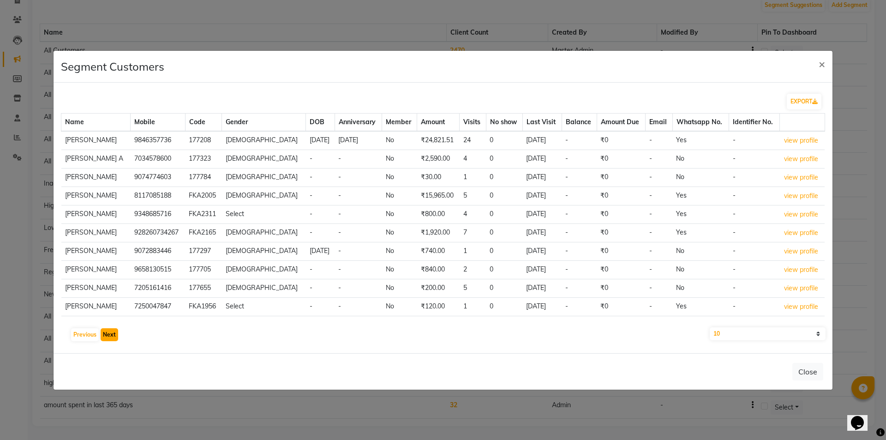
click at [106, 336] on button "Next" at bounding box center [110, 334] width 18 height 13
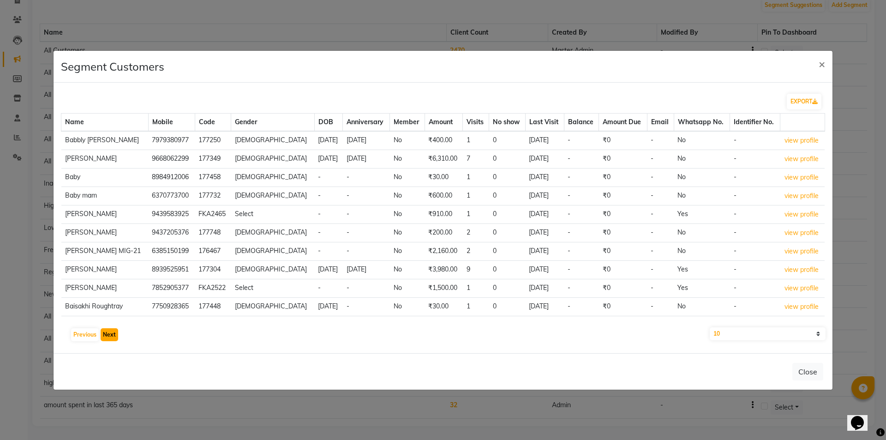
click at [111, 339] on button "Next" at bounding box center [110, 334] width 18 height 13
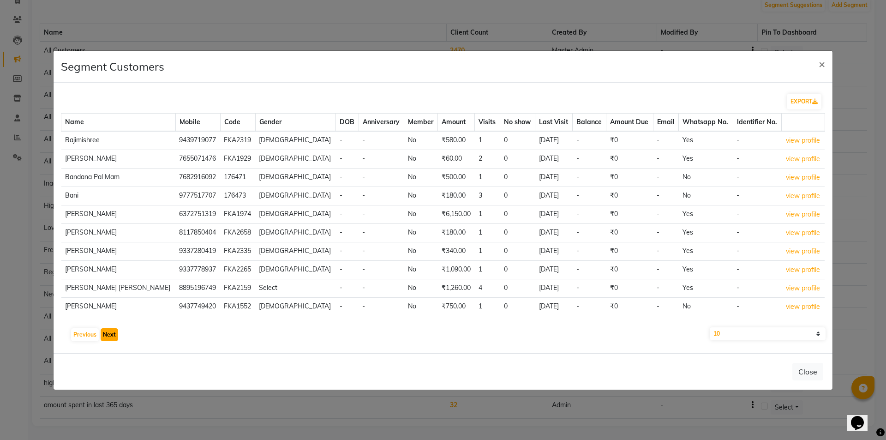
click at [110, 337] on button "Next" at bounding box center [110, 334] width 18 height 13
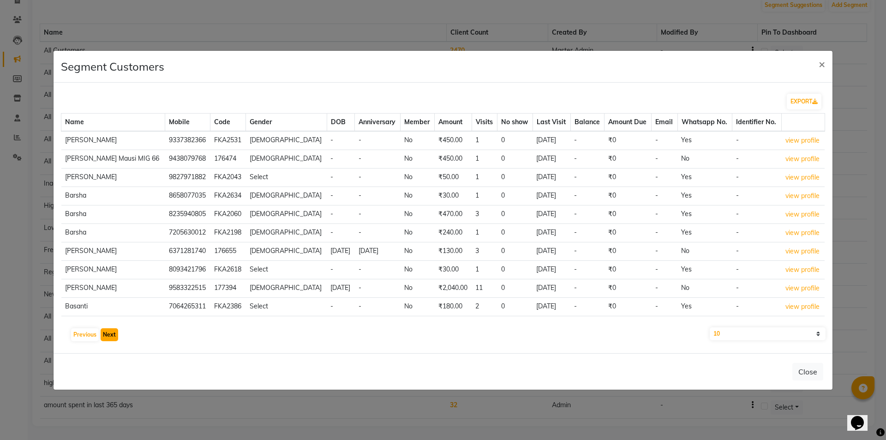
click at [111, 337] on button "Next" at bounding box center [110, 334] width 18 height 13
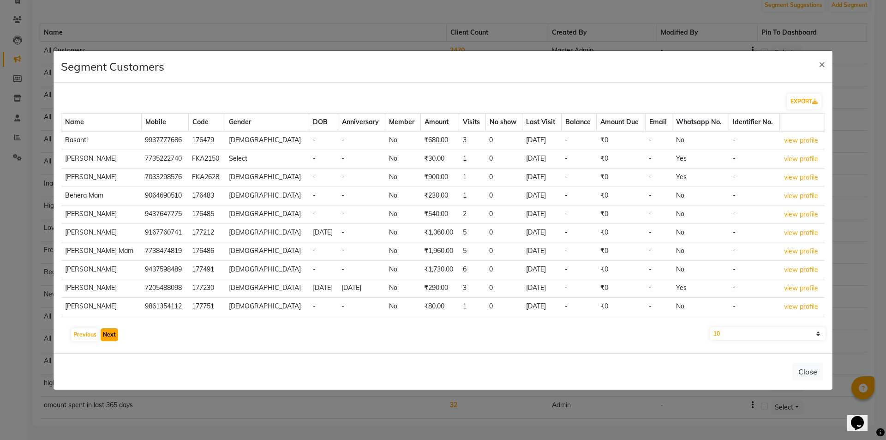
click at [109, 337] on button "Next" at bounding box center [110, 334] width 18 height 13
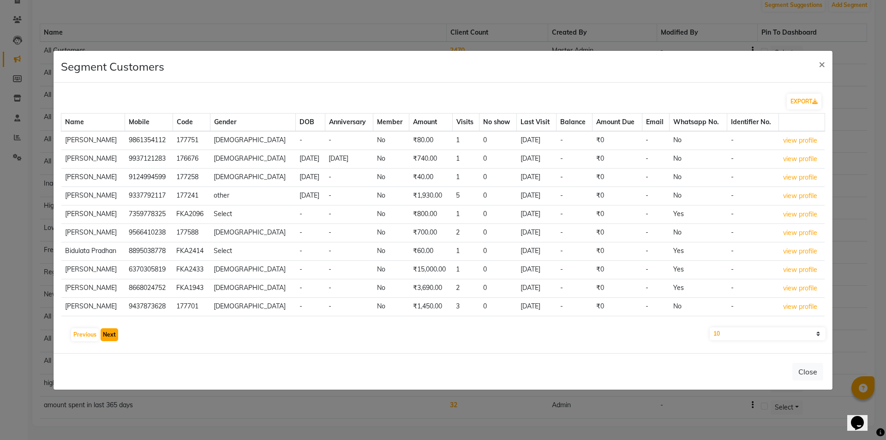
click at [117, 337] on button "Next" at bounding box center [110, 334] width 18 height 13
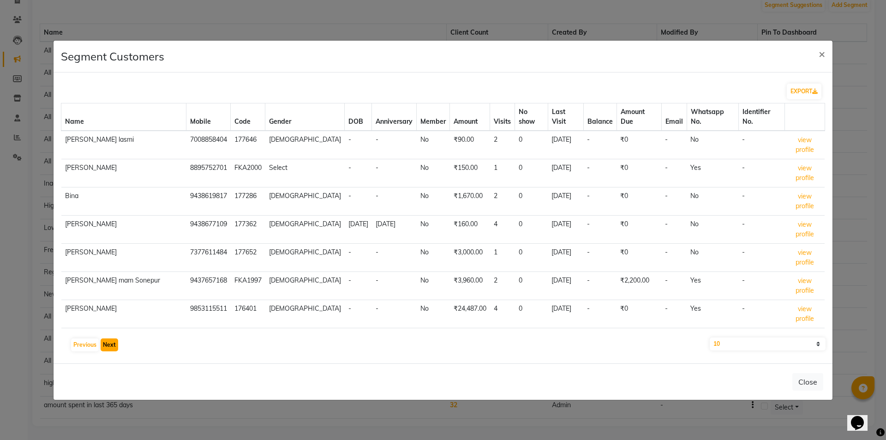
click at [105, 338] on button "Next" at bounding box center [110, 344] width 18 height 13
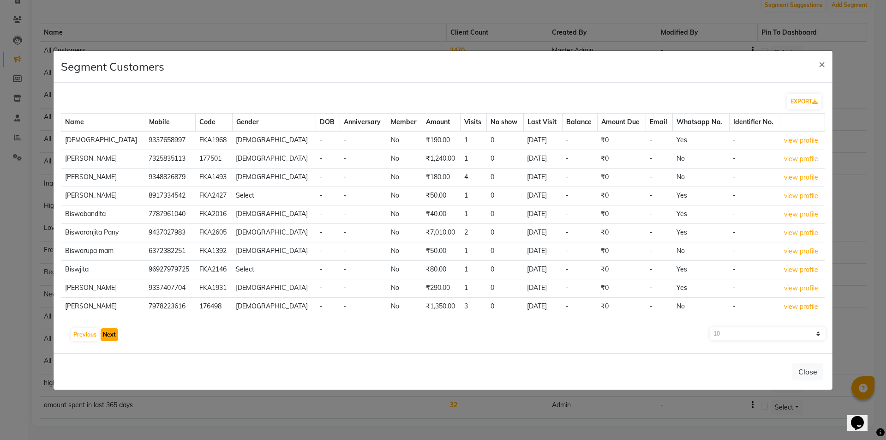
click at [111, 338] on button "Next" at bounding box center [110, 334] width 18 height 13
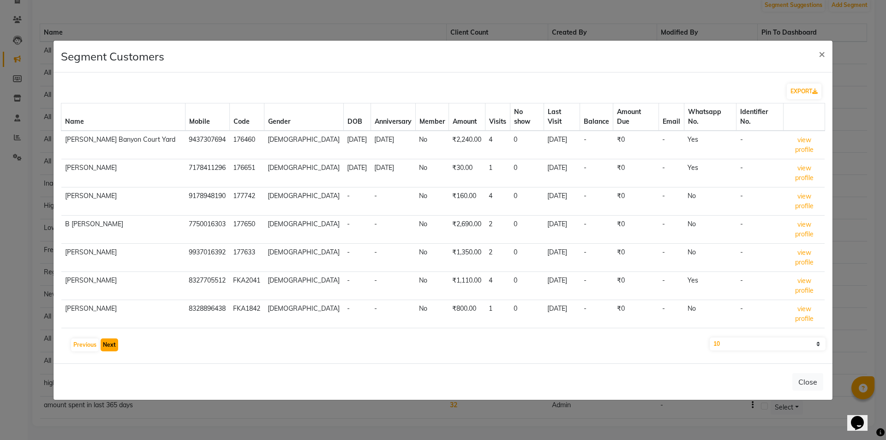
click at [114, 338] on button "Next" at bounding box center [110, 344] width 18 height 13
click at [111, 338] on button "Next" at bounding box center [110, 344] width 18 height 13
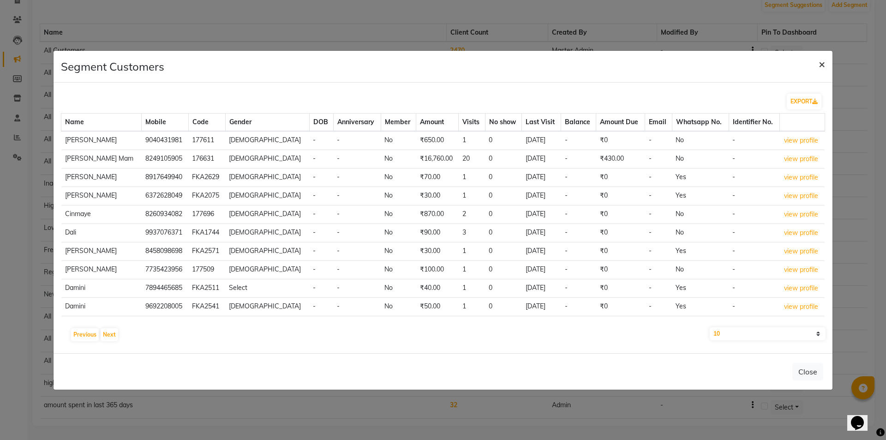
drag, startPoint x: 823, startPoint y: 64, endPoint x: 883, endPoint y: 54, distance: 60.7
click at [885, 55] on ngb-modal-window "Segment Customers × EXPORT Name Mobile Code Gender DOB Anniversary Member Amoun…" at bounding box center [443, 220] width 886 height 440
click at [820, 63] on span "×" at bounding box center [822, 64] width 6 height 14
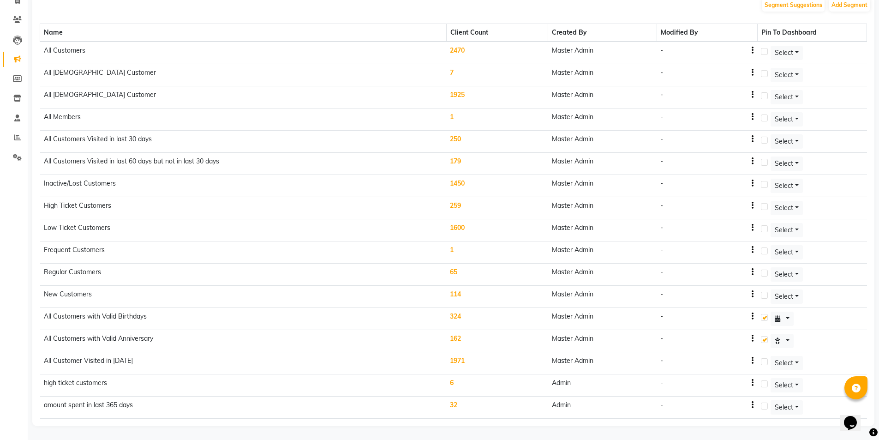
click at [462, 186] on td "1450" at bounding box center [497, 186] width 102 height 22
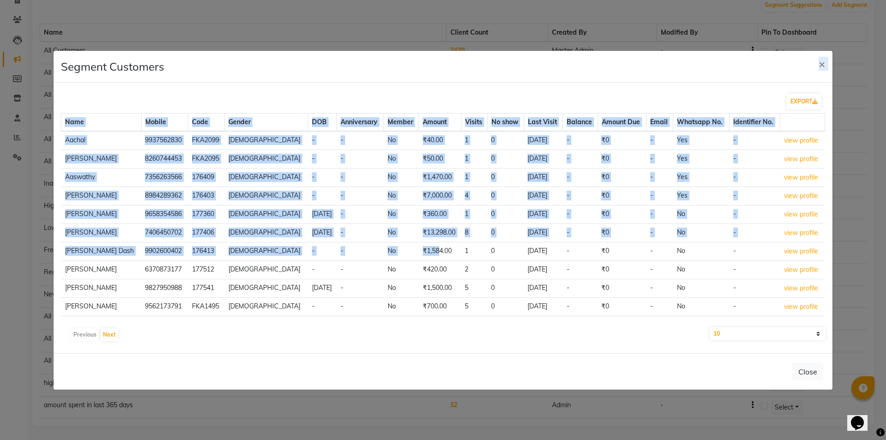
drag, startPoint x: 452, startPoint y: 56, endPoint x: 410, endPoint y: 230, distance: 178.5
click at [408, 241] on div "Segment Customers × EXPORT Name Mobile Code Gender DOB Anniversary Member Amoun…" at bounding box center [443, 220] width 780 height 340
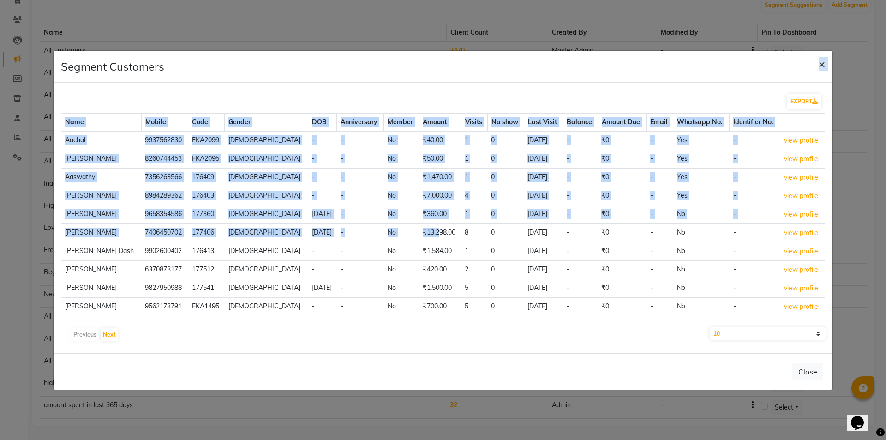
click at [821, 67] on span "×" at bounding box center [822, 64] width 6 height 14
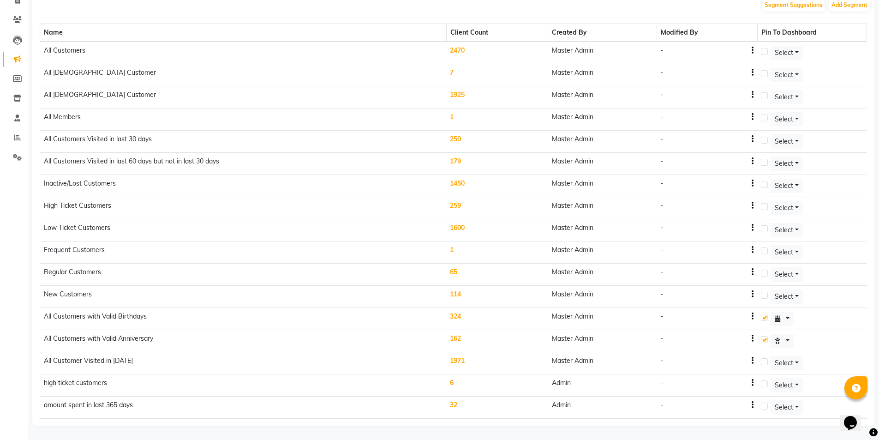
click at [454, 119] on td "1" at bounding box center [497, 119] width 102 height 22
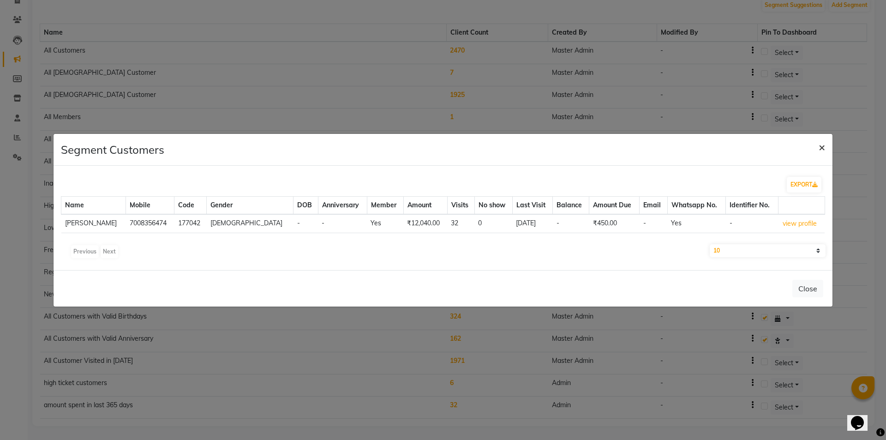
click at [823, 150] on span "×" at bounding box center [822, 147] width 6 height 14
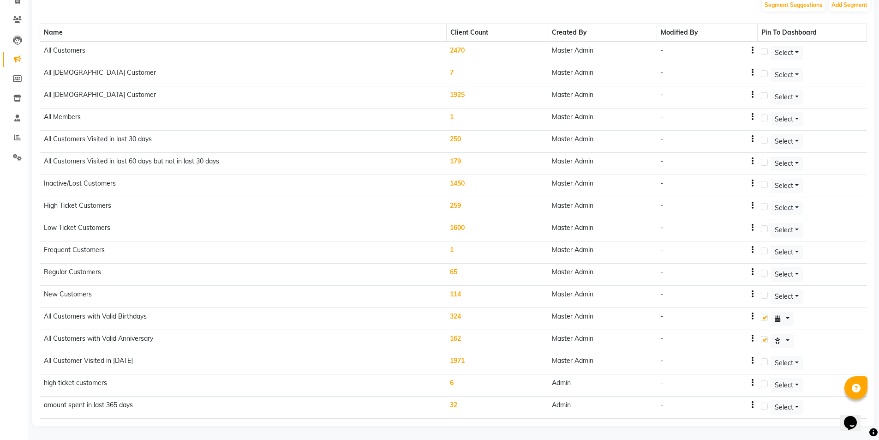
click at [456, 252] on td "1" at bounding box center [497, 252] width 102 height 22
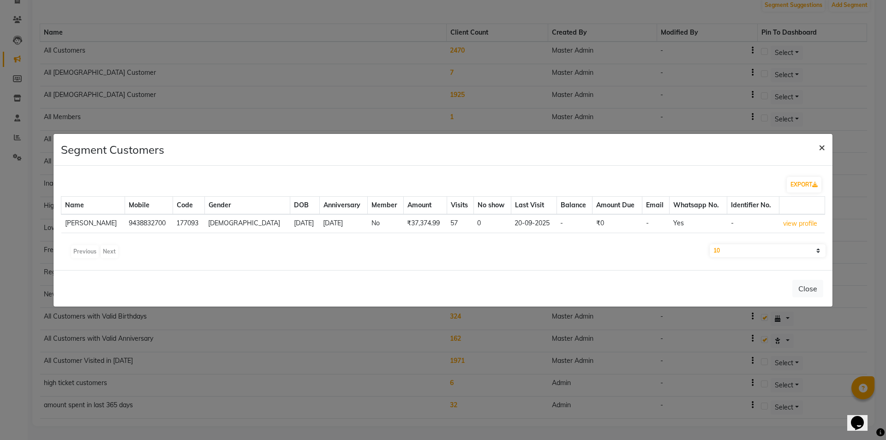
click at [823, 149] on span "×" at bounding box center [822, 147] width 6 height 14
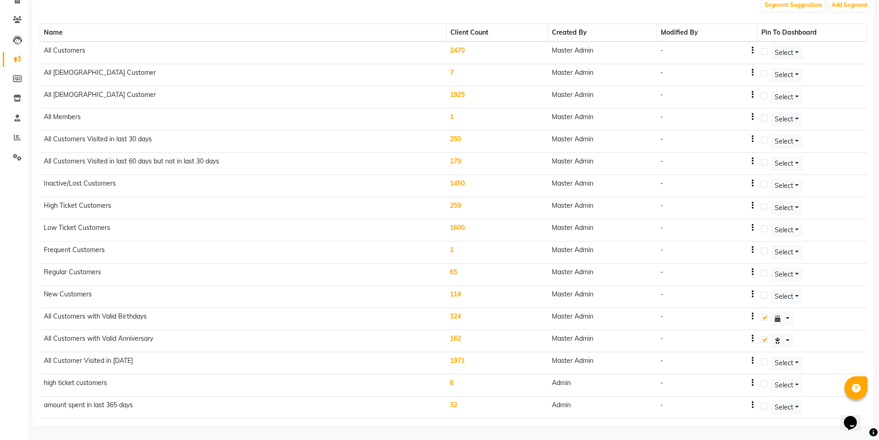
click at [466, 183] on td "1450" at bounding box center [497, 186] width 102 height 22
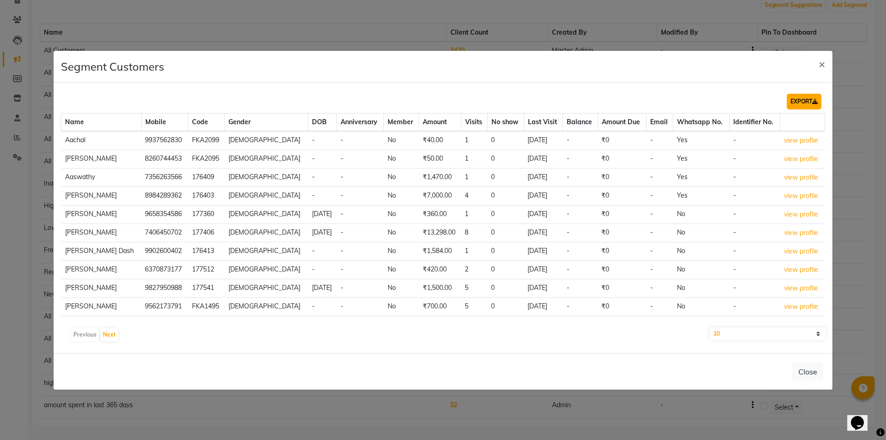
click at [810, 103] on button "EXPORT" at bounding box center [804, 102] width 35 height 16
